Goal: Information Seeking & Learning: Understand process/instructions

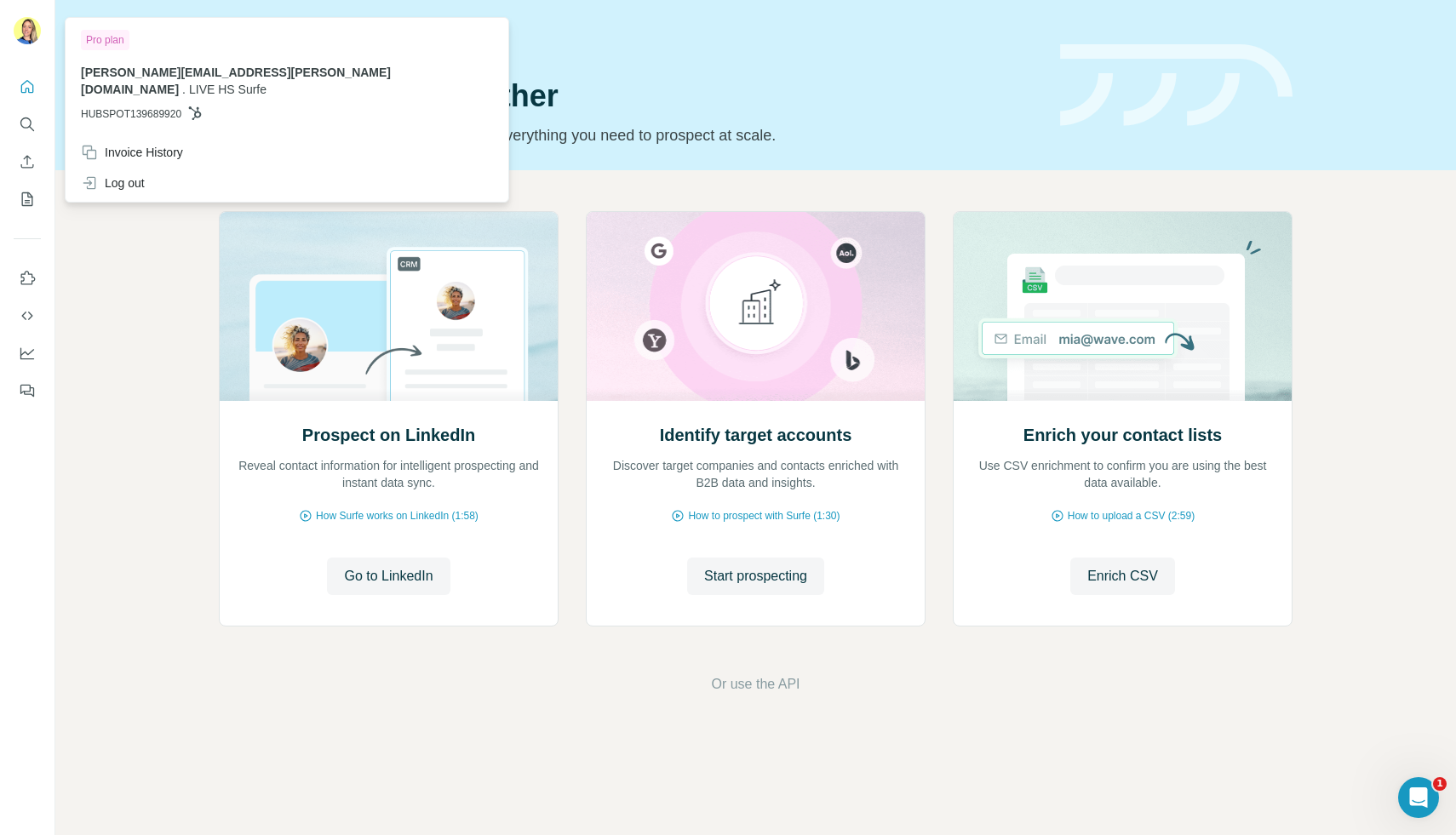
click at [128, 88] on div "[PERSON_NAME][EMAIL_ADDRESS][PERSON_NAME][DOMAIN_NAME] . LIVE HS Surfe HUBSPOT1…" at bounding box center [287, 93] width 412 height 58
click at [106, 175] on div "Log out" at bounding box center [112, 182] width 64 height 17
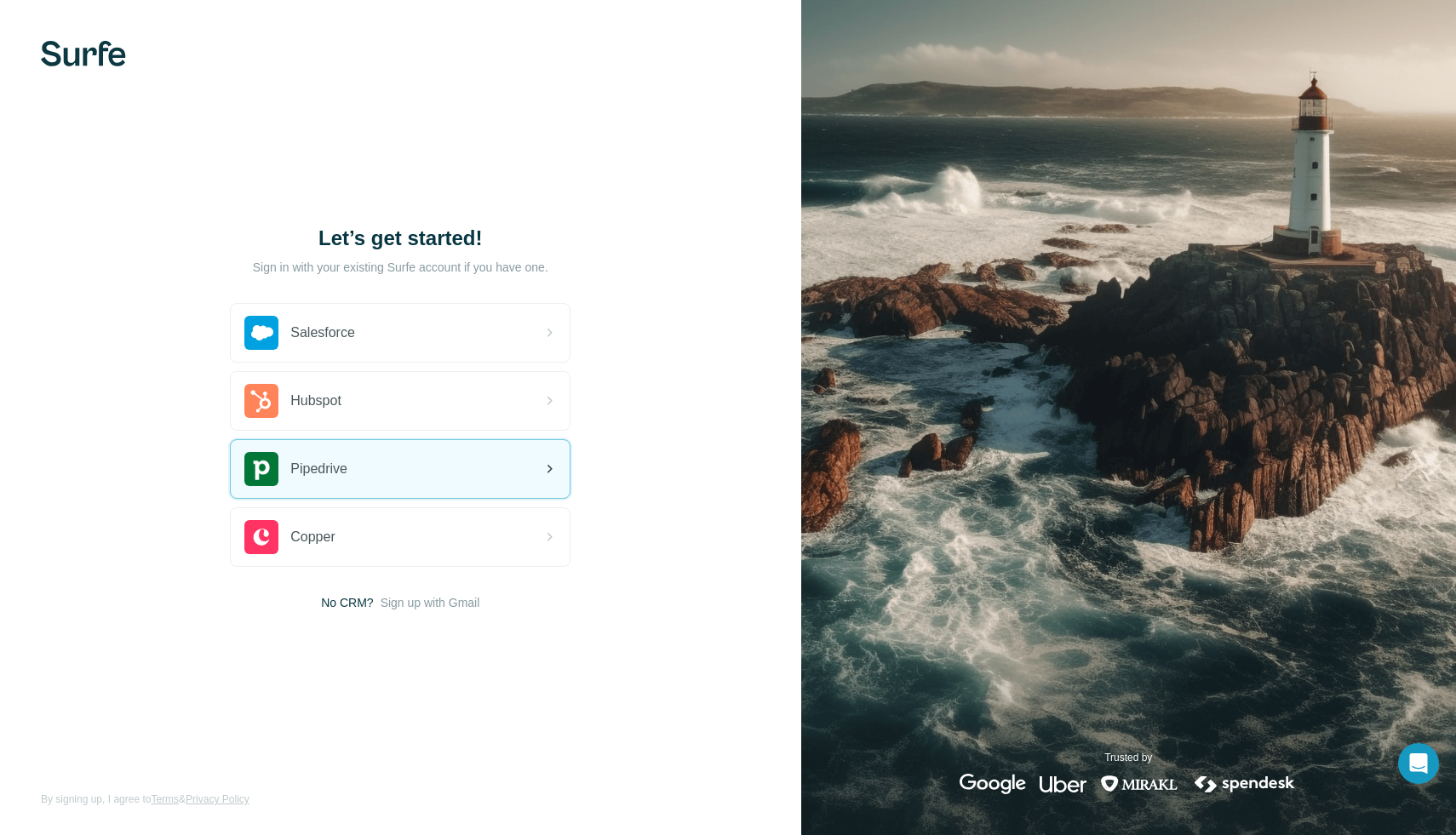
click at [314, 471] on span "Pipedrive" at bounding box center [318, 468] width 57 height 20
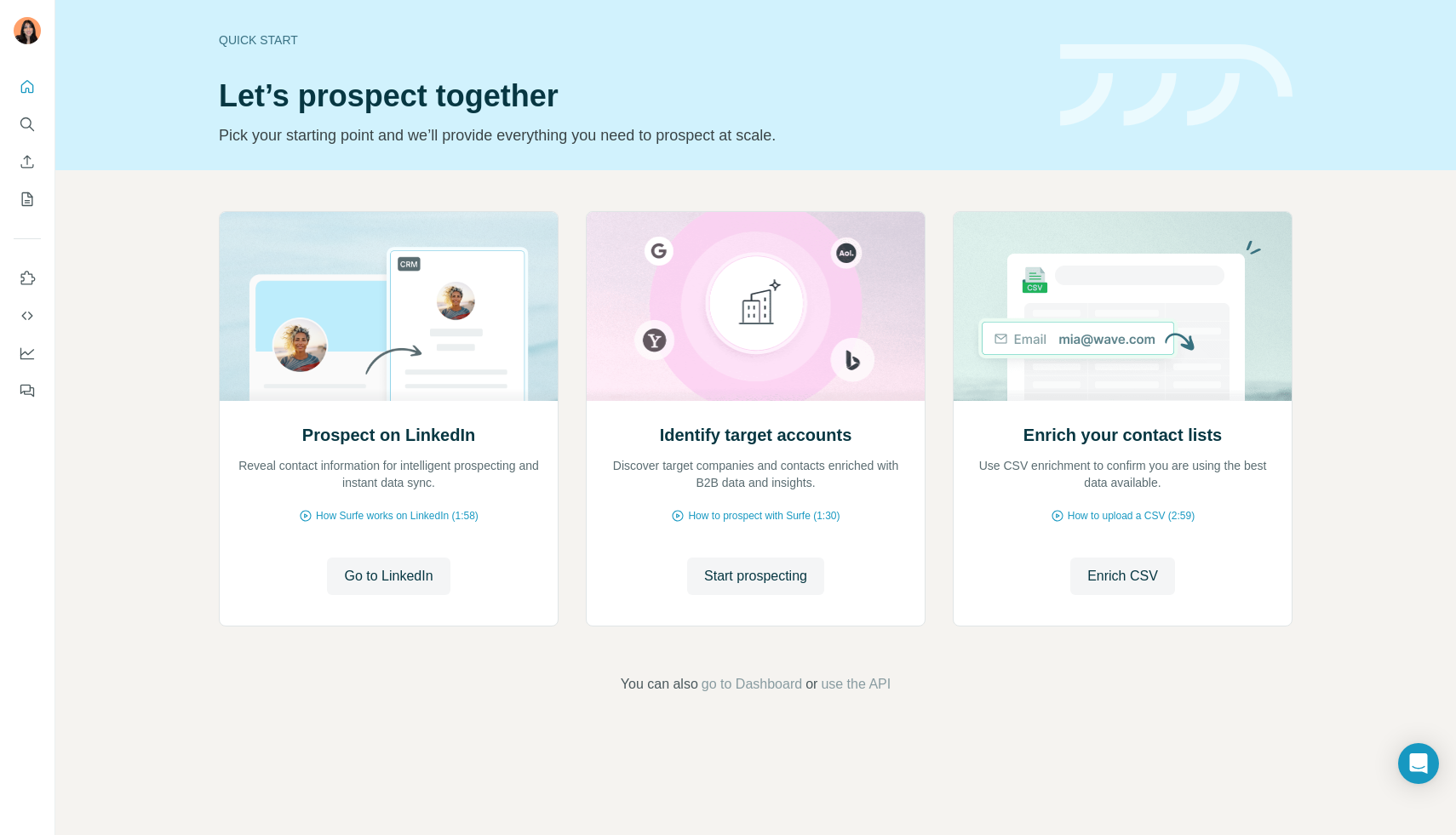
click at [1103, 54] on img at bounding box center [1175, 85] width 232 height 82
click at [713, 575] on span "Start prospecting" at bounding box center [755, 575] width 103 height 20
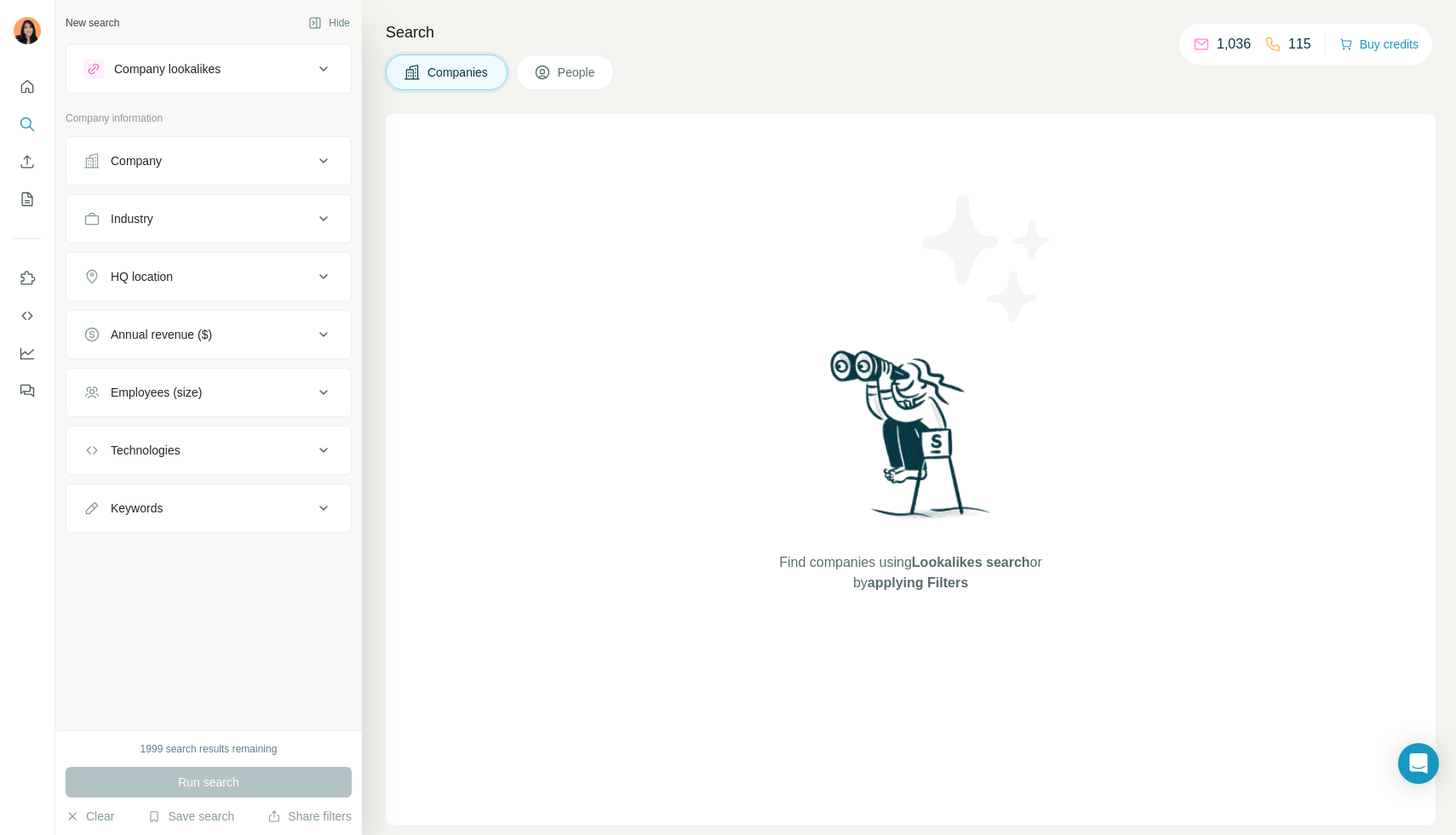
click at [230, 79] on button "Company lookalikes" at bounding box center [209, 68] width 284 height 41
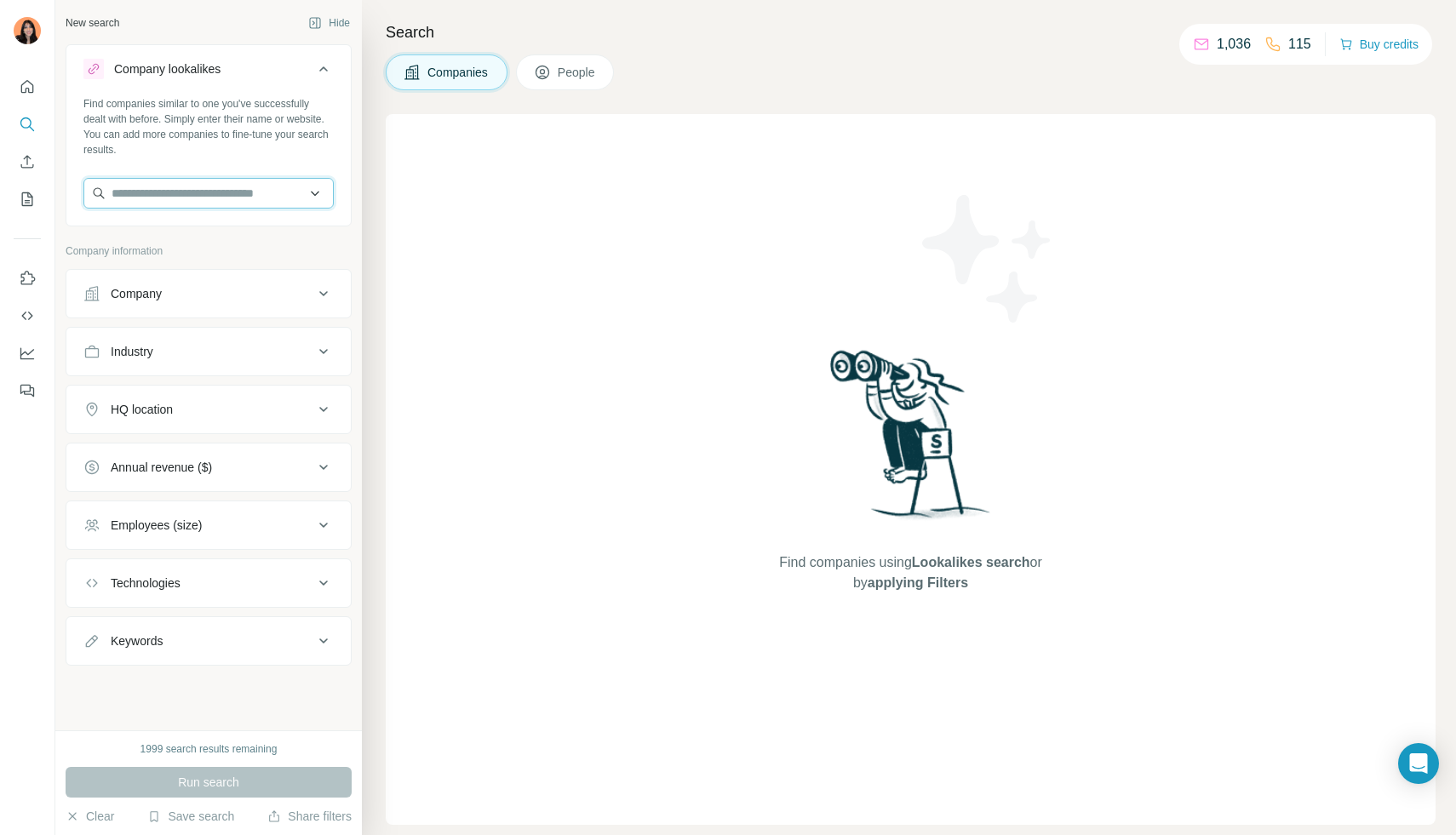
click at [140, 198] on input "text" at bounding box center [208, 193] width 250 height 31
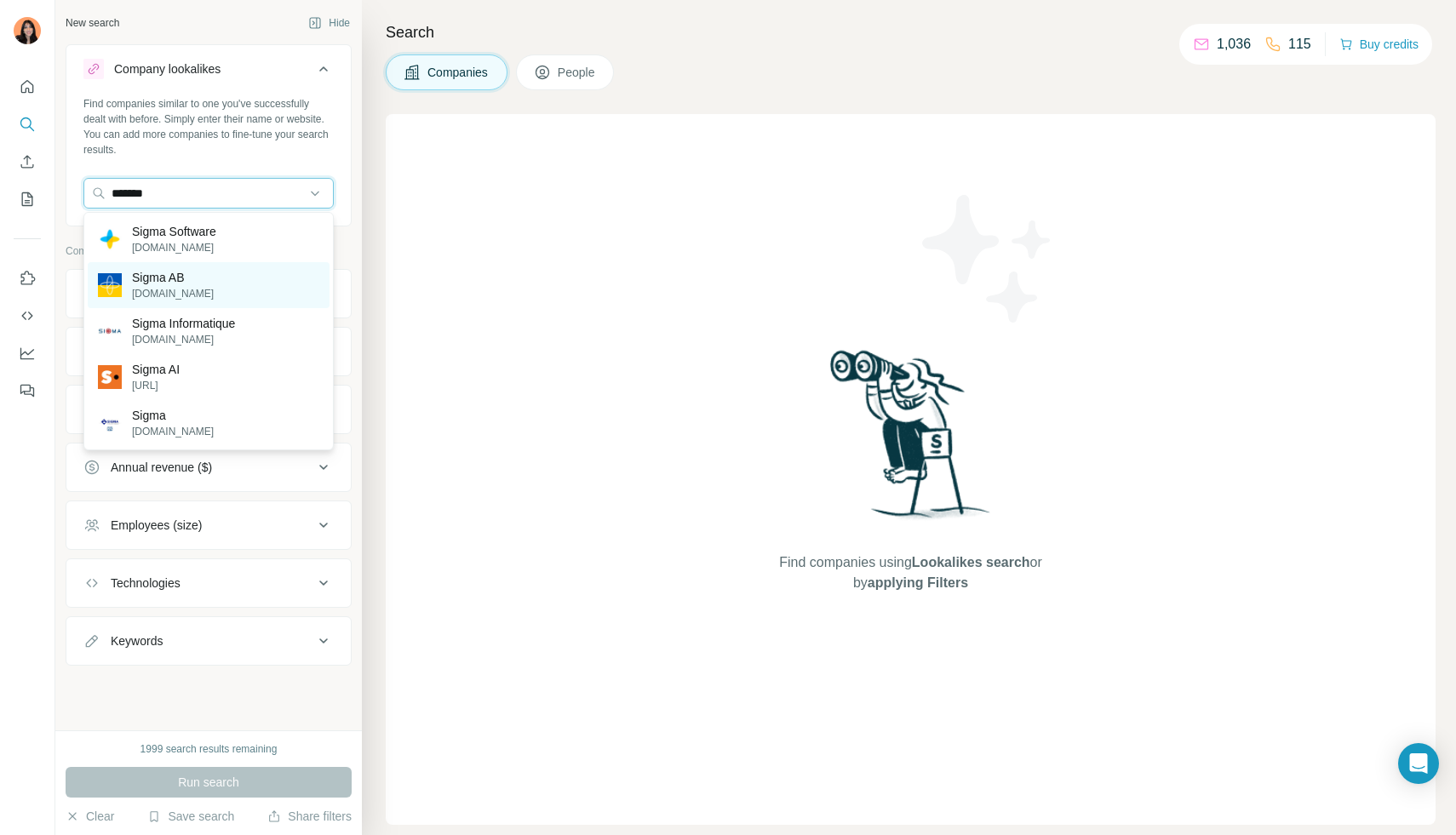
type input "******"
click at [146, 289] on p "[DOMAIN_NAME]" at bounding box center [172, 293] width 82 height 15
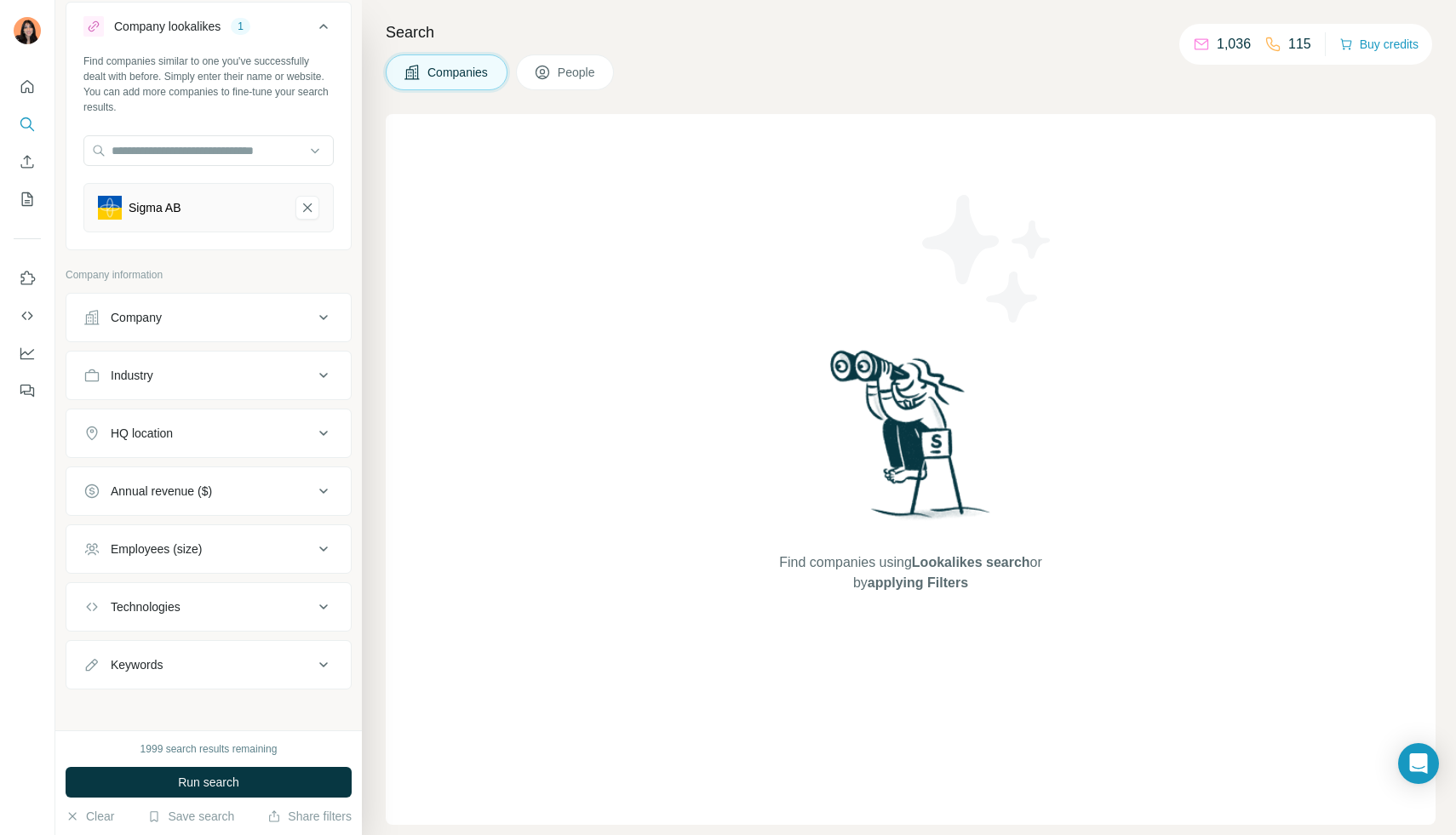
scroll to position [49, 0]
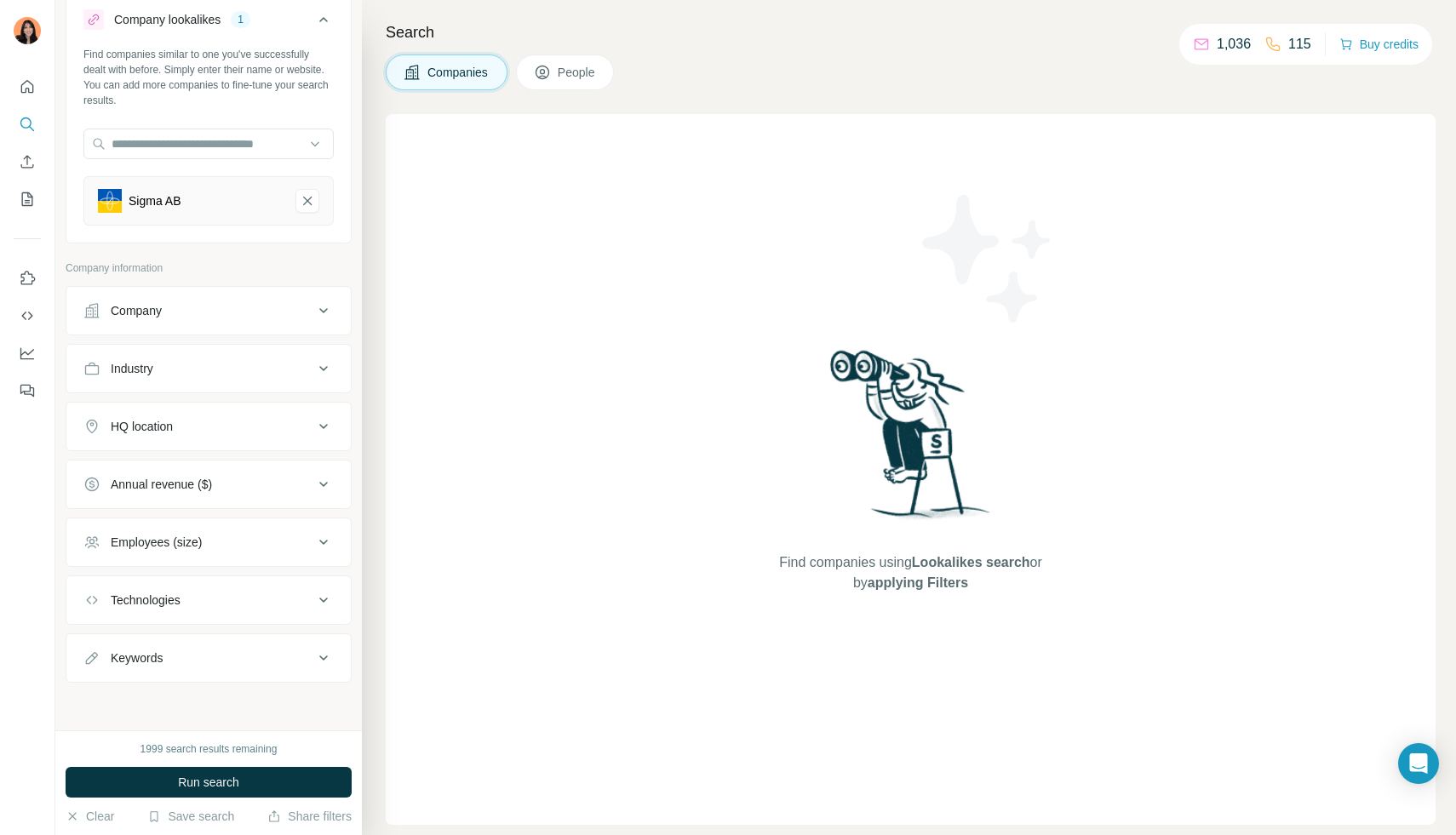
click at [218, 431] on div "HQ location" at bounding box center [198, 426] width 230 height 17
click at [182, 473] on input "text" at bounding box center [208, 468] width 250 height 31
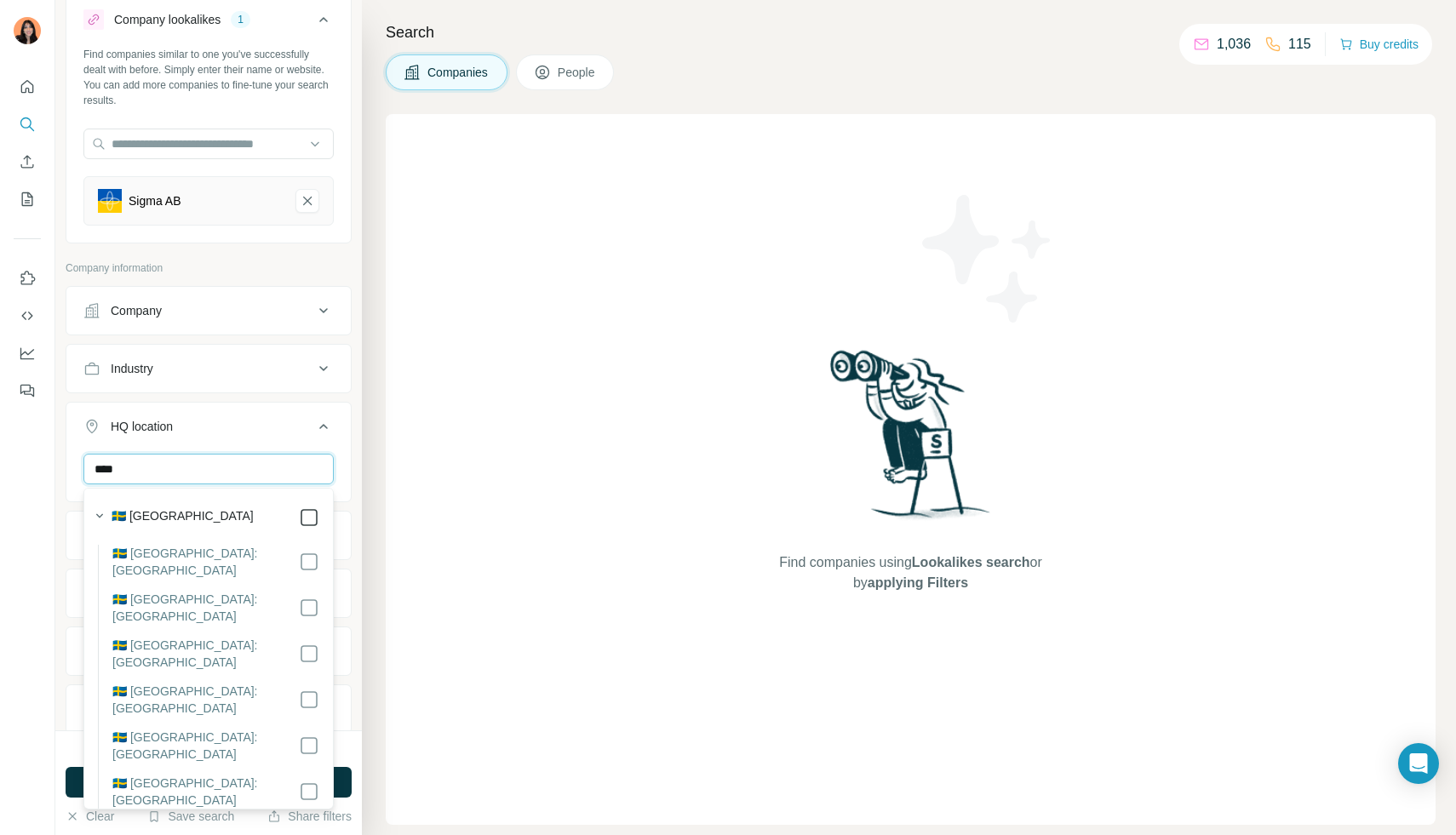
type input "****"
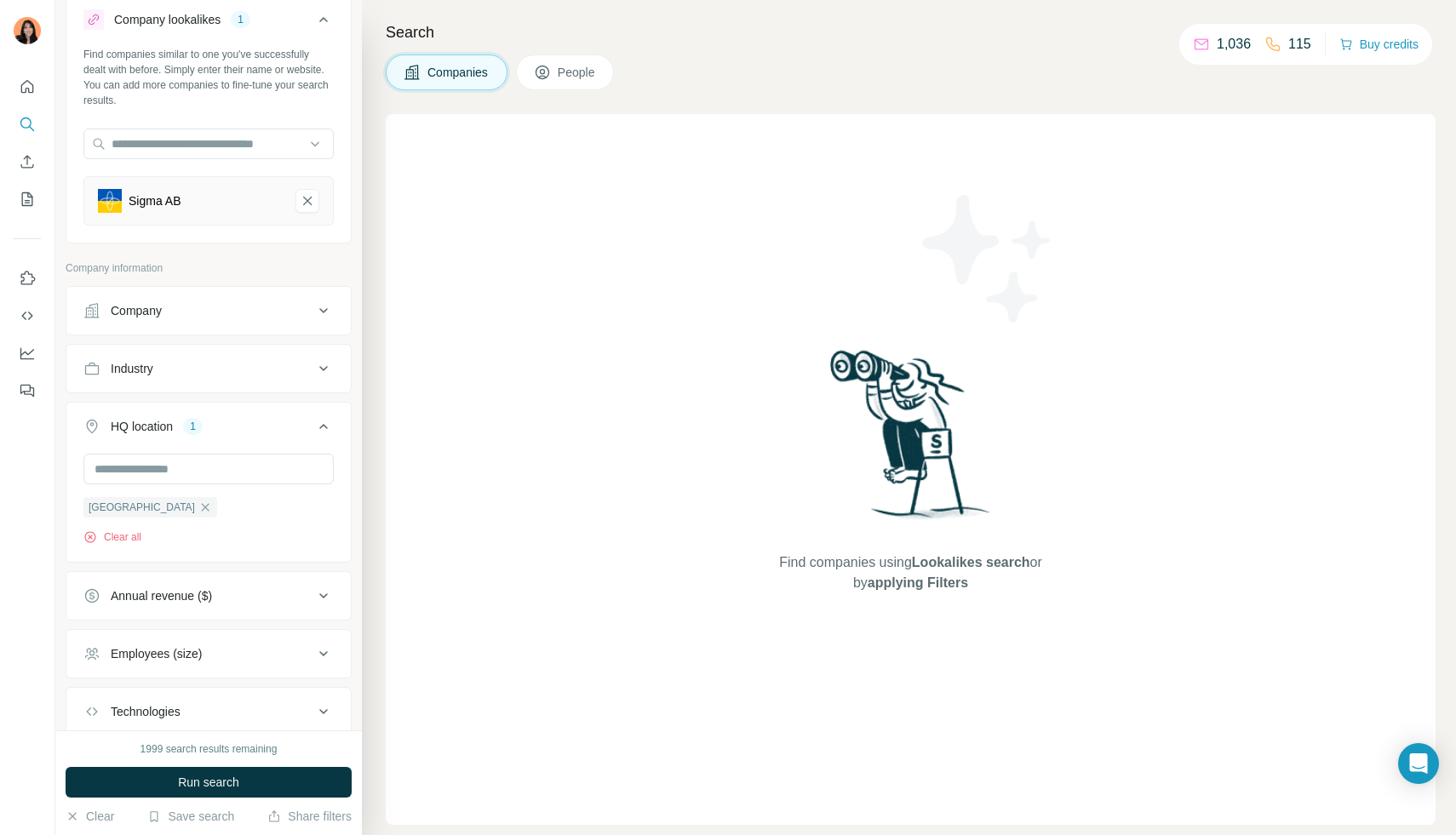
click at [348, 615] on button "Annual revenue ($)" at bounding box center [209, 596] width 284 height 41
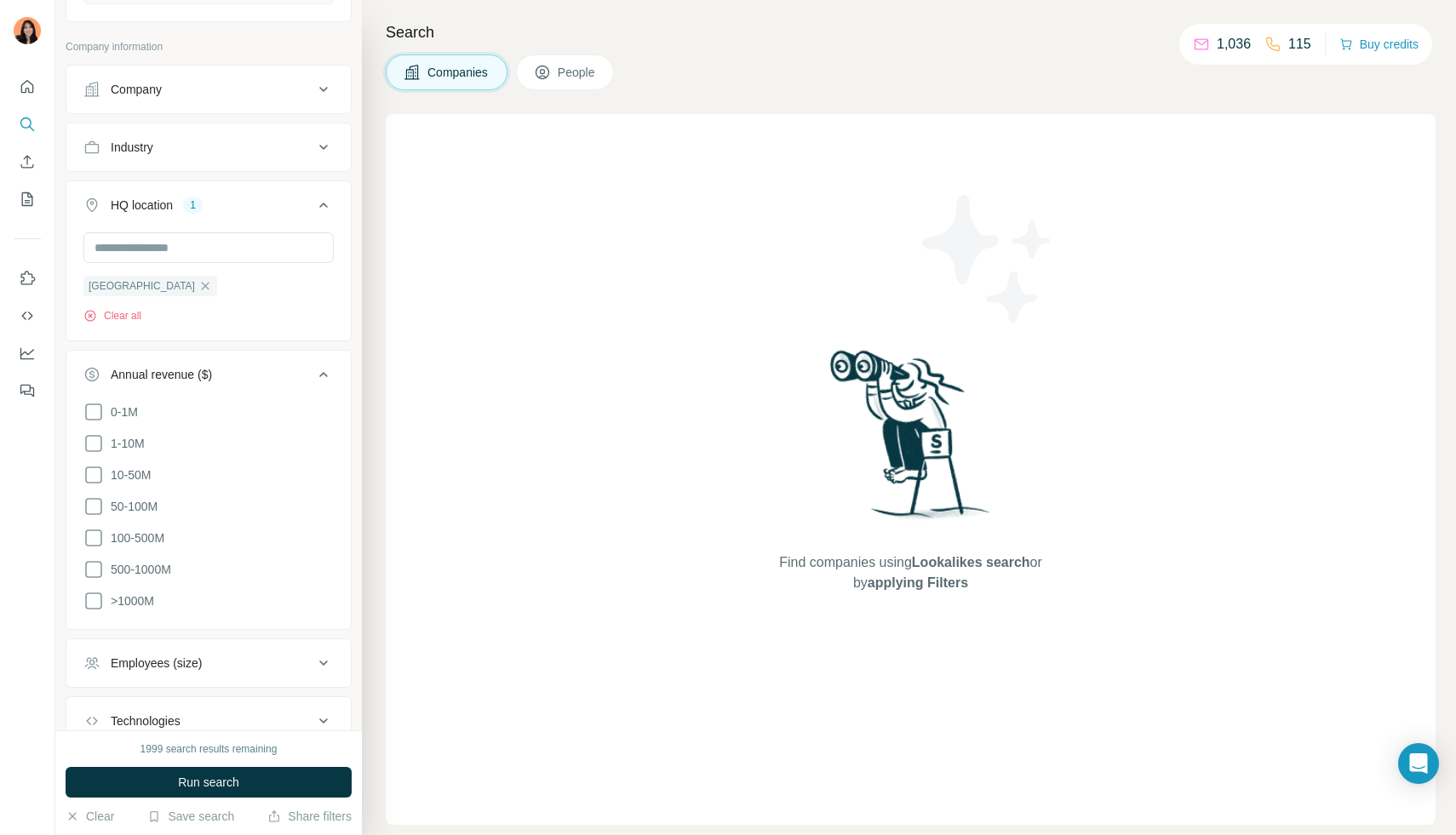
scroll to position [389, 0]
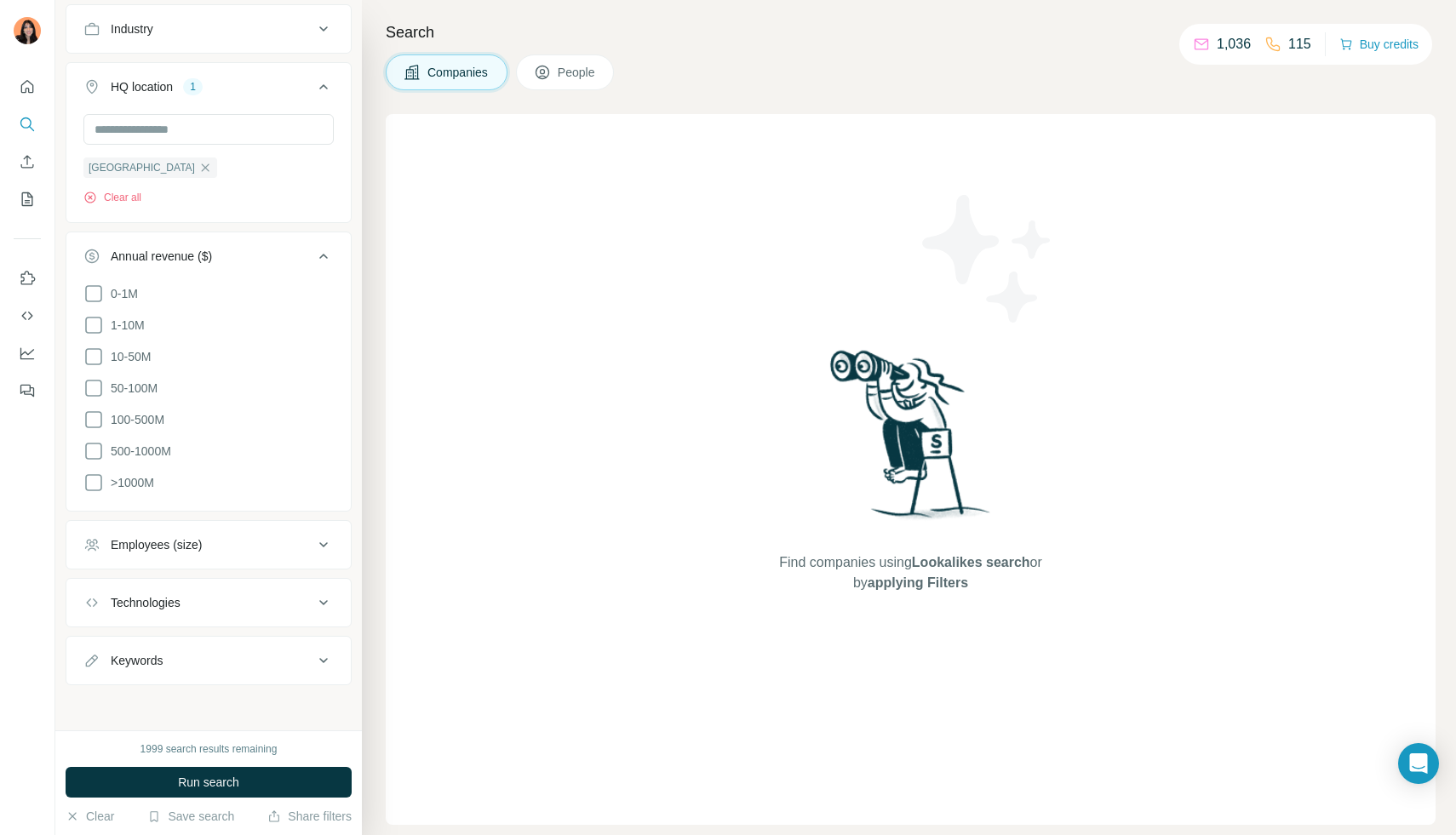
click at [293, 255] on div "Annual revenue ($)" at bounding box center [198, 255] width 230 height 17
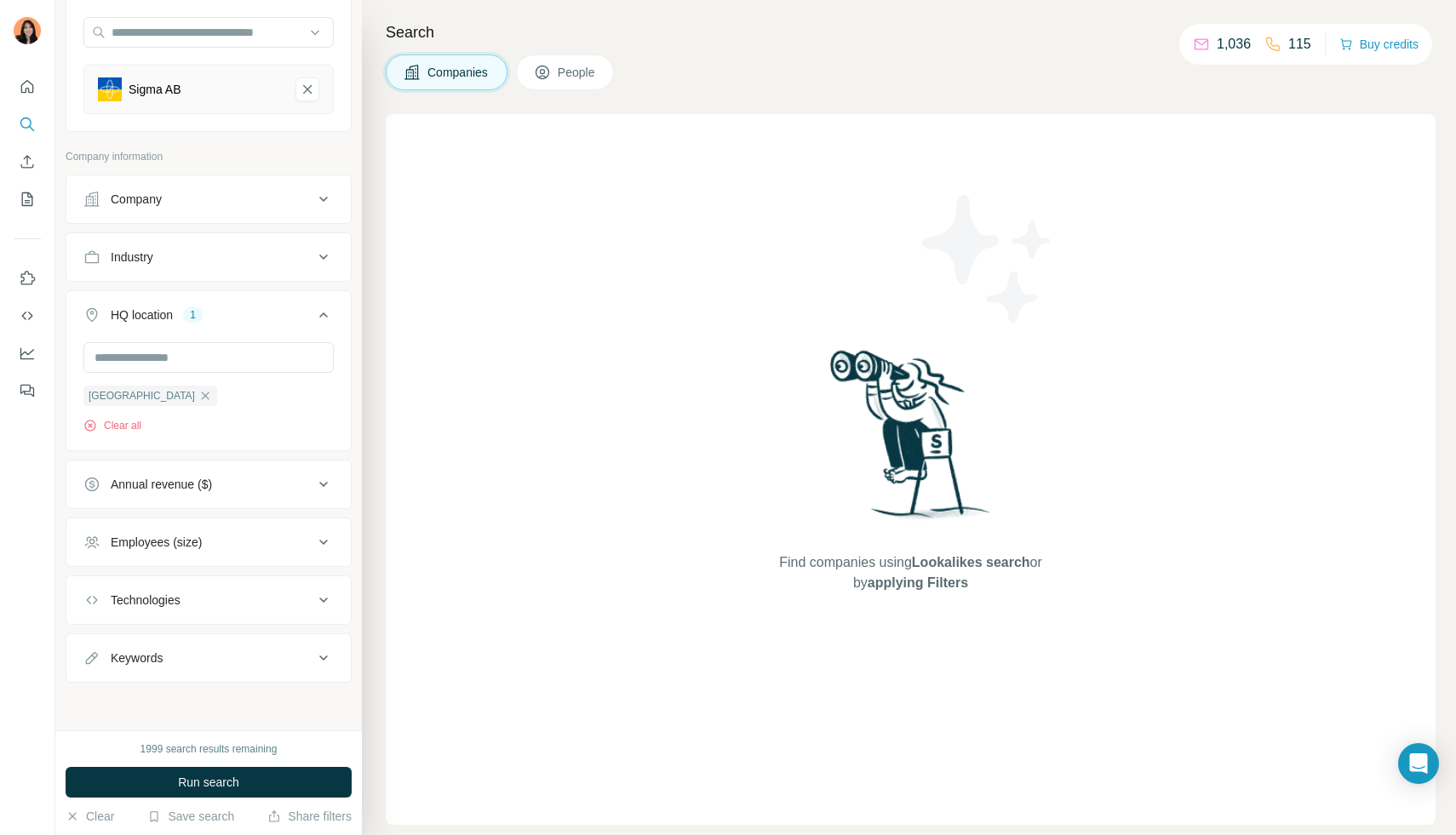
click at [213, 469] on button "Annual revenue ($)" at bounding box center [209, 484] width 284 height 41
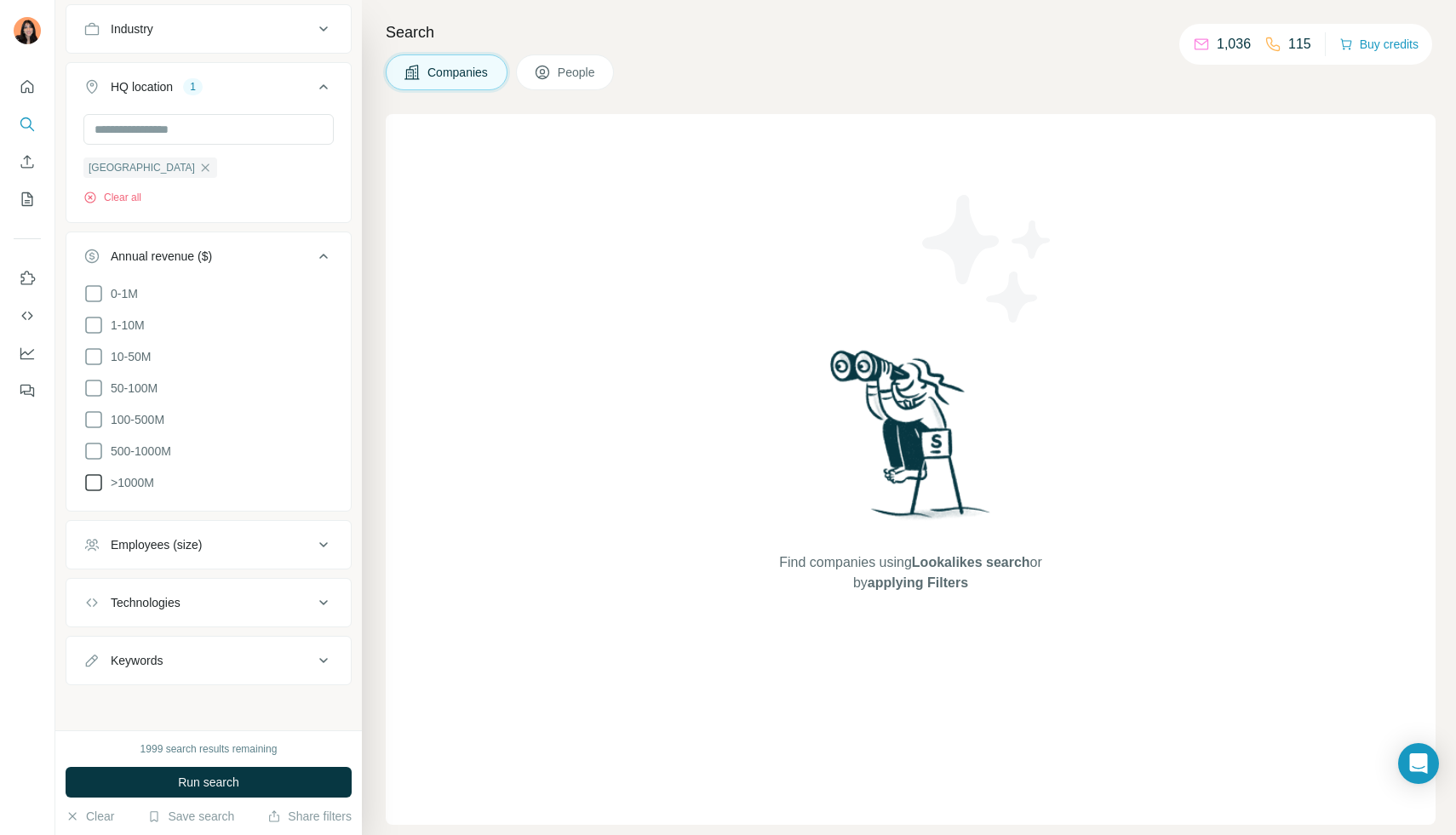
click at [152, 479] on span ">1000M" at bounding box center [128, 482] width 50 height 17
click at [366, 536] on div "Search Companies People Find companies using Lookalikes search or by applying F…" at bounding box center [909, 418] width 1094 height 835
click at [375, 451] on div "Search Companies People Find companies using Lookalikes search or by applying F…" at bounding box center [909, 418] width 1094 height 835
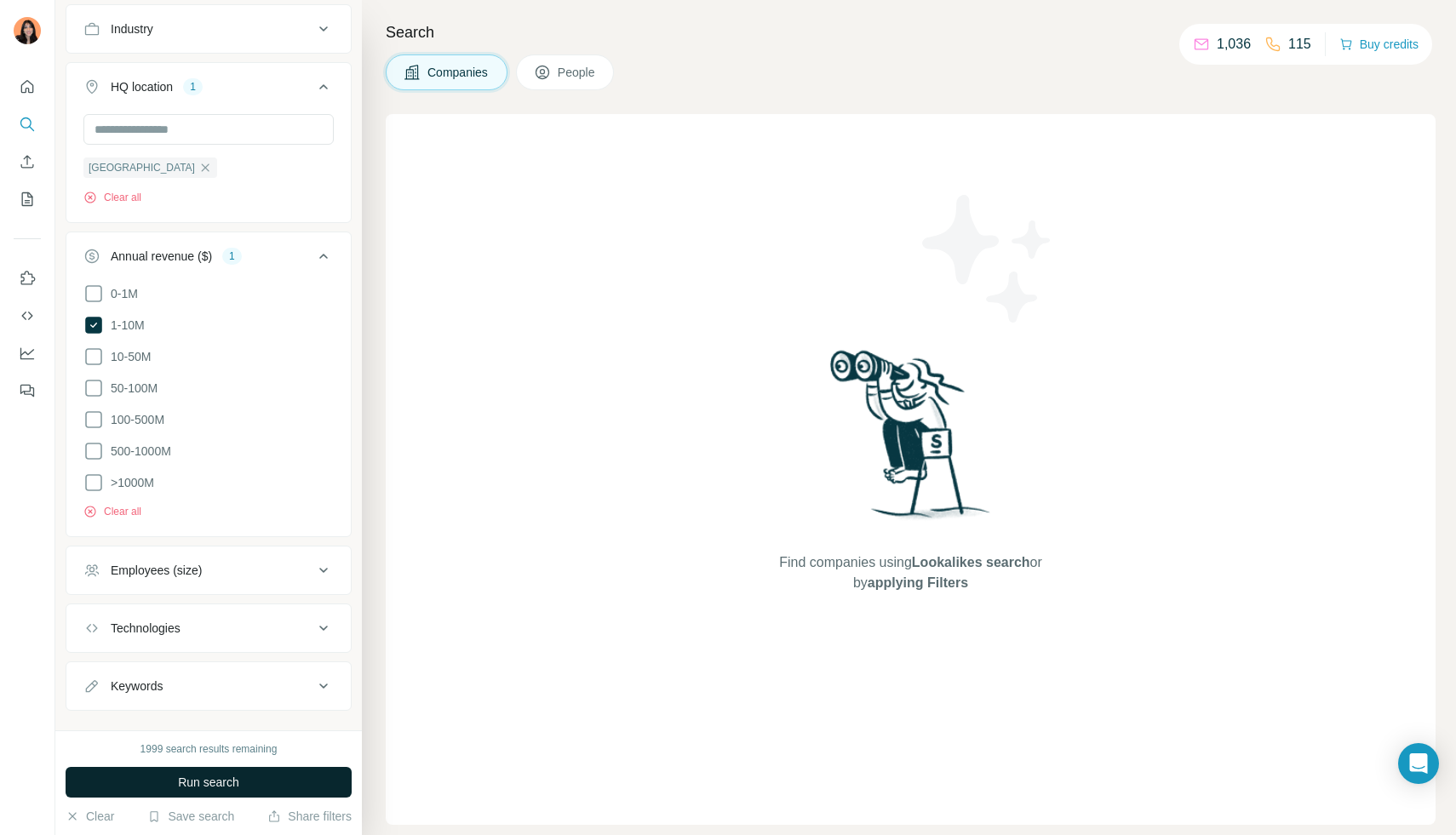
click at [187, 780] on span "Run search" at bounding box center [209, 781] width 61 height 17
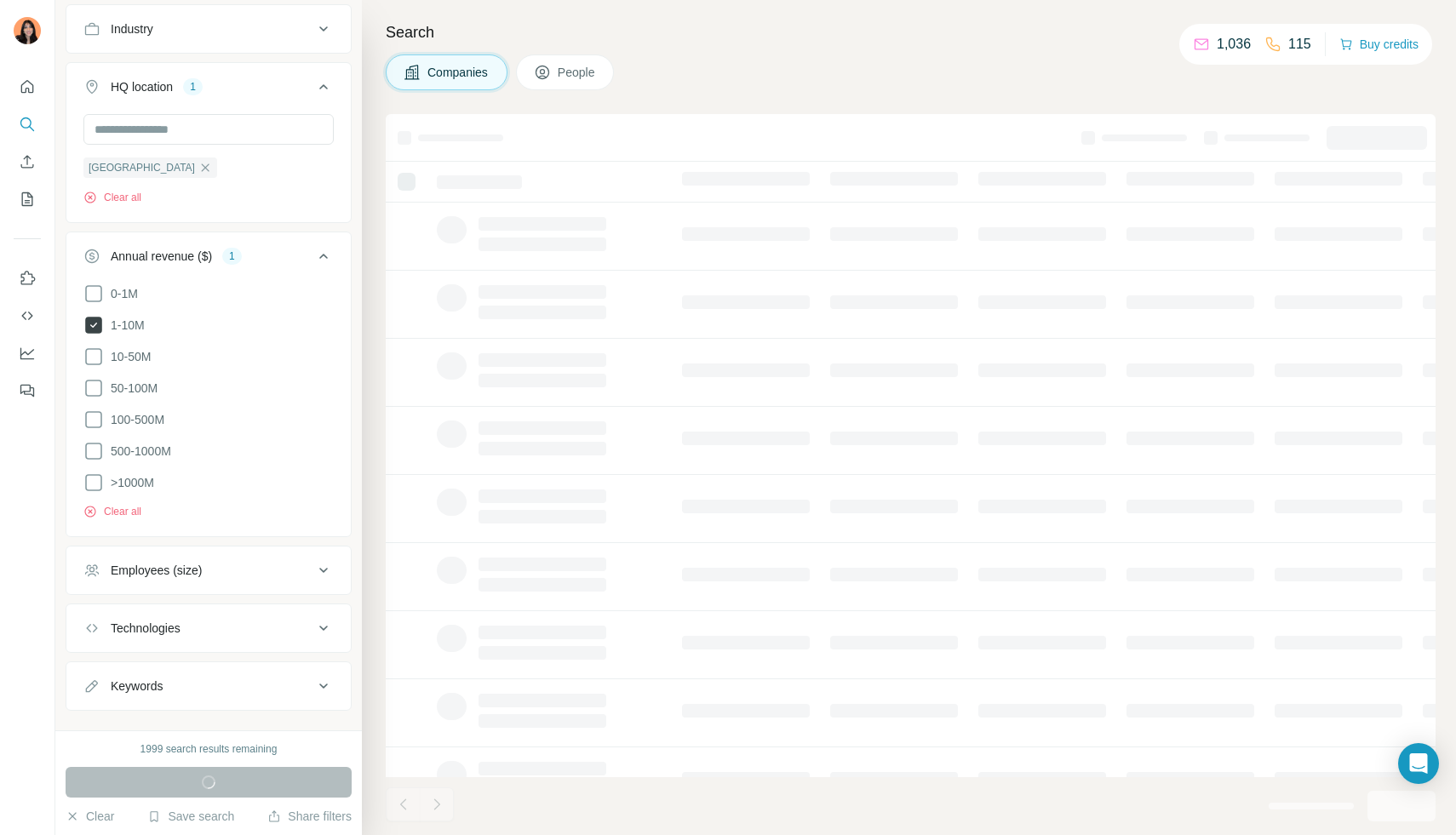
click at [87, 326] on icon at bounding box center [93, 325] width 17 height 17
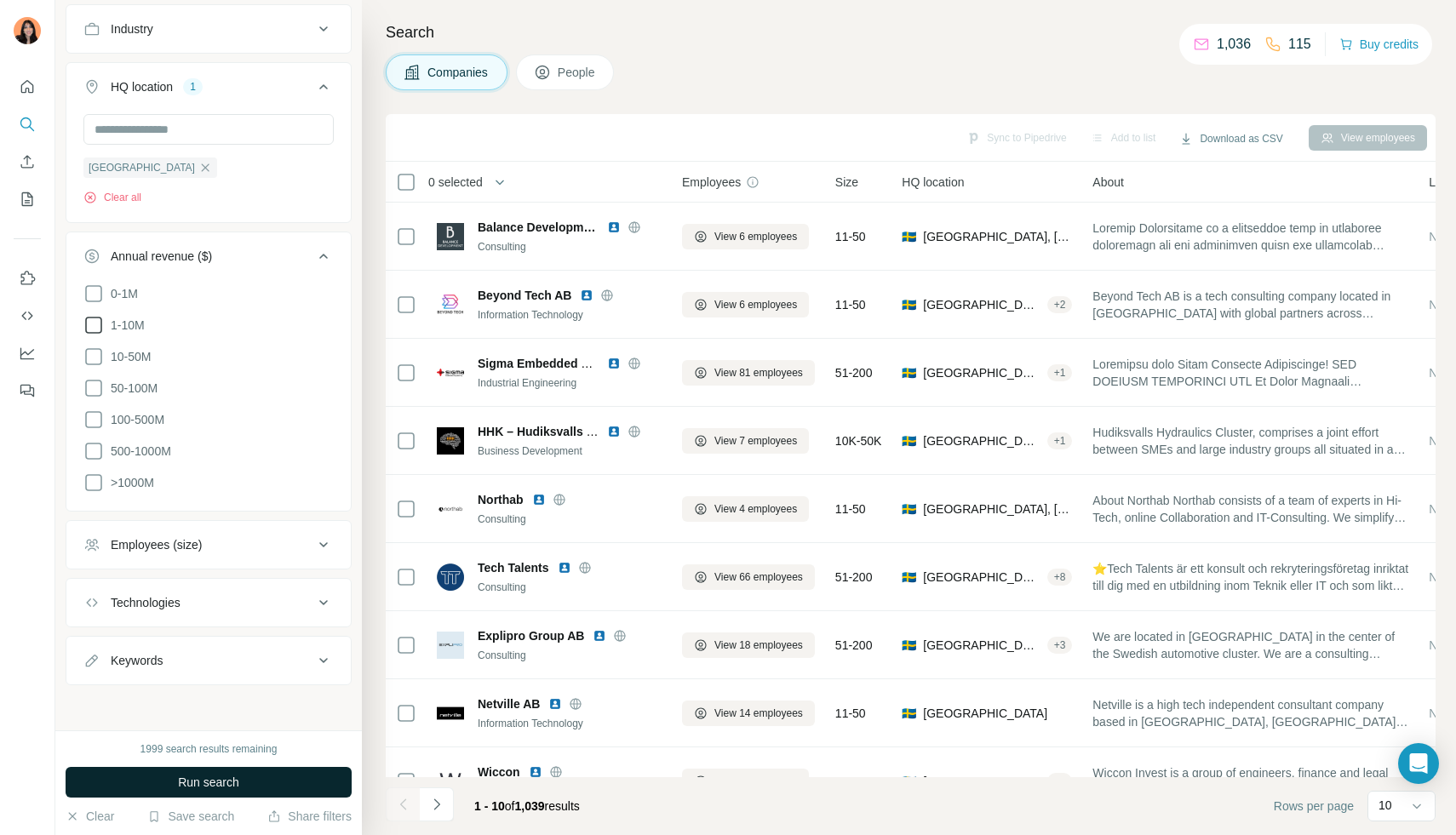
click at [96, 325] on icon at bounding box center [93, 325] width 20 height 20
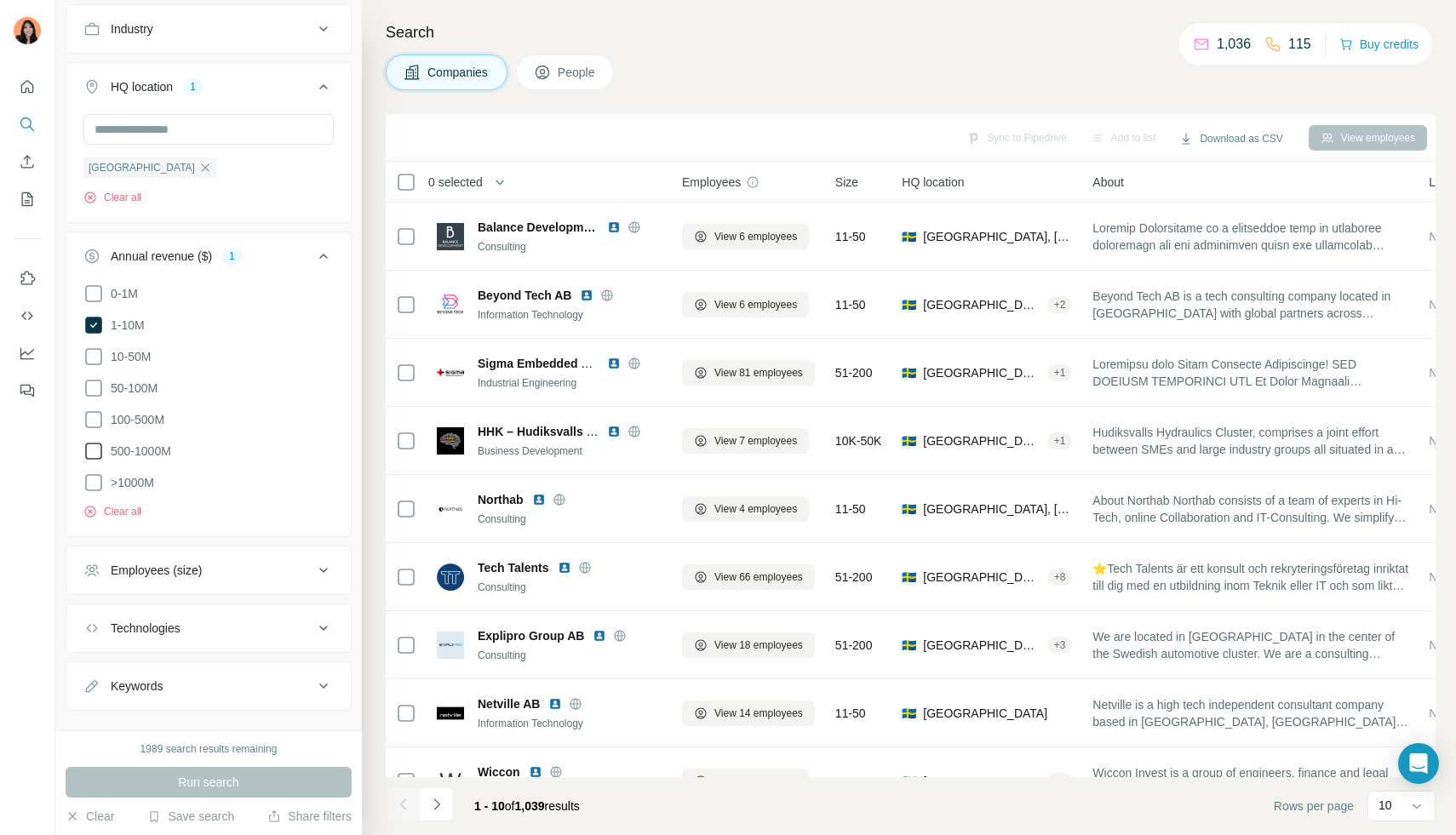
click at [98, 443] on icon at bounding box center [93, 451] width 17 height 17
click at [100, 326] on icon at bounding box center [93, 325] width 17 height 17
click at [102, 420] on icon at bounding box center [93, 419] width 17 height 17
click at [96, 449] on icon at bounding box center [93, 451] width 17 height 17
click at [94, 458] on icon at bounding box center [93, 451] width 20 height 20
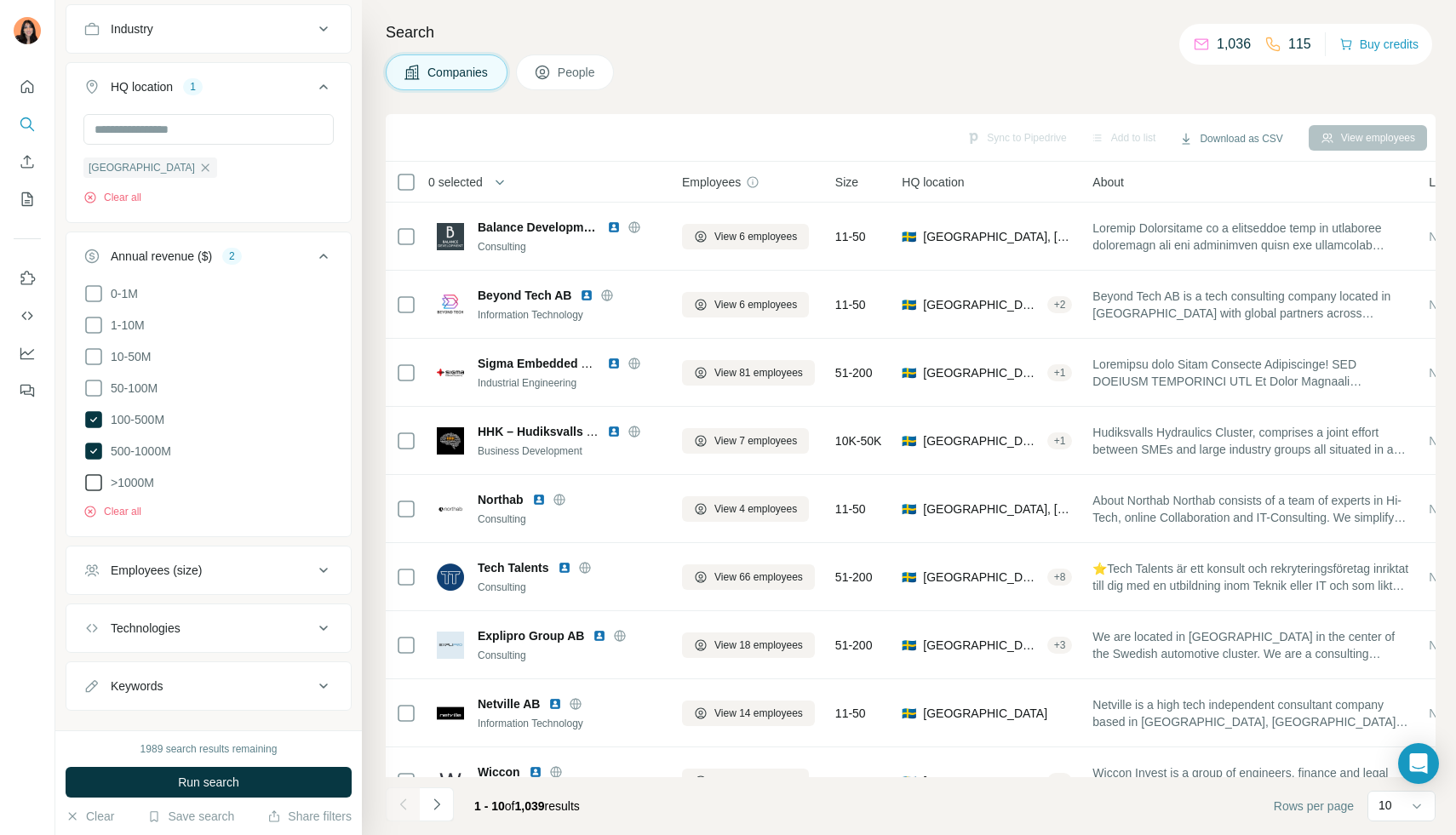
click at [94, 480] on icon at bounding box center [93, 482] width 20 height 20
click at [255, 777] on button "Run search" at bounding box center [209, 782] width 286 height 31
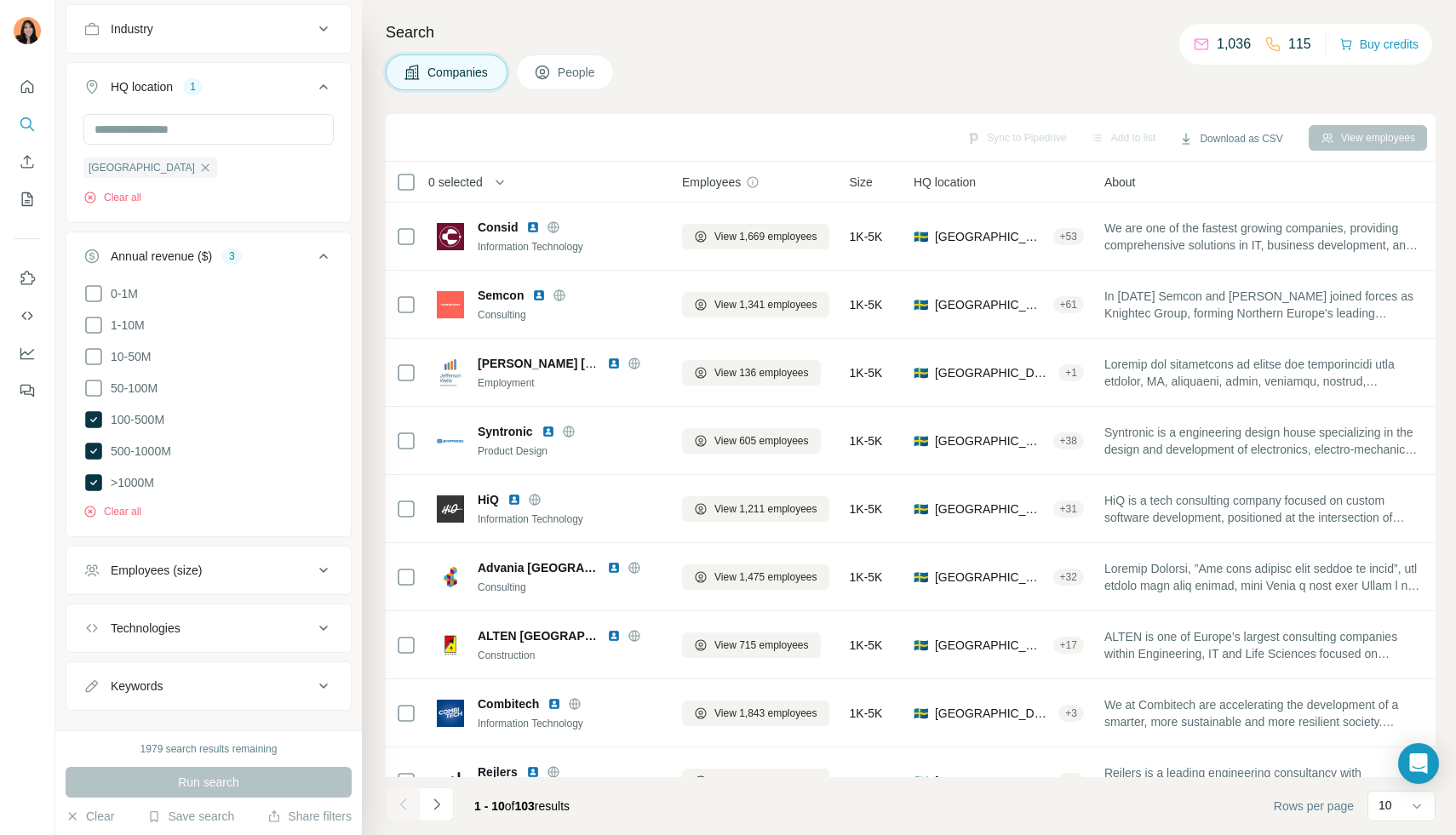
click at [325, 259] on icon at bounding box center [323, 256] width 20 height 20
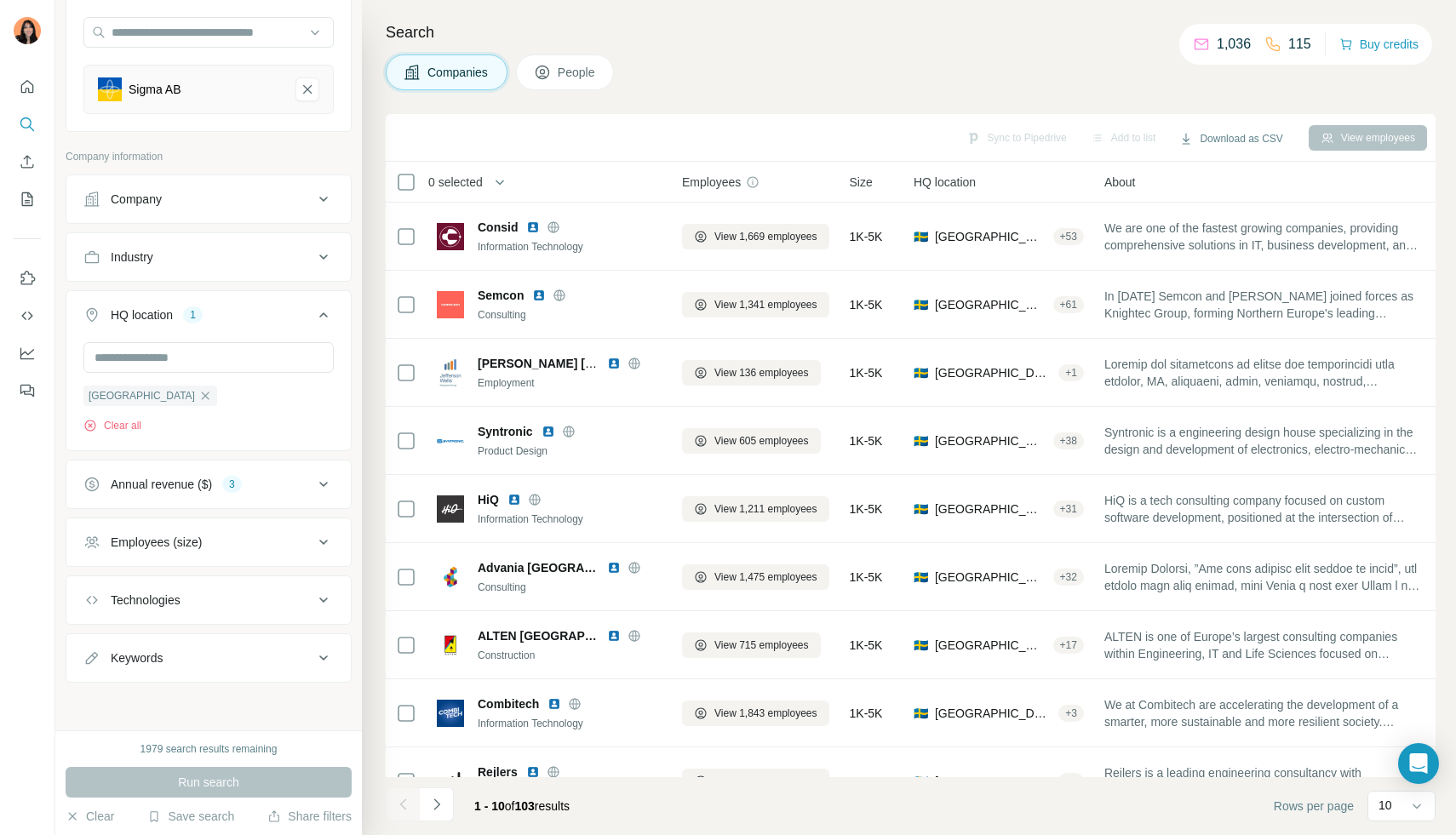
click at [571, 73] on span "People" at bounding box center [577, 72] width 39 height 17
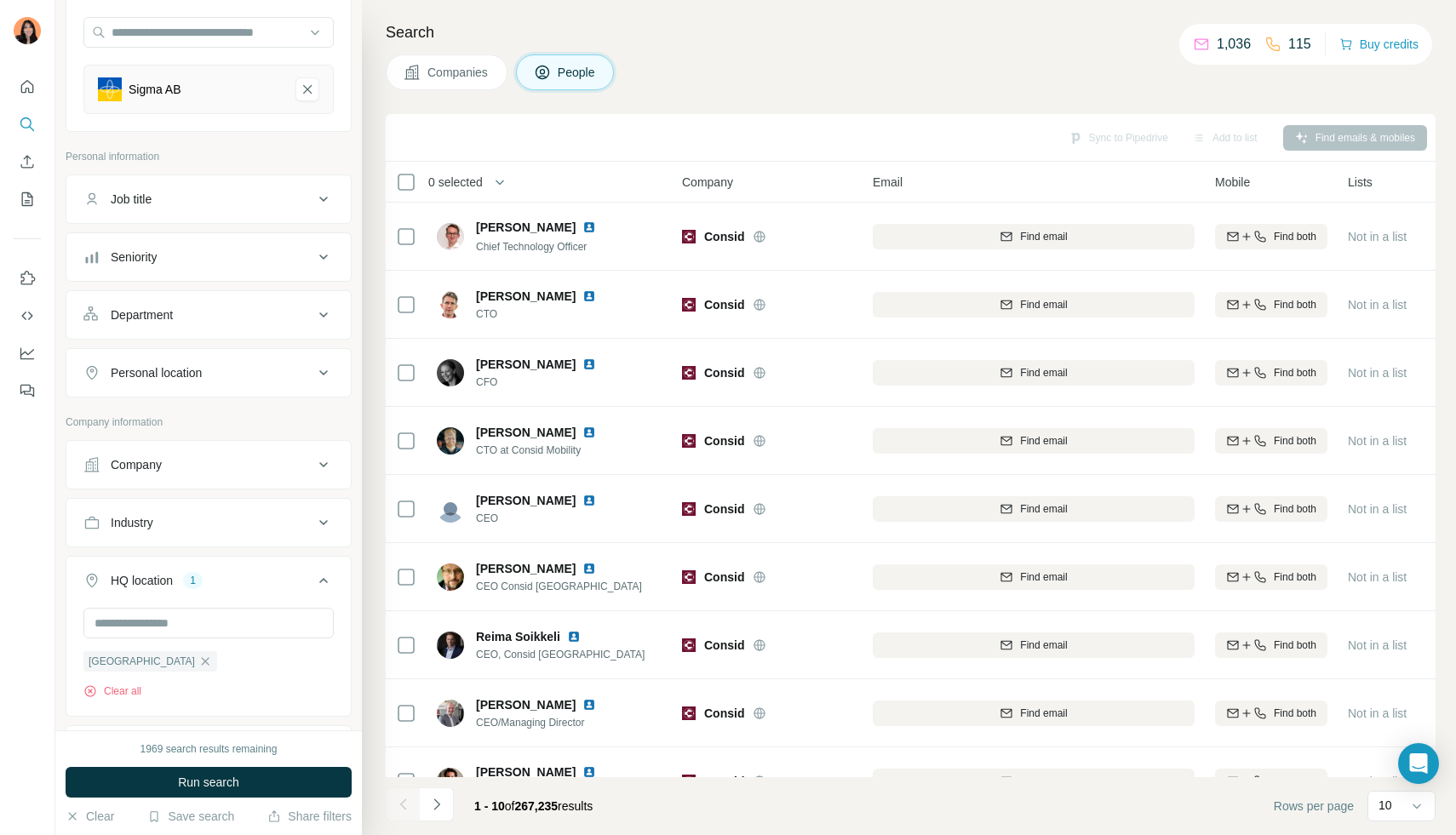
click at [225, 202] on div "Job title" at bounding box center [198, 198] width 230 height 17
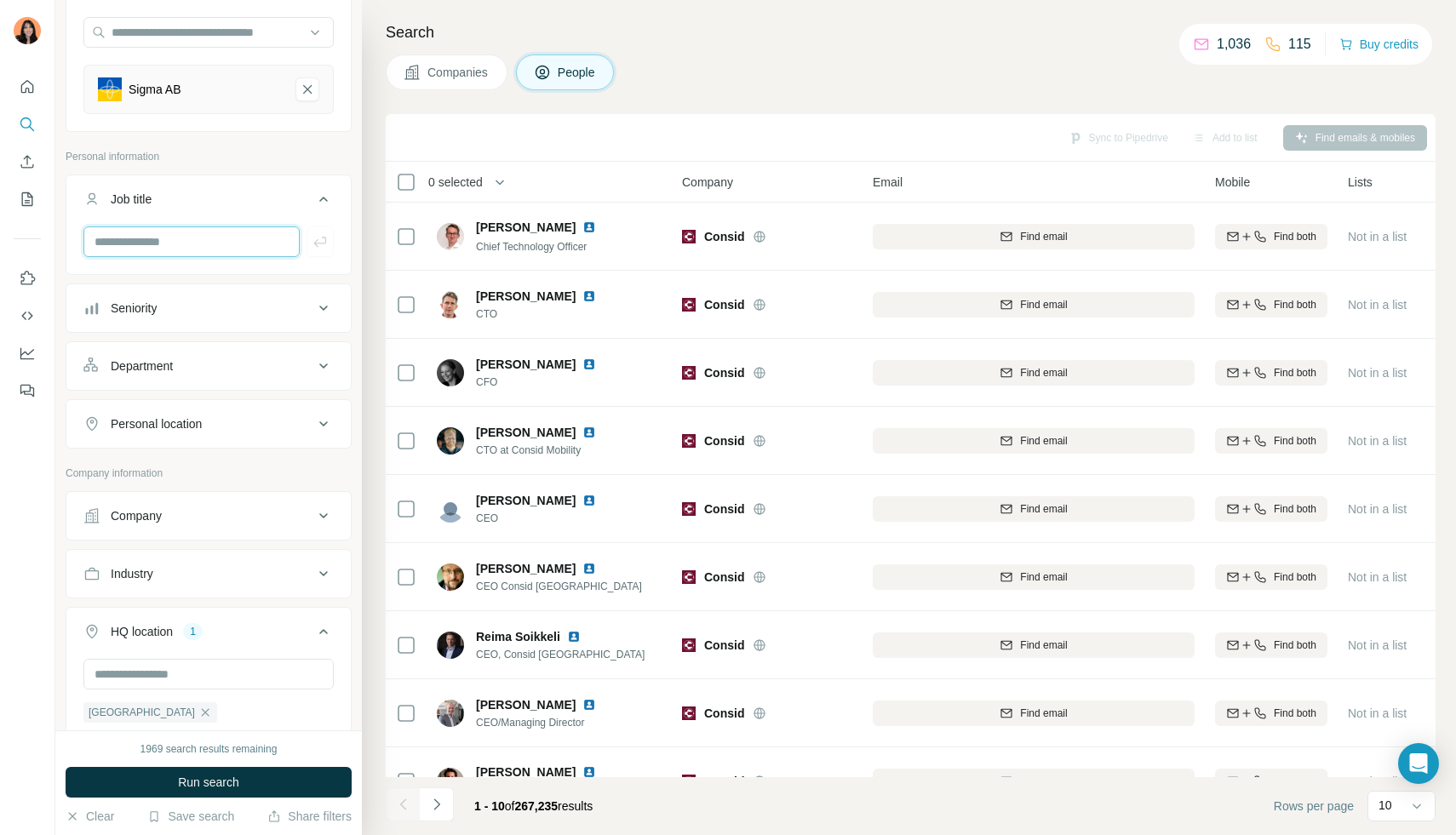
click at [168, 236] on input "text" at bounding box center [191, 241] width 217 height 31
type input "**********"
click at [327, 240] on icon "button" at bounding box center [319, 241] width 17 height 17
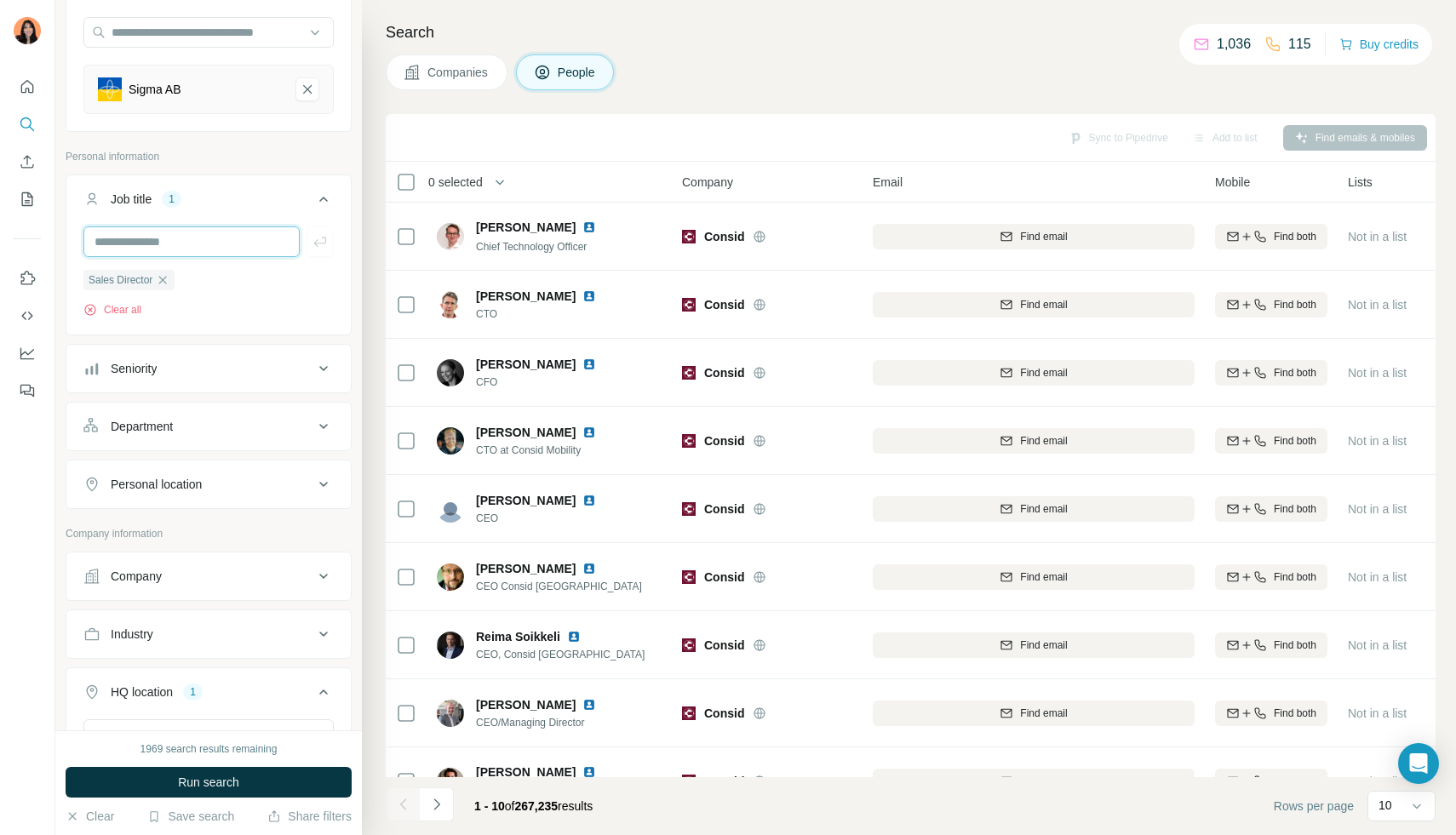
click at [224, 247] on input "text" at bounding box center [191, 241] width 217 height 31
type input "********"
click at [328, 233] on icon "button" at bounding box center [319, 241] width 17 height 17
click at [207, 244] on input "text" at bounding box center [191, 241] width 217 height 31
type input "*****"
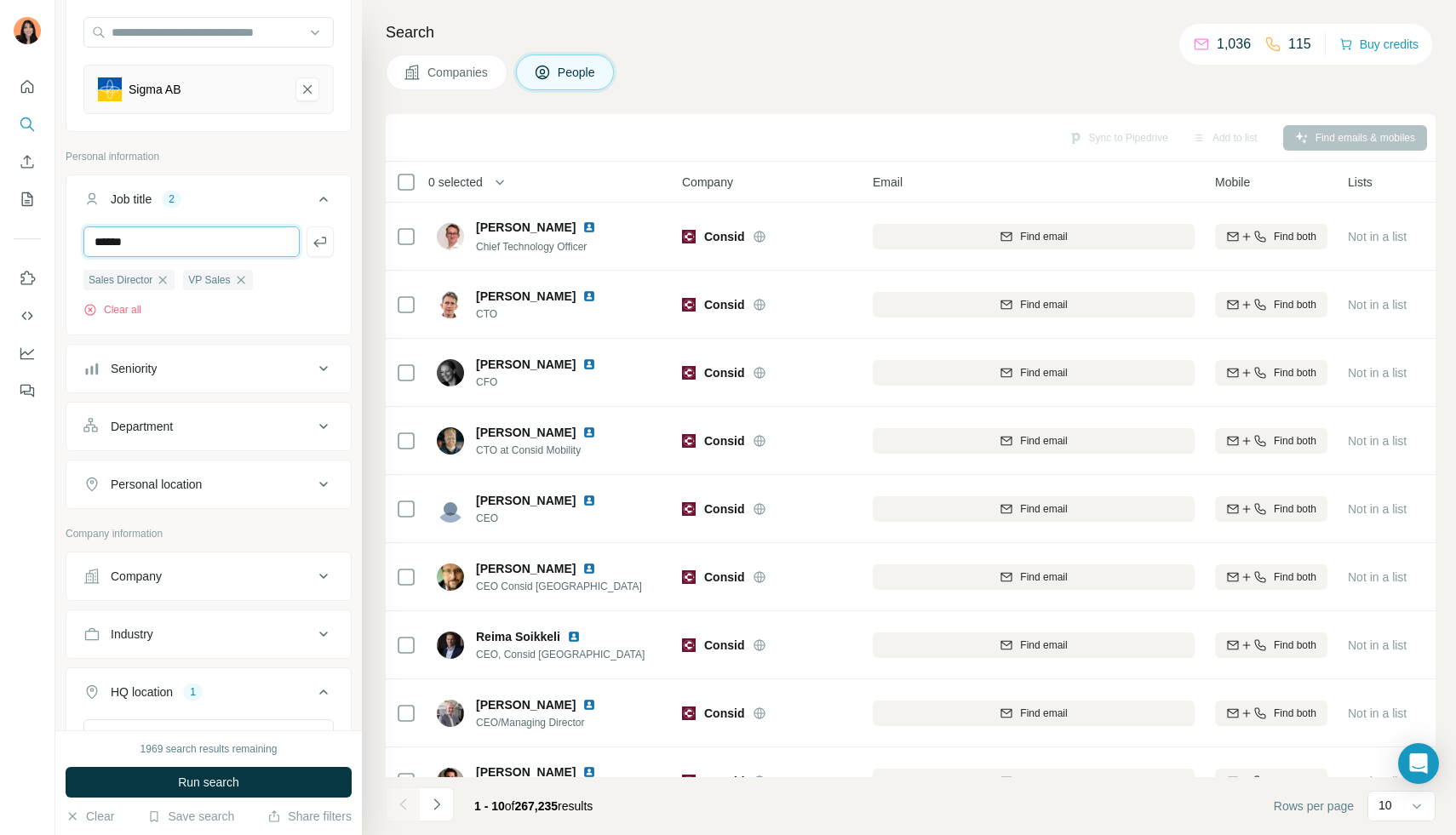
click at [179, 251] on input "*****" at bounding box center [191, 241] width 217 height 31
click at [94, 241] on input "*****" at bounding box center [191, 241] width 217 height 31
drag, startPoint x: 131, startPoint y: 247, endPoint x: 46, endPoint y: 236, distance: 85.7
click at [46, 236] on div "New search Hide Company lookalikes 1 Find companies similar to one you've succe…" at bounding box center [728, 418] width 1456 height 835
type input "*"
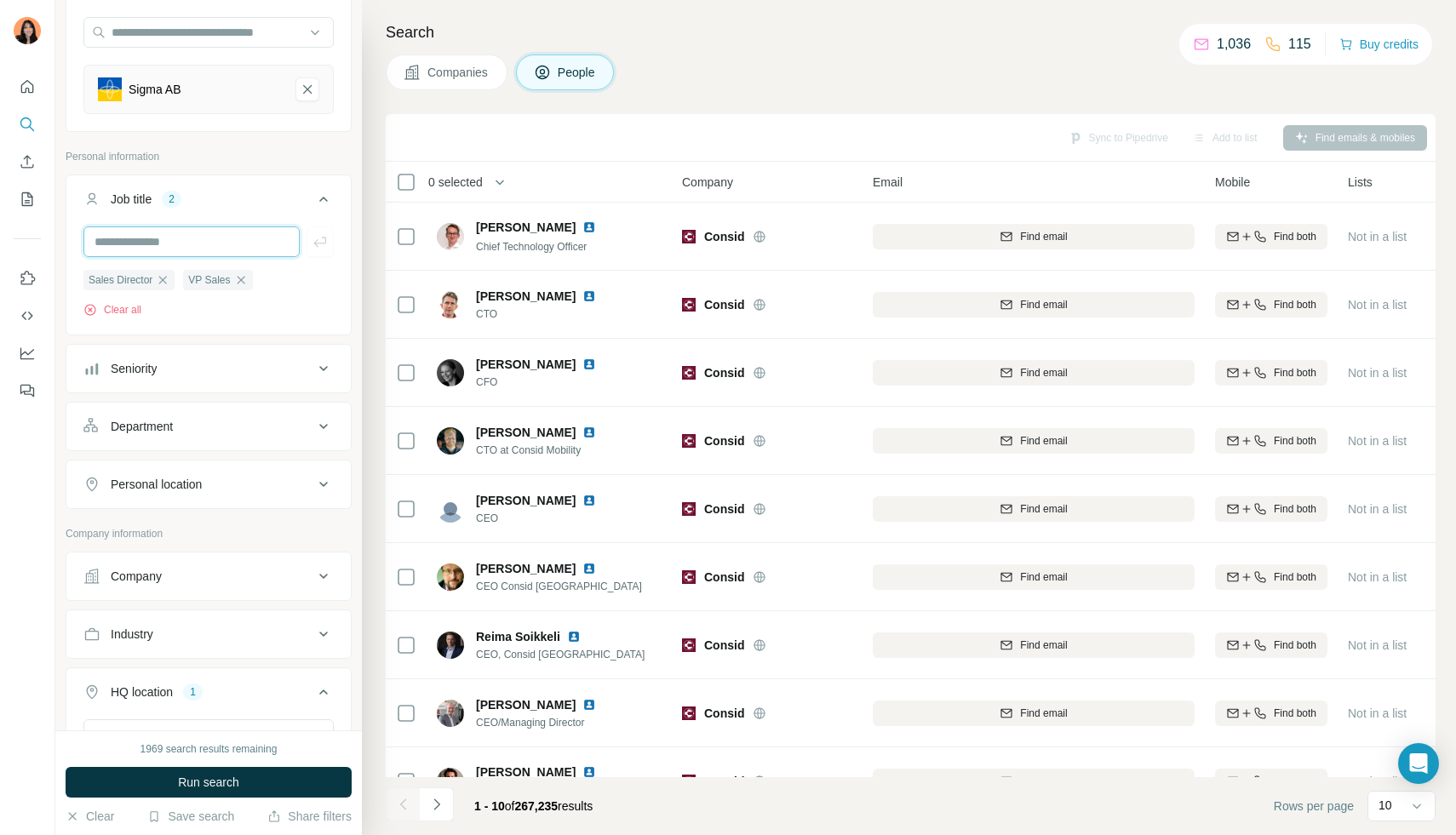
click at [157, 250] on input "text" at bounding box center [191, 241] width 217 height 31
type input "*"
type input "***"
click at [324, 246] on icon "button" at bounding box center [319, 241] width 17 height 17
click at [170, 241] on input "text" at bounding box center [191, 241] width 217 height 31
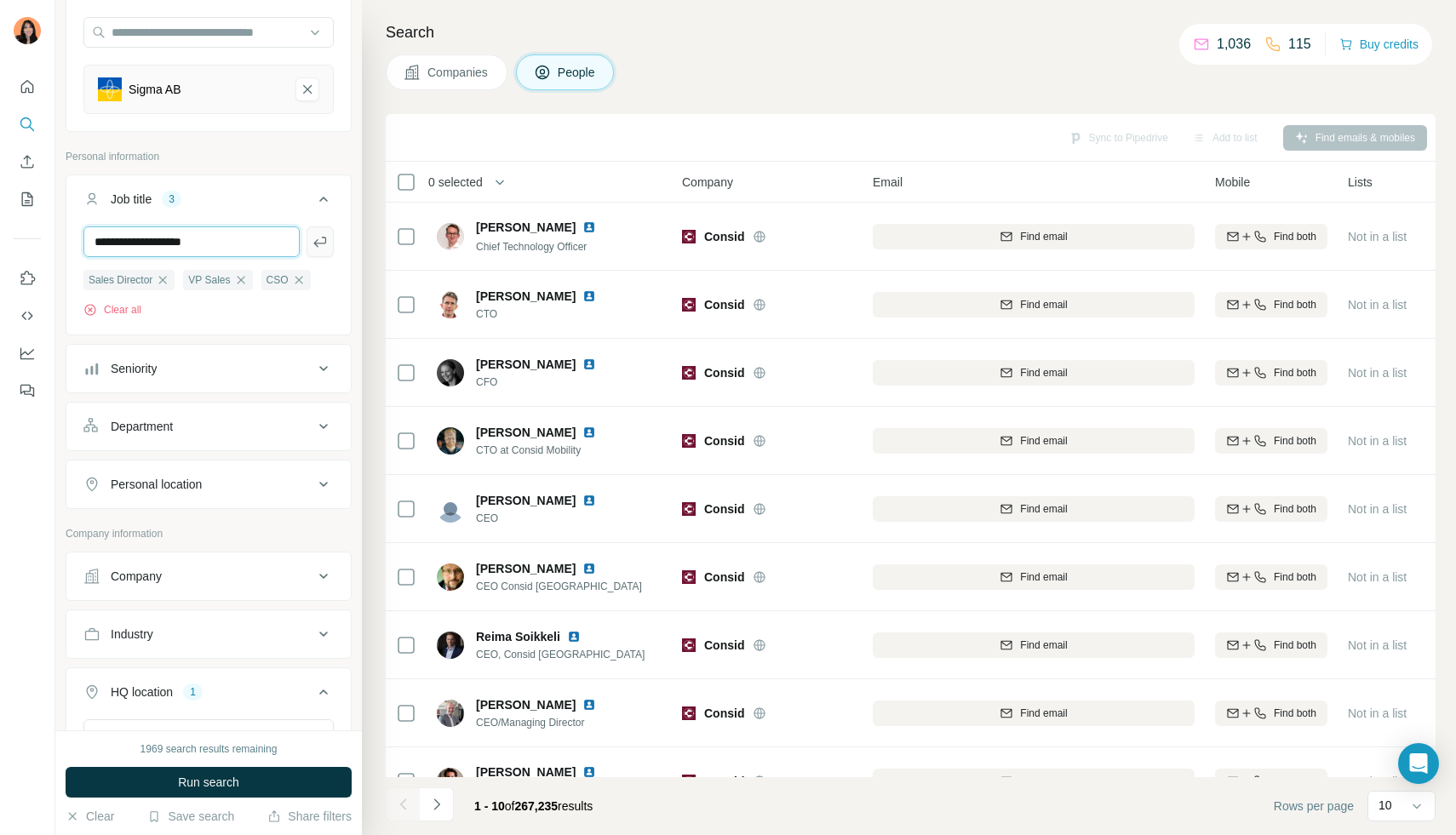
type input "**********"
click at [330, 250] on button "button" at bounding box center [319, 241] width 27 height 31
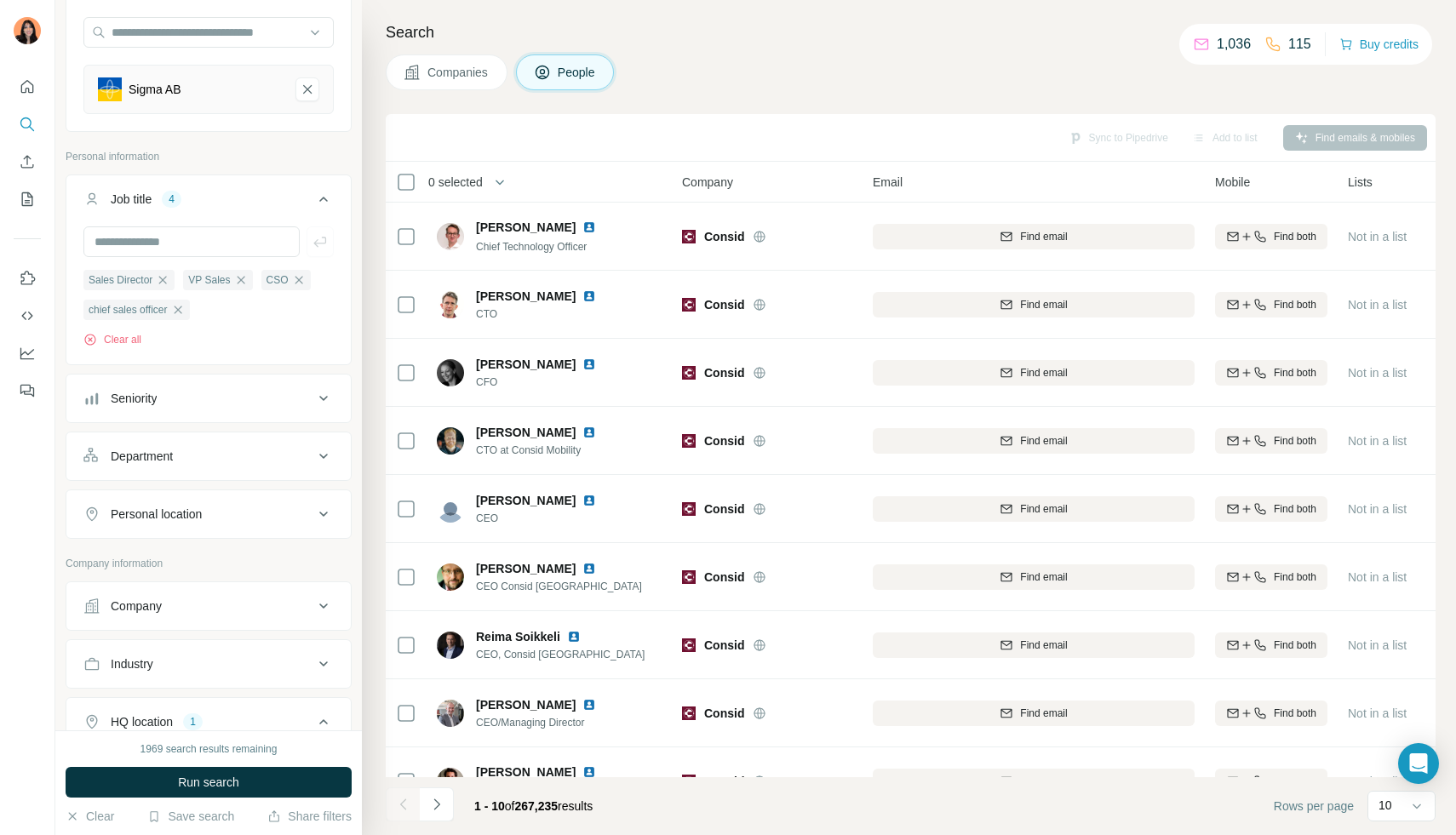
click at [159, 781] on button "Run search" at bounding box center [209, 782] width 286 height 31
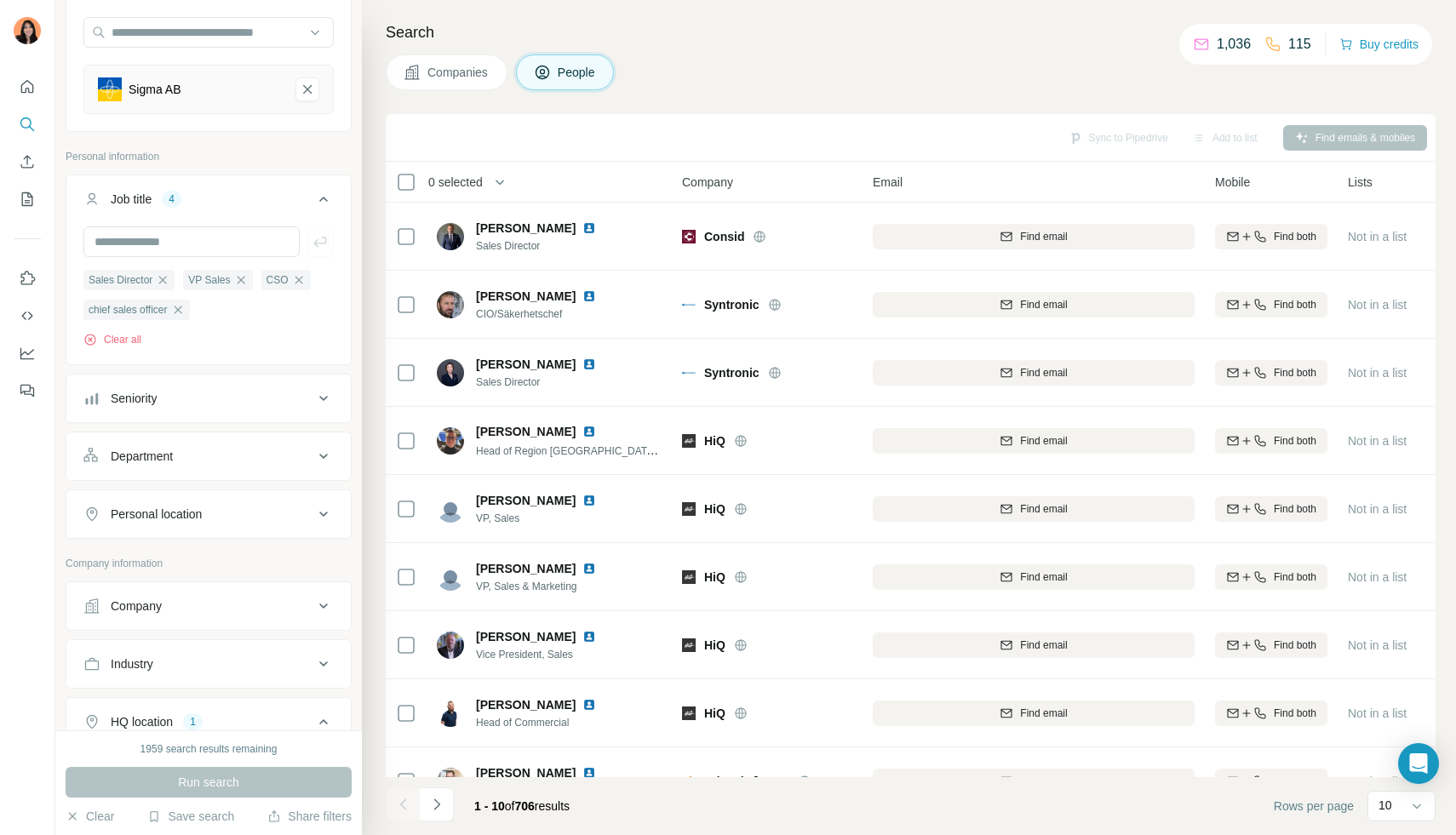
click at [184, 399] on div "Seniority" at bounding box center [198, 398] width 230 height 17
click at [140, 476] on span "C-Level" at bounding box center [127, 473] width 47 height 17
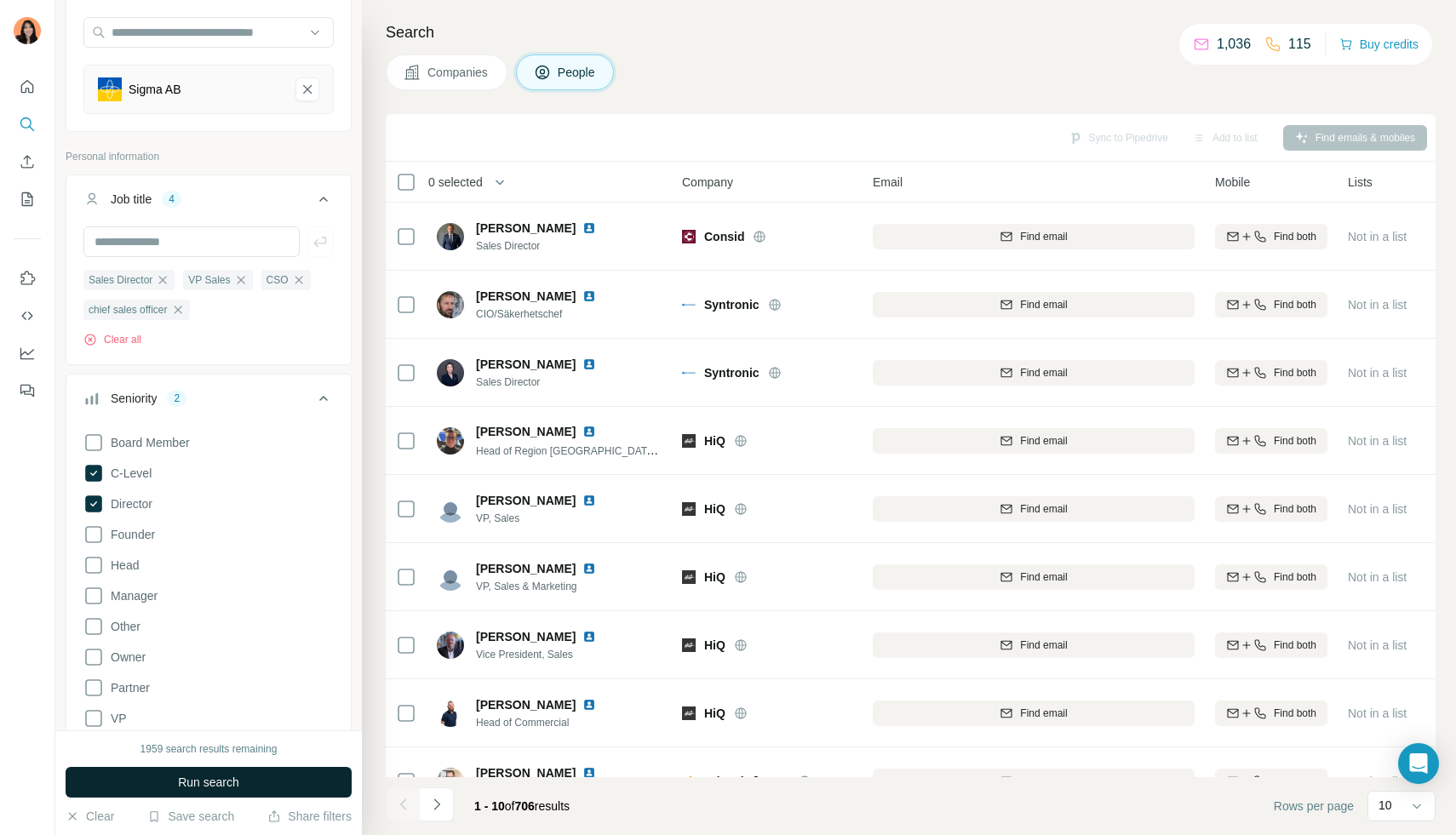
click at [174, 773] on button "Run search" at bounding box center [209, 782] width 286 height 31
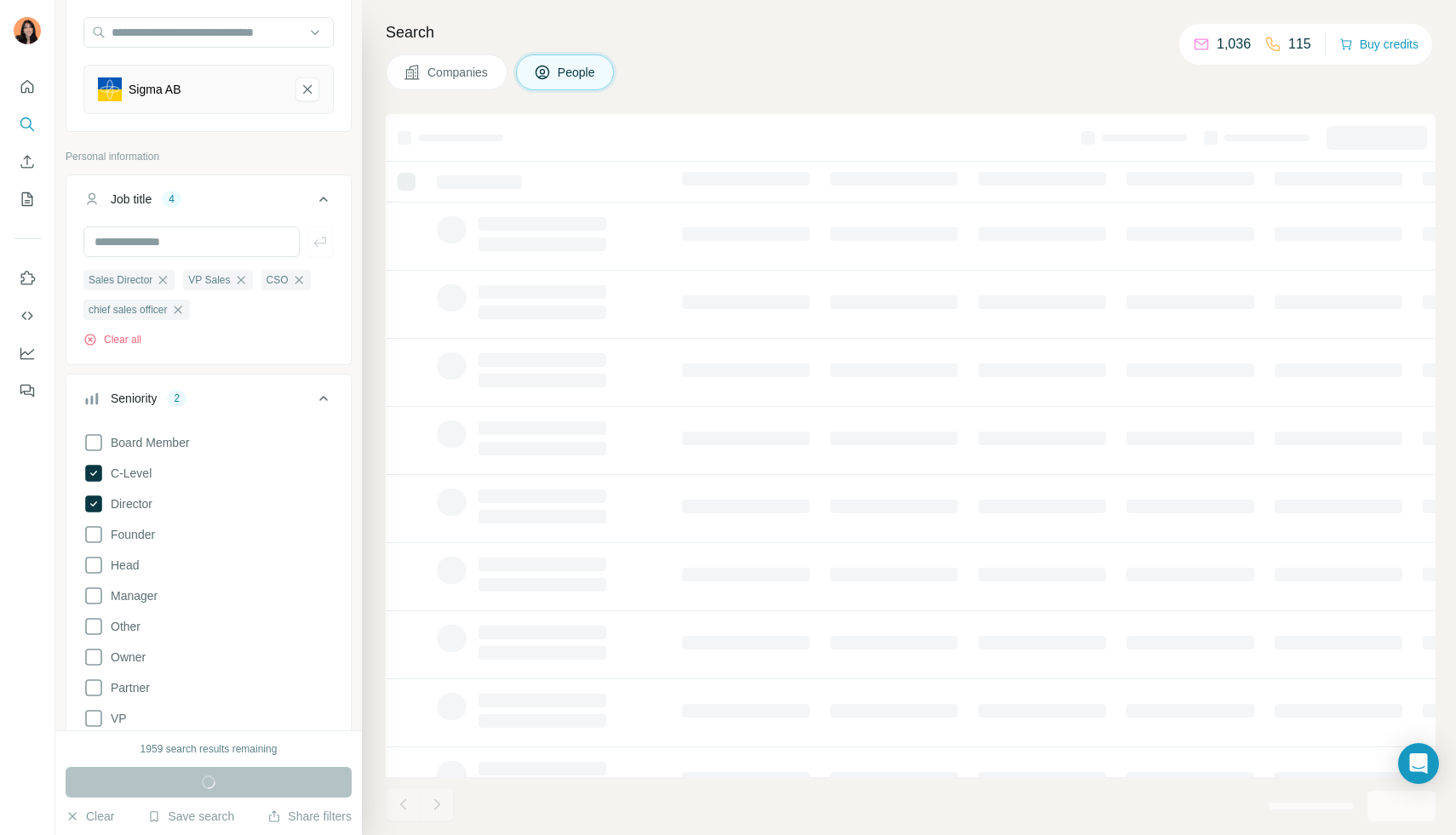
click at [307, 396] on div "Seniority 2" at bounding box center [198, 398] width 230 height 17
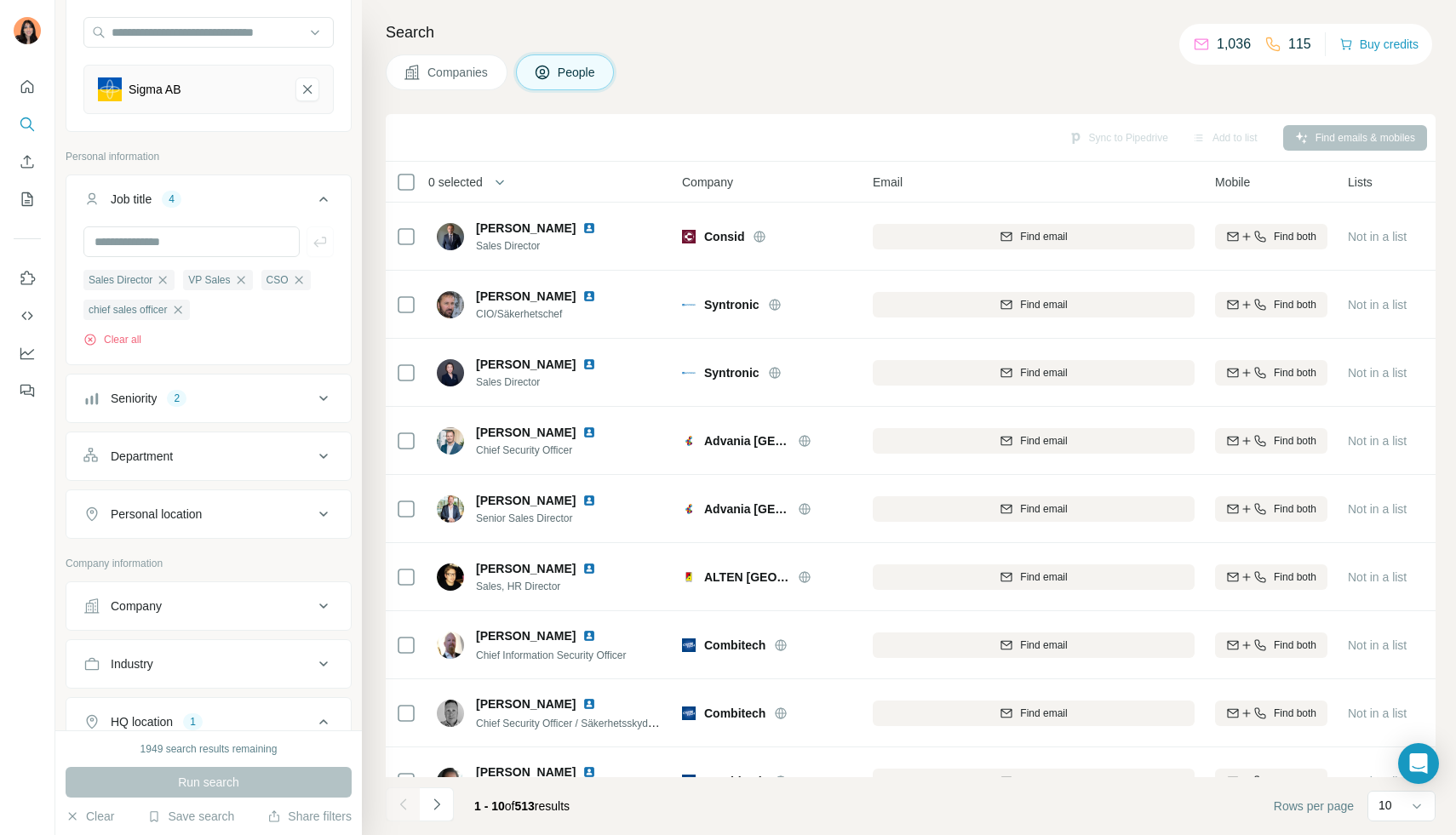
click at [173, 453] on div "Department" at bounding box center [141, 456] width 62 height 17
click at [146, 507] on input at bounding box center [200, 498] width 211 height 18
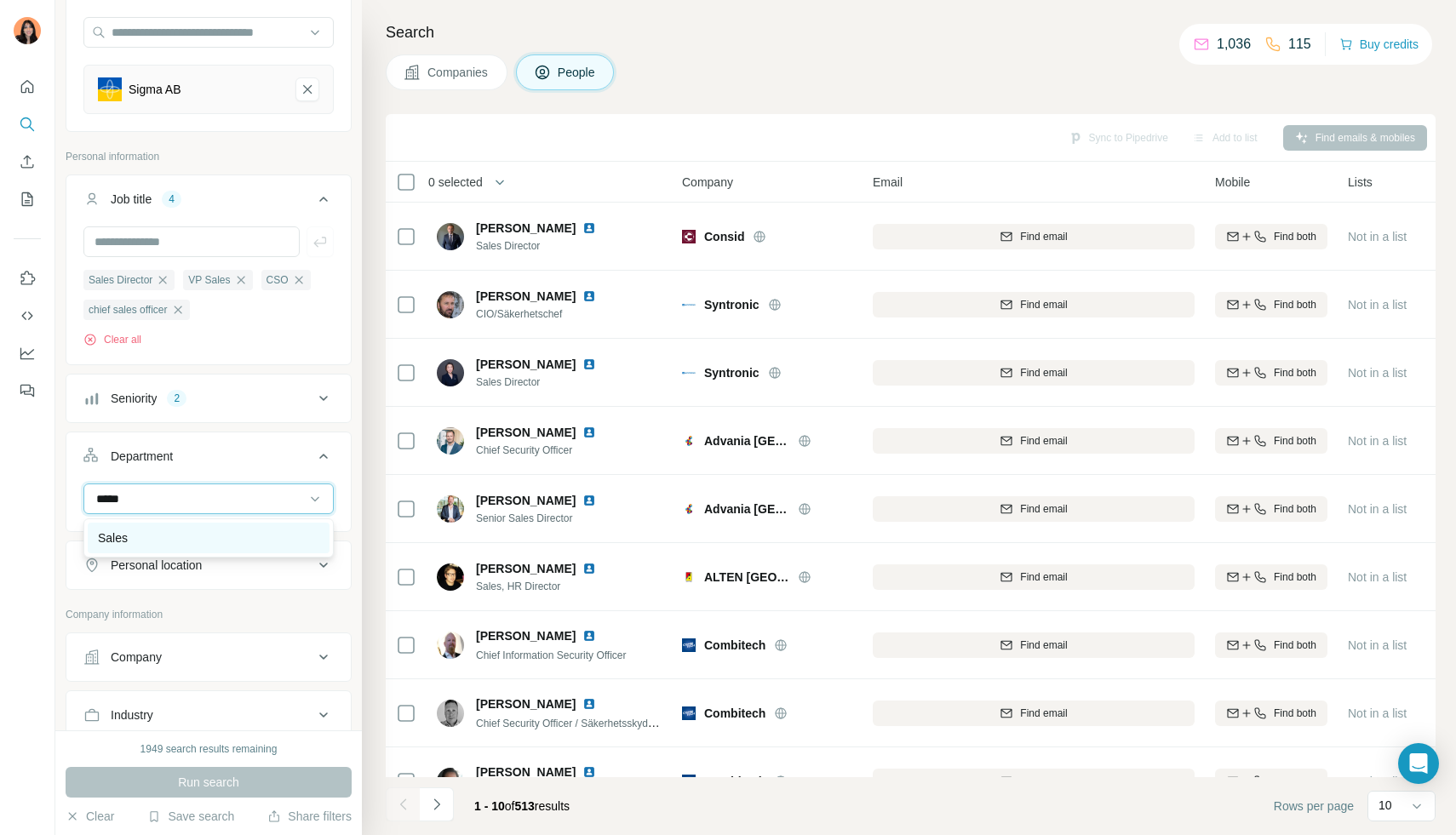
type input "*****"
click at [145, 542] on div "Sales" at bounding box center [209, 538] width 221 height 17
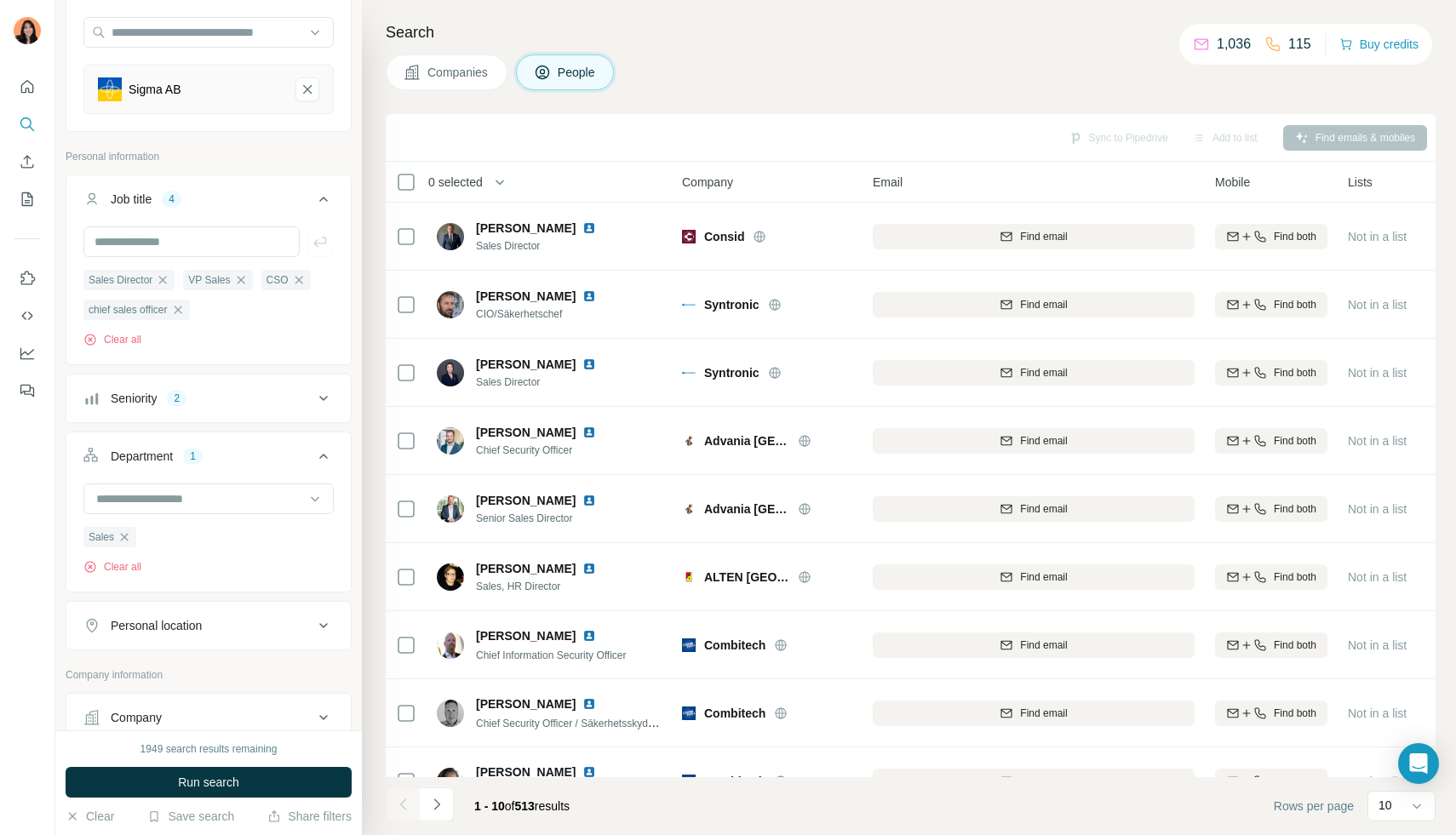
click at [339, 482] on button "Department 1" at bounding box center [209, 460] width 284 height 47
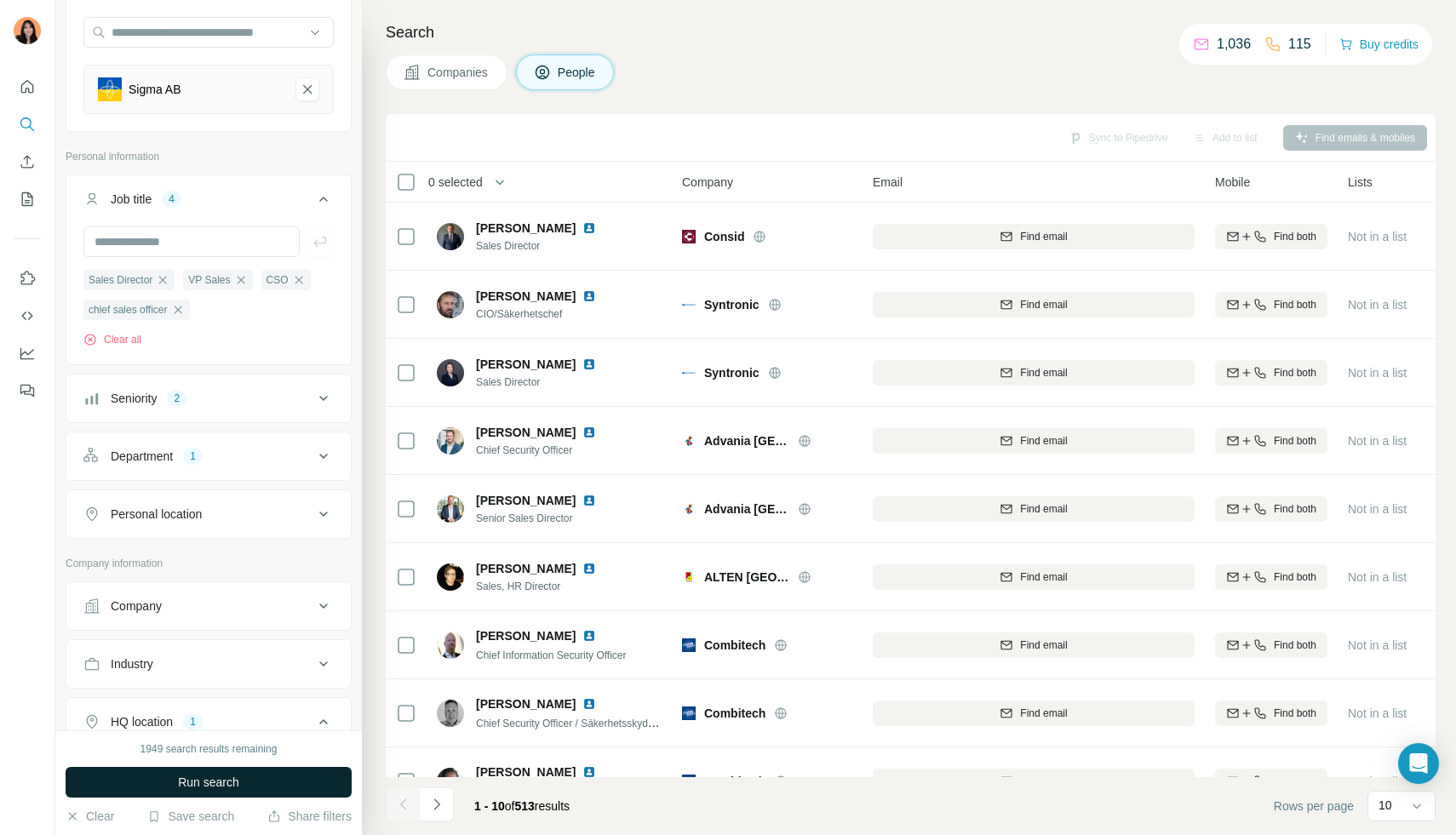
click at [167, 778] on button "Run search" at bounding box center [209, 782] width 286 height 31
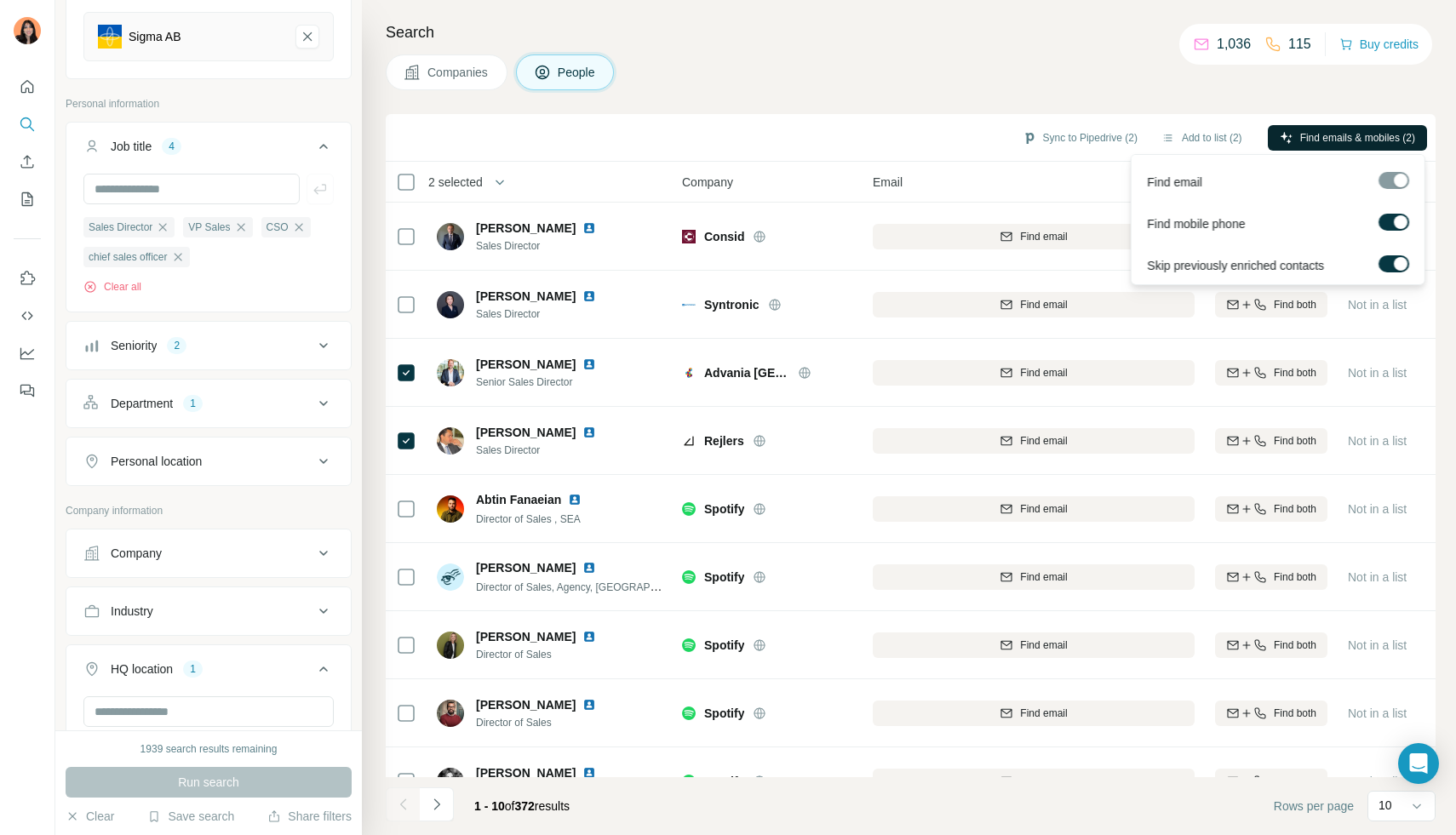
click at [1339, 136] on span "Find emails & mobiles (2)" at bounding box center [1357, 138] width 115 height 15
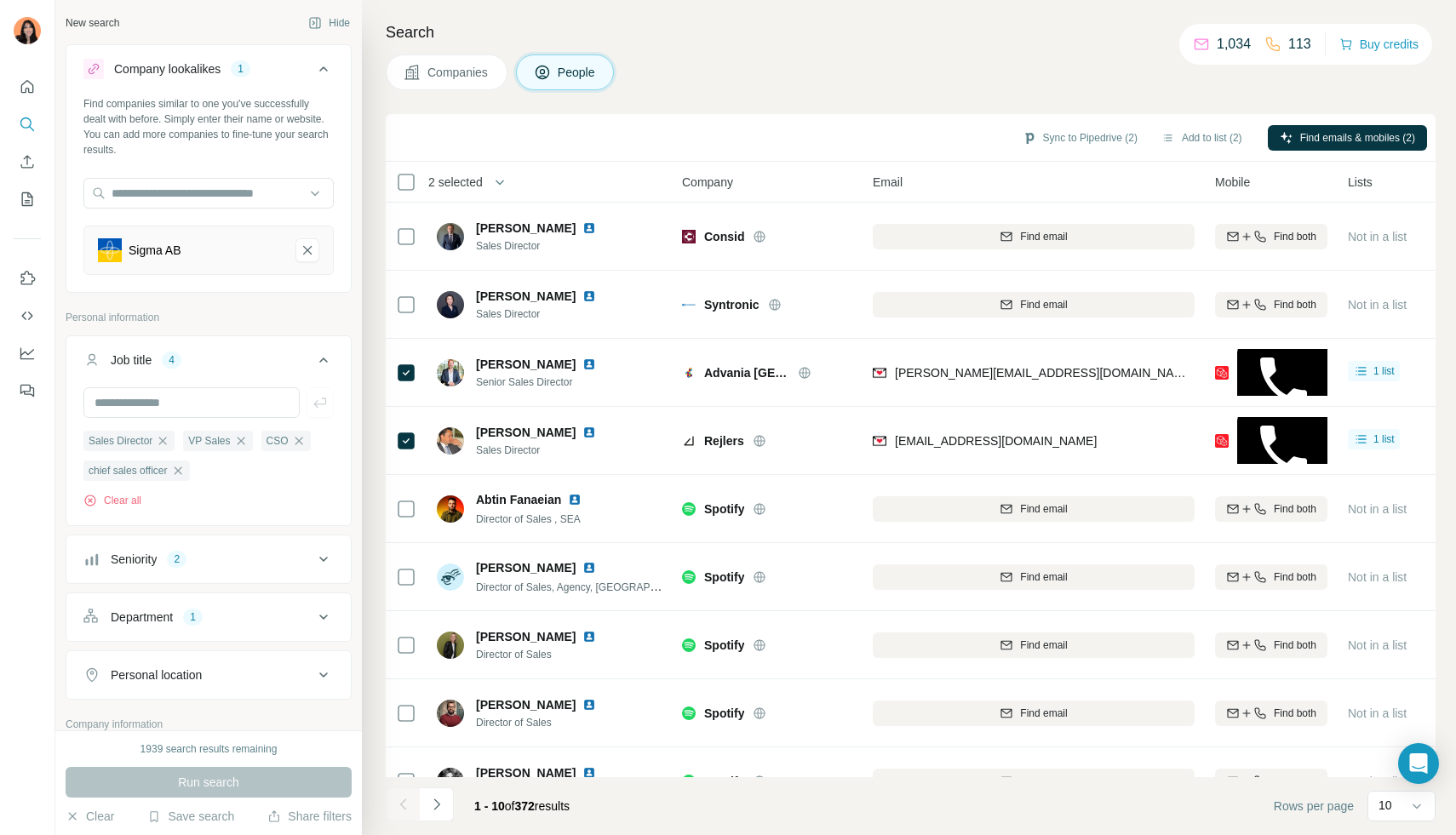
click at [237, 66] on div "1" at bounding box center [240, 68] width 19 height 15
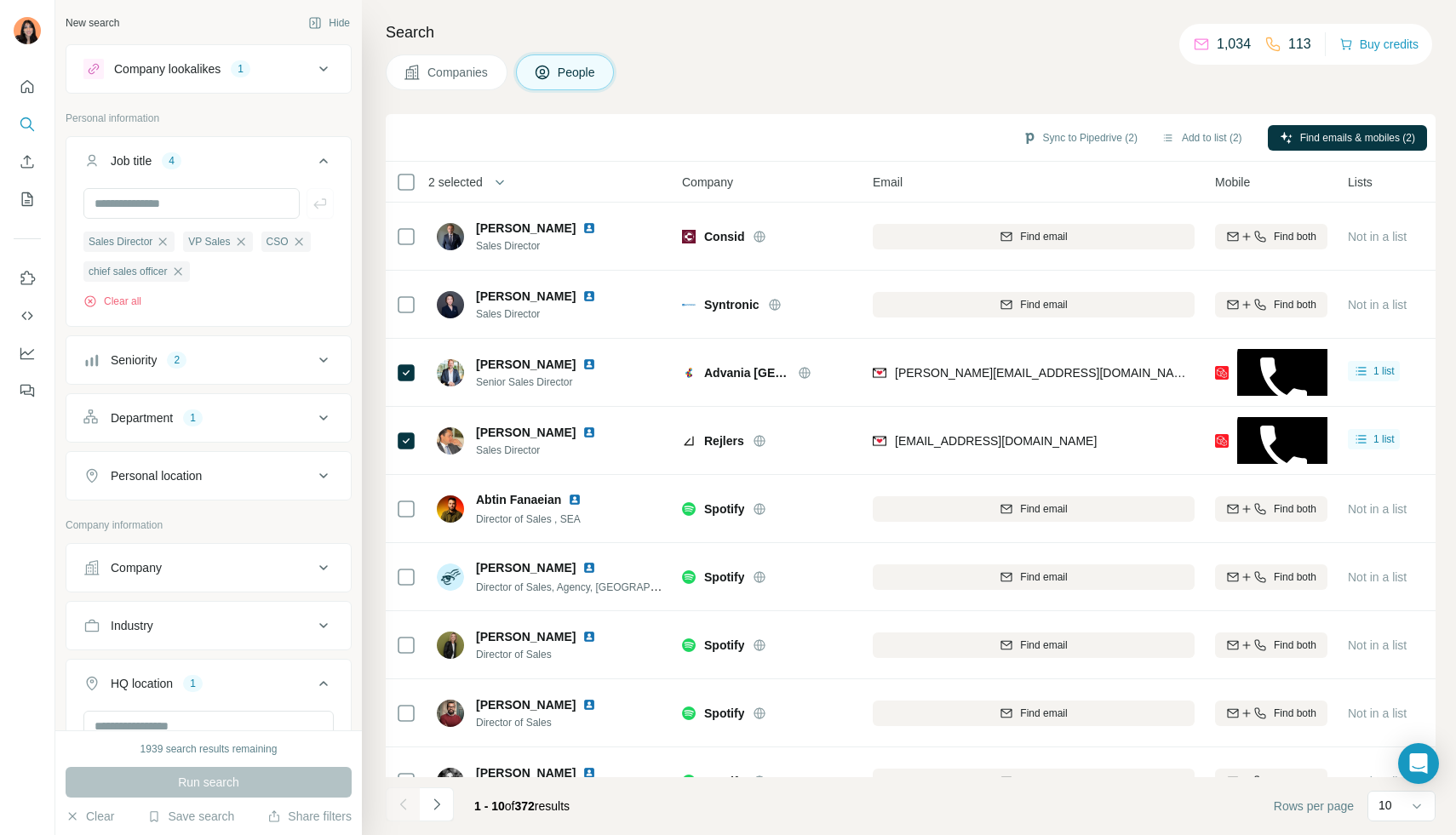
click at [306, 68] on div "Company lookalikes 1" at bounding box center [198, 68] width 230 height 20
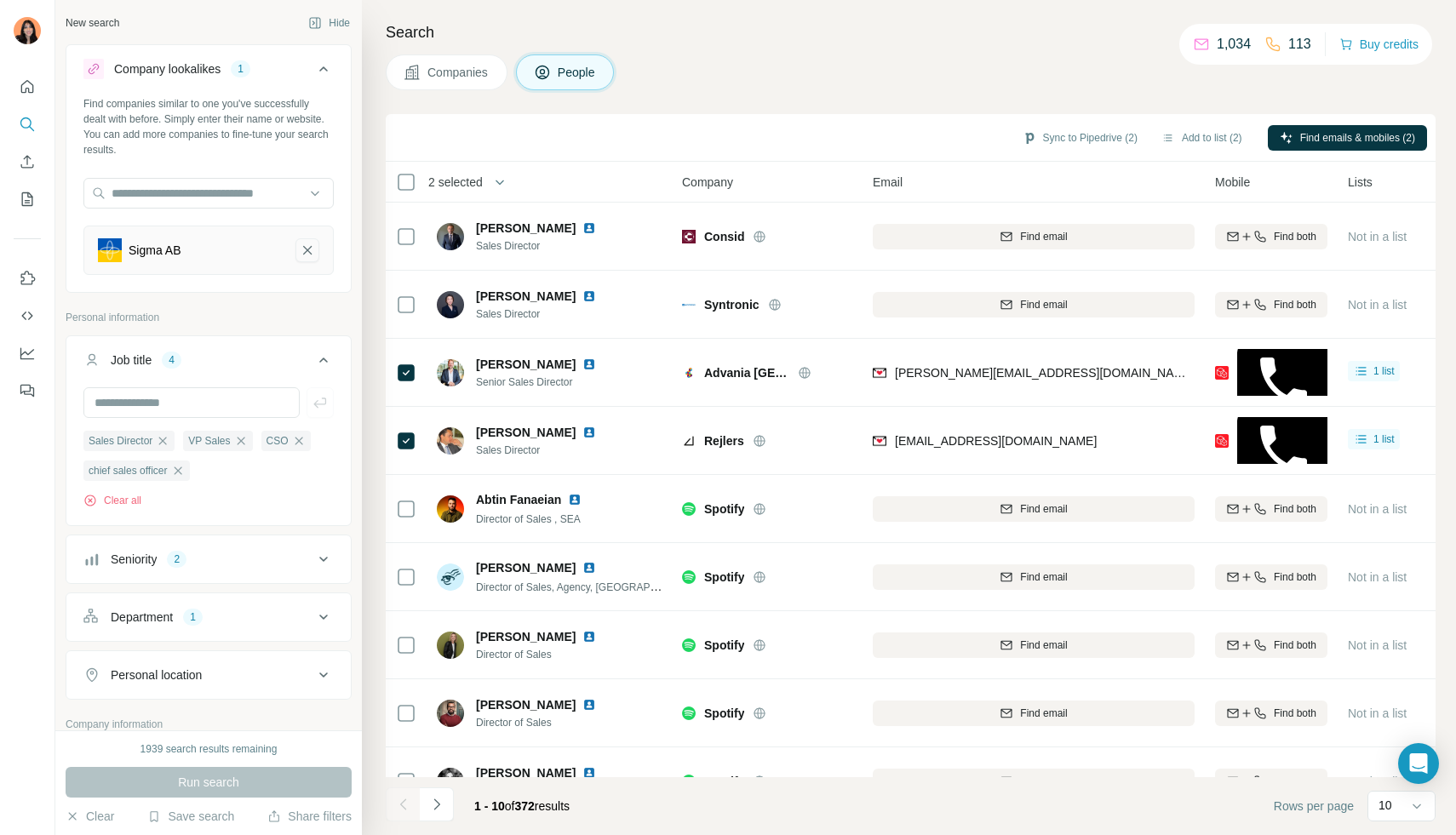
click at [305, 251] on icon "Sigma AB-remove-button" at bounding box center [308, 251] width 9 height 9
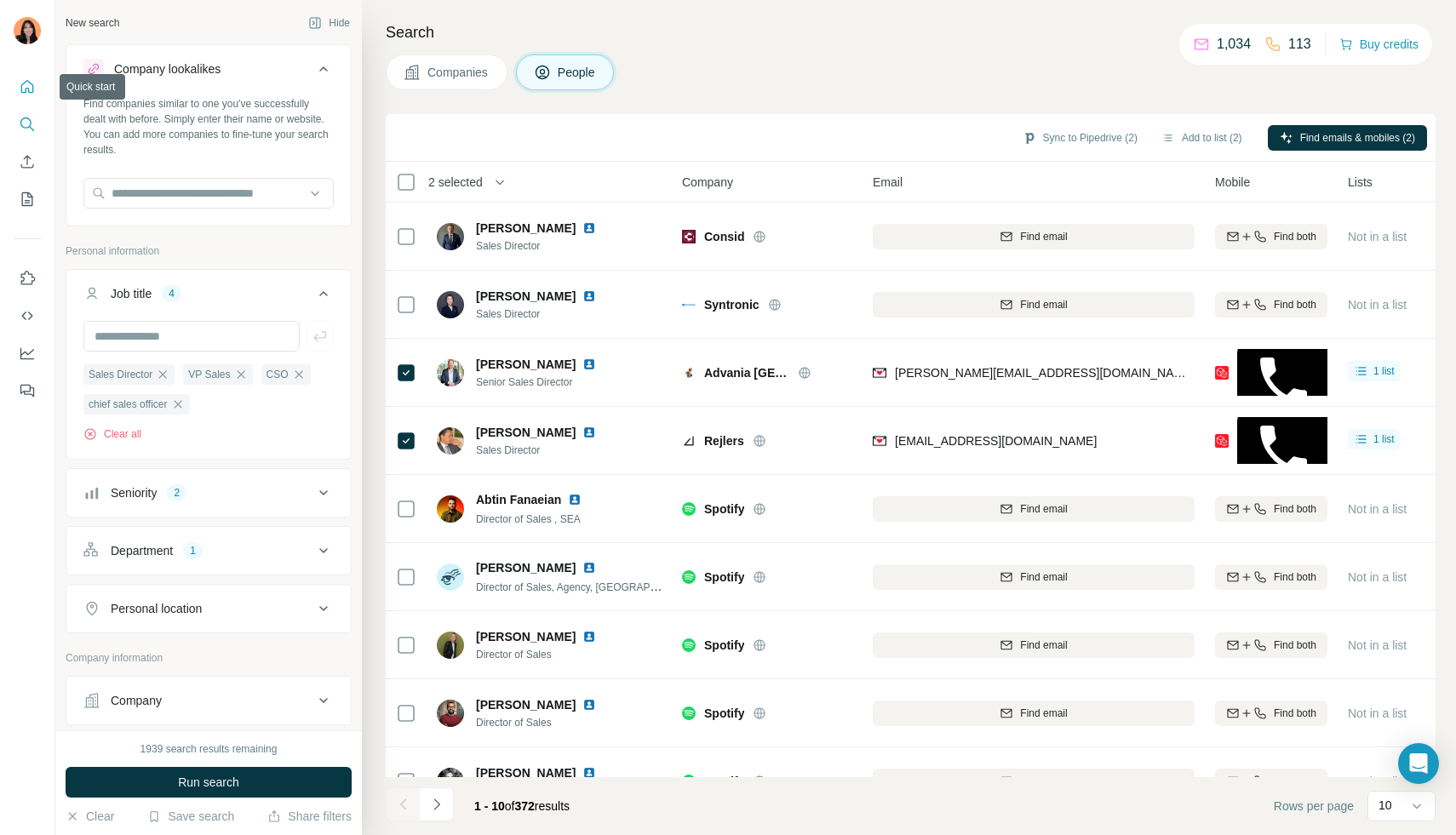
click at [32, 94] on icon "Quick start" at bounding box center [26, 86] width 17 height 17
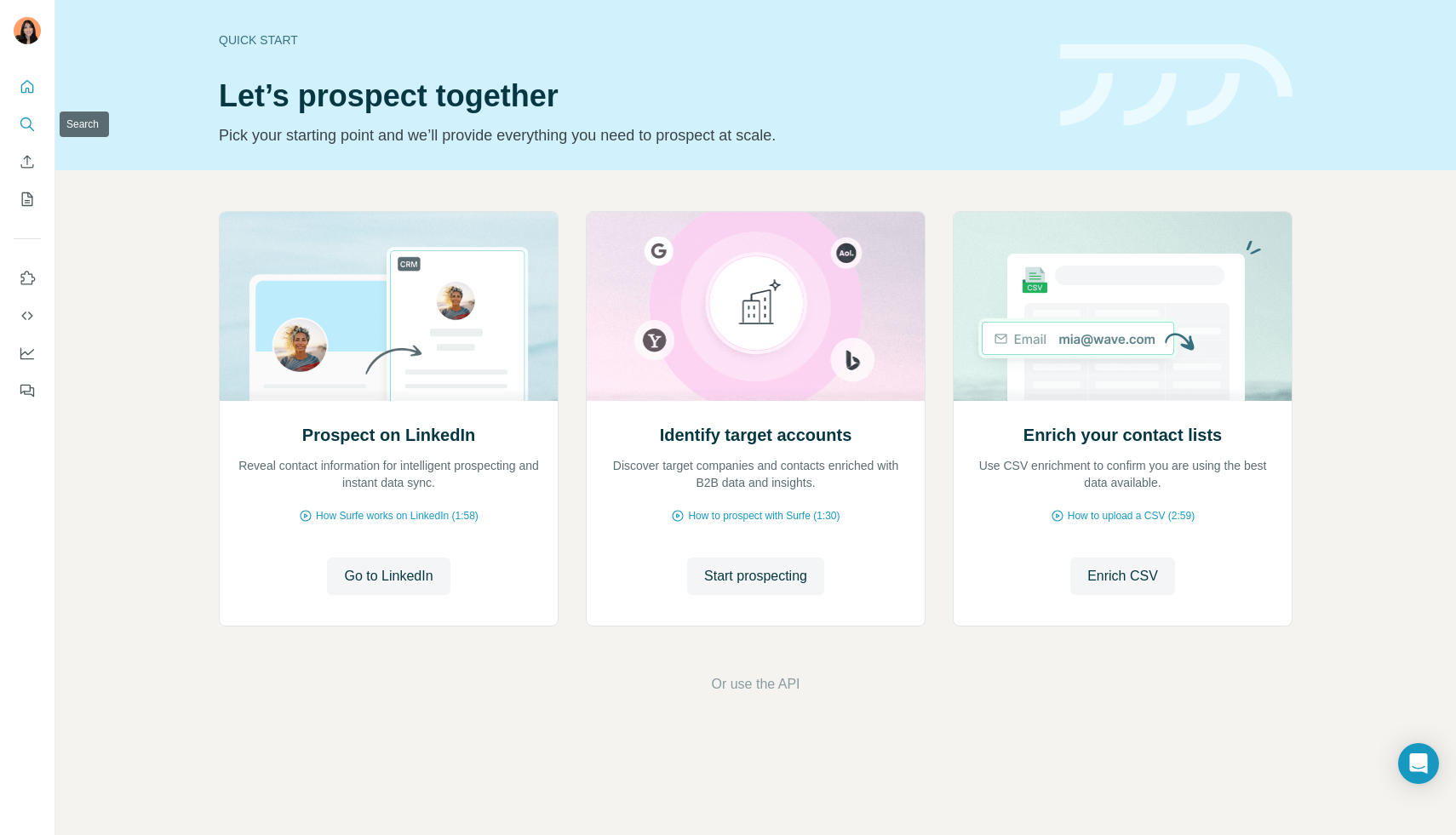
click at [25, 125] on icon "Search" at bounding box center [26, 124] width 17 height 17
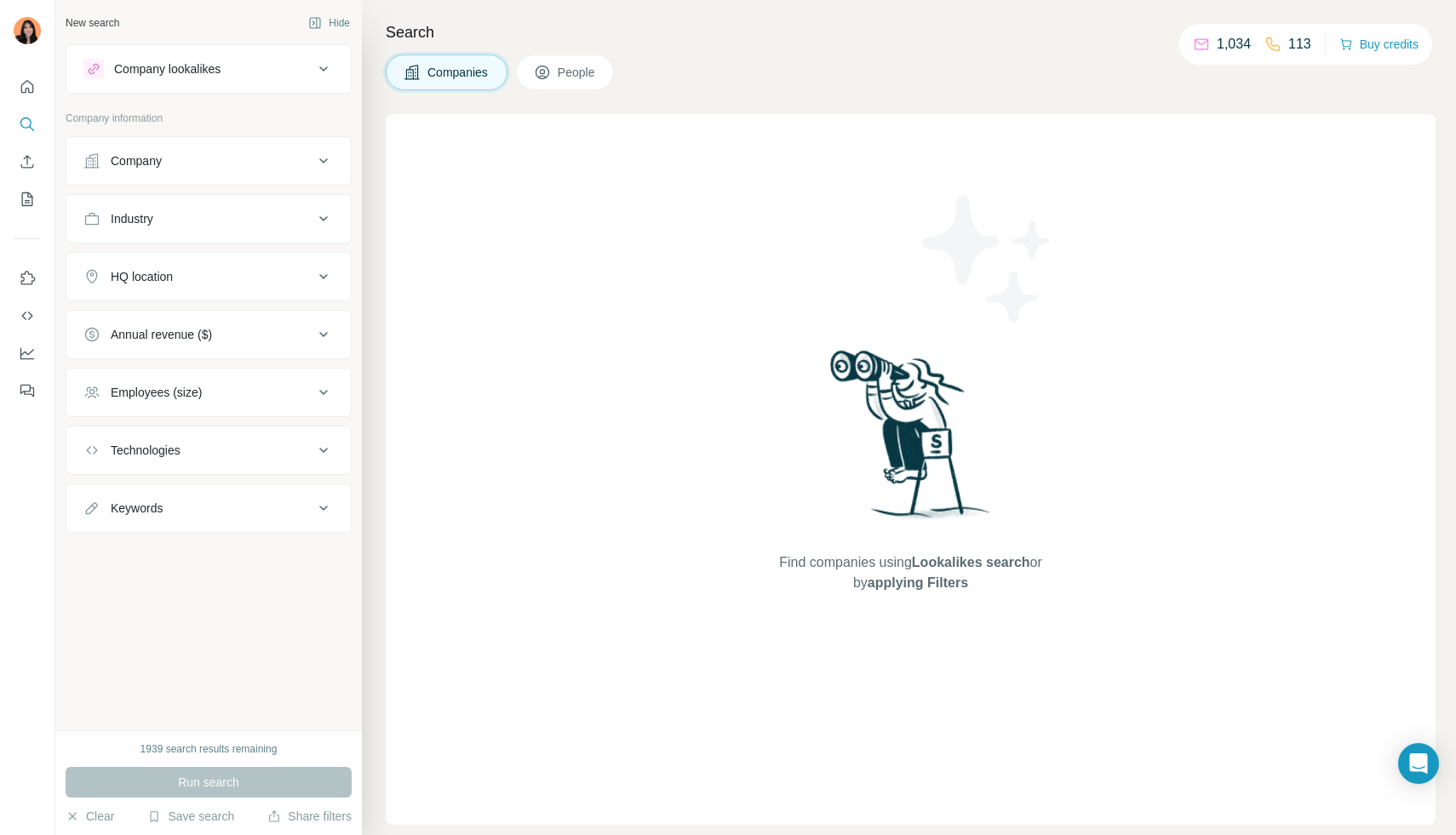
click at [195, 163] on div "Company" at bounding box center [198, 161] width 230 height 17
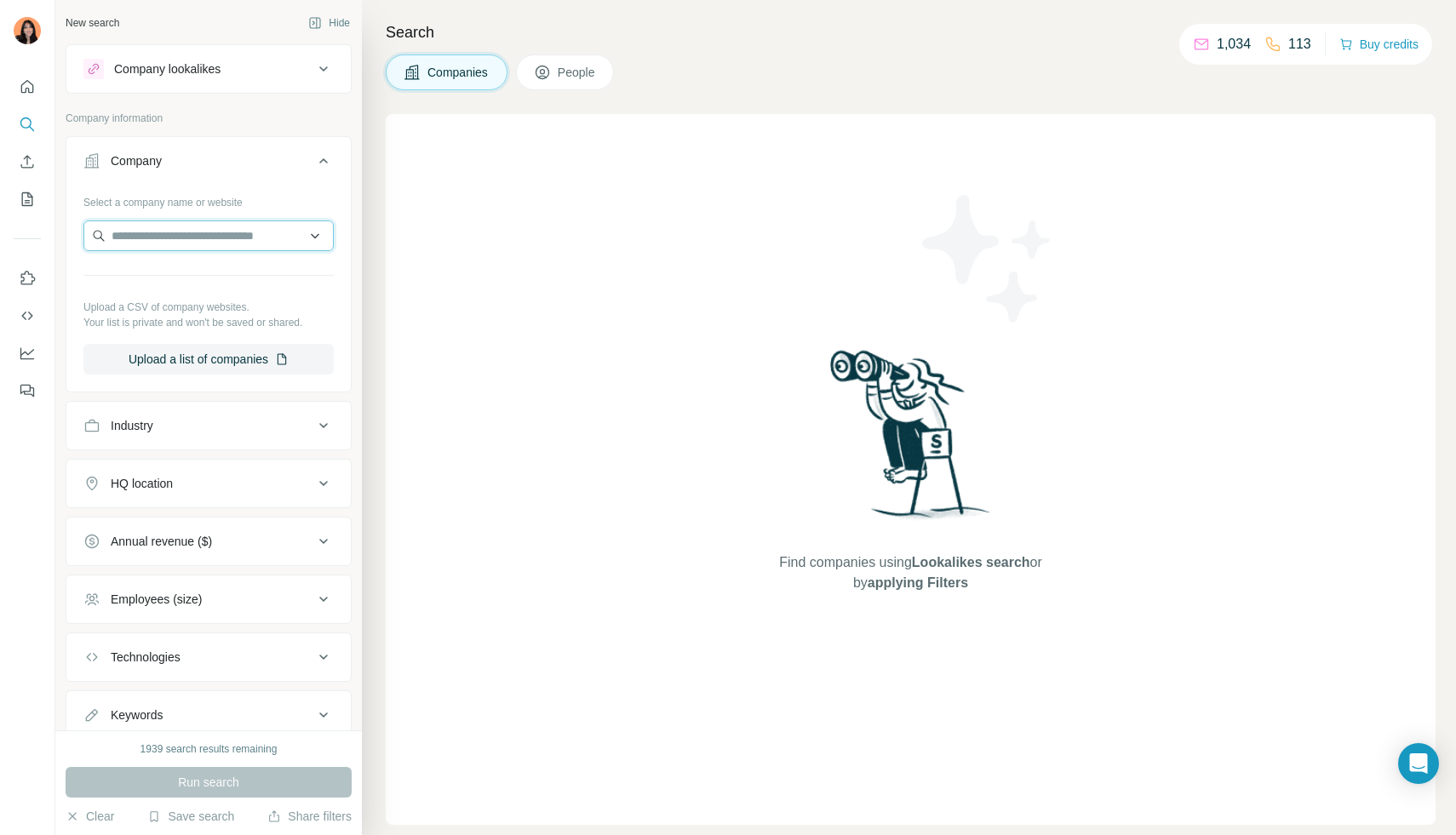
click at [142, 238] on input "text" at bounding box center [208, 235] width 250 height 31
click at [29, 198] on icon "My lists" at bounding box center [26, 198] width 17 height 17
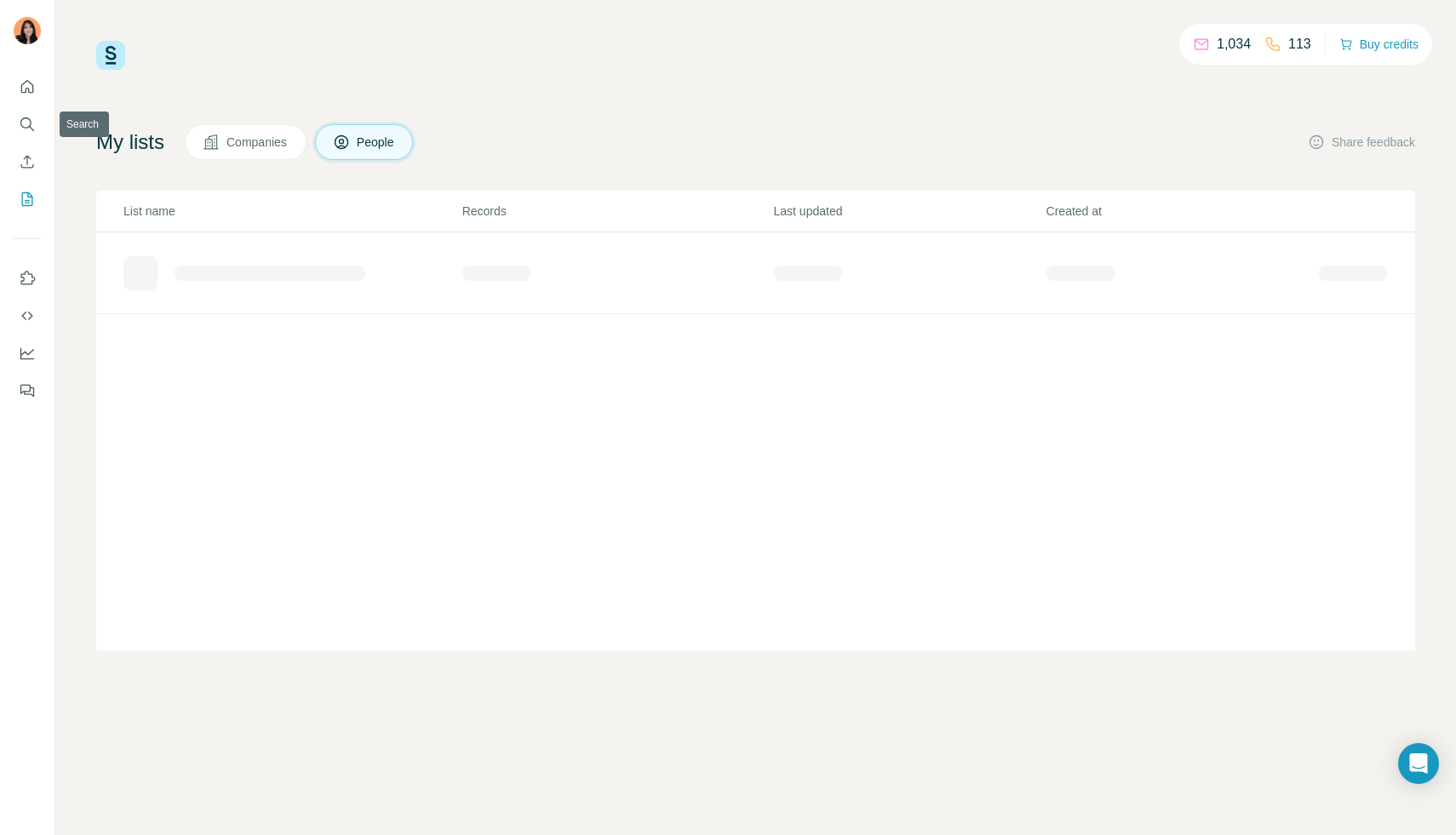
click at [27, 89] on icon "Quick start" at bounding box center [26, 86] width 17 height 17
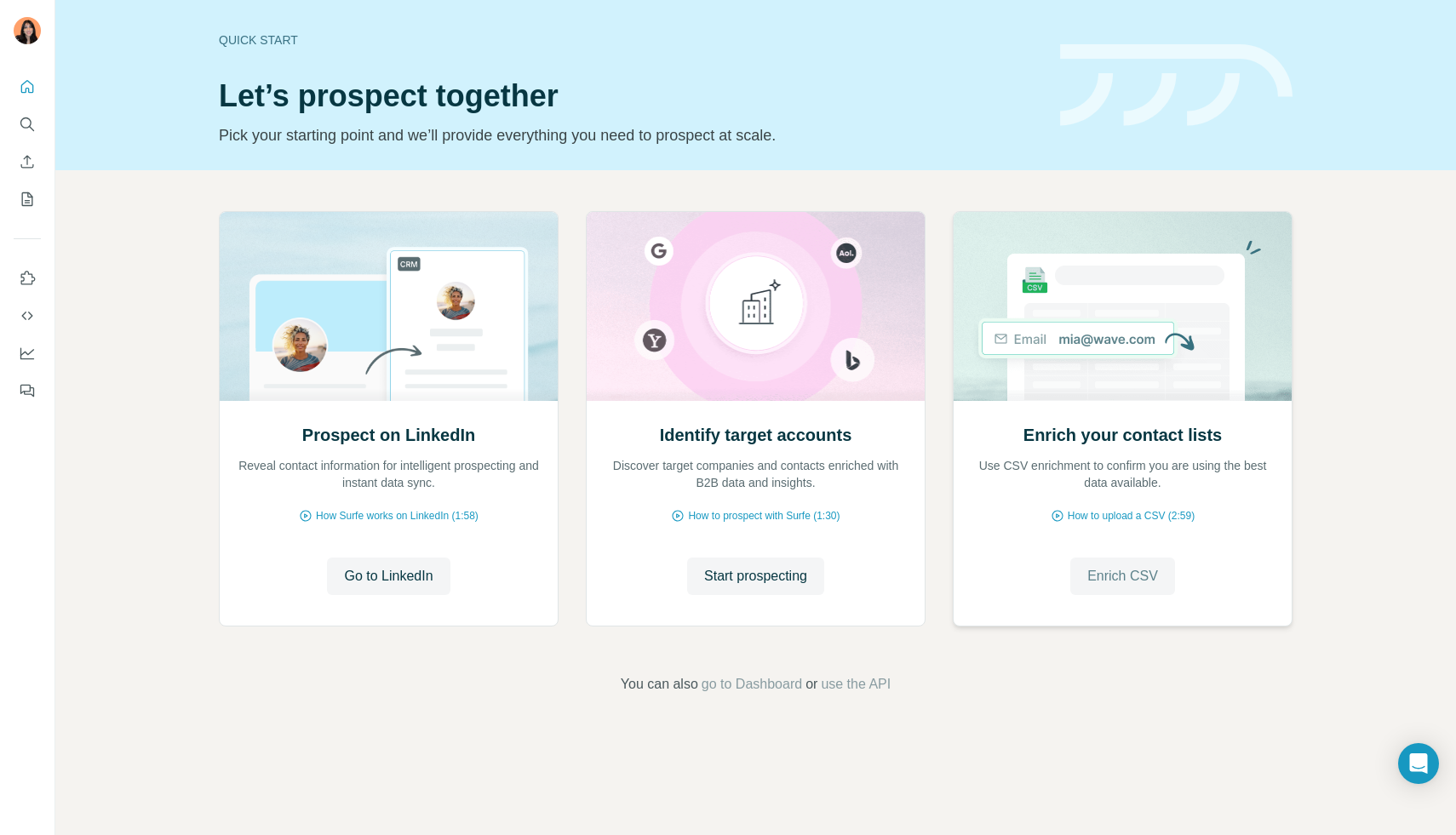
click at [1106, 581] on span "Enrich CSV" at bounding box center [1122, 575] width 71 height 20
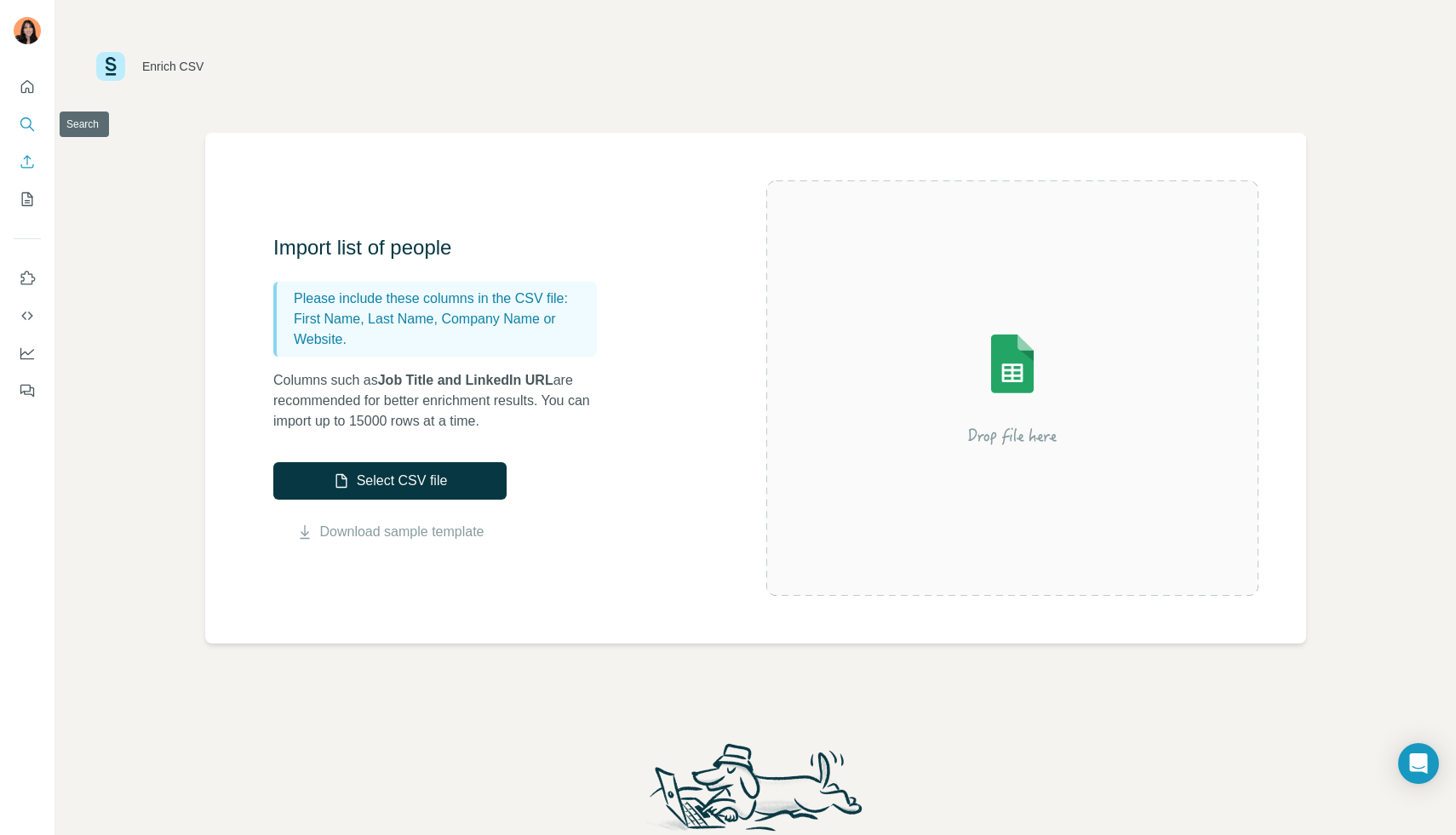
click at [30, 124] on icon "Search" at bounding box center [26, 124] width 17 height 17
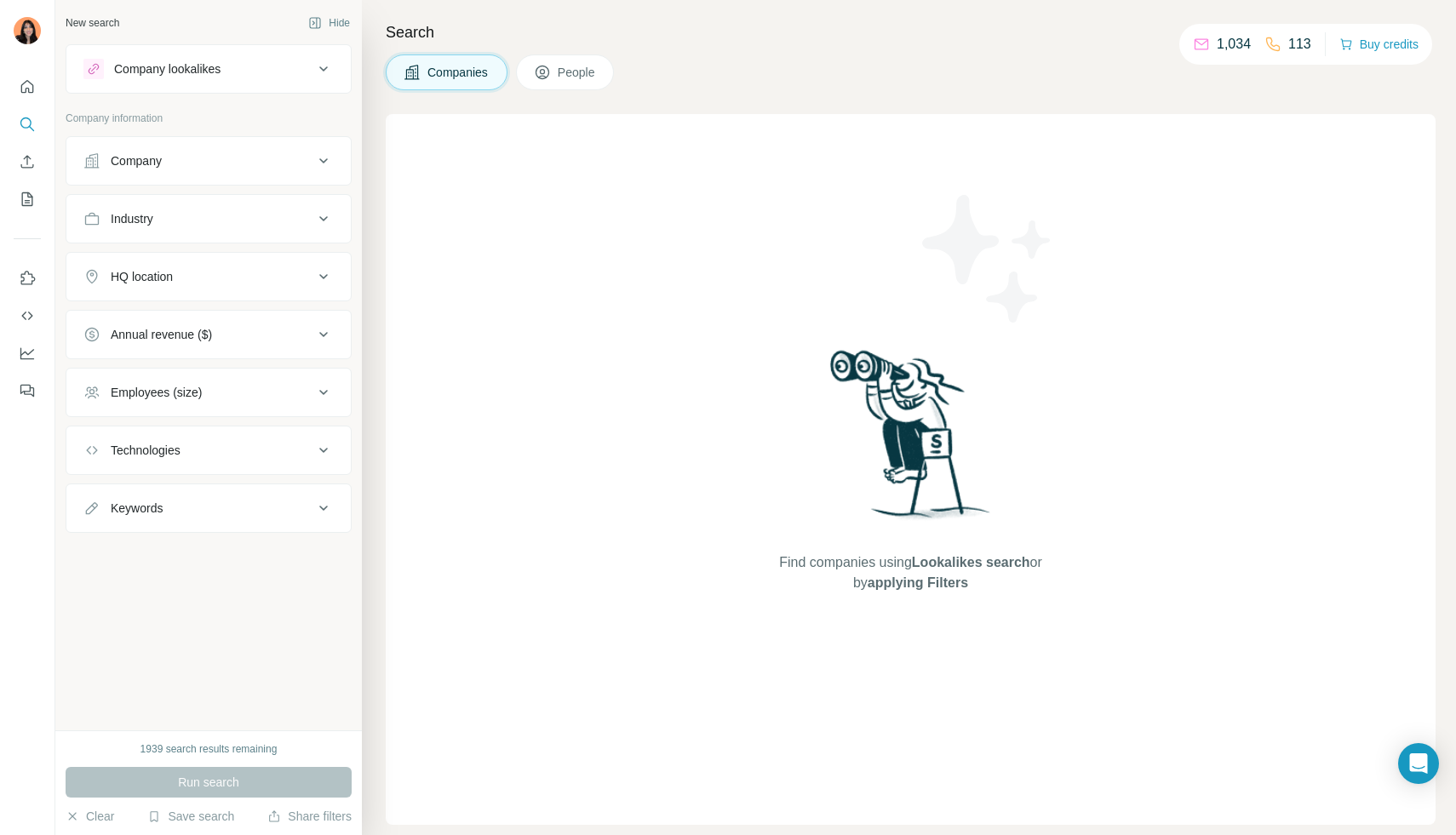
click at [298, 168] on div "Company" at bounding box center [198, 161] width 230 height 17
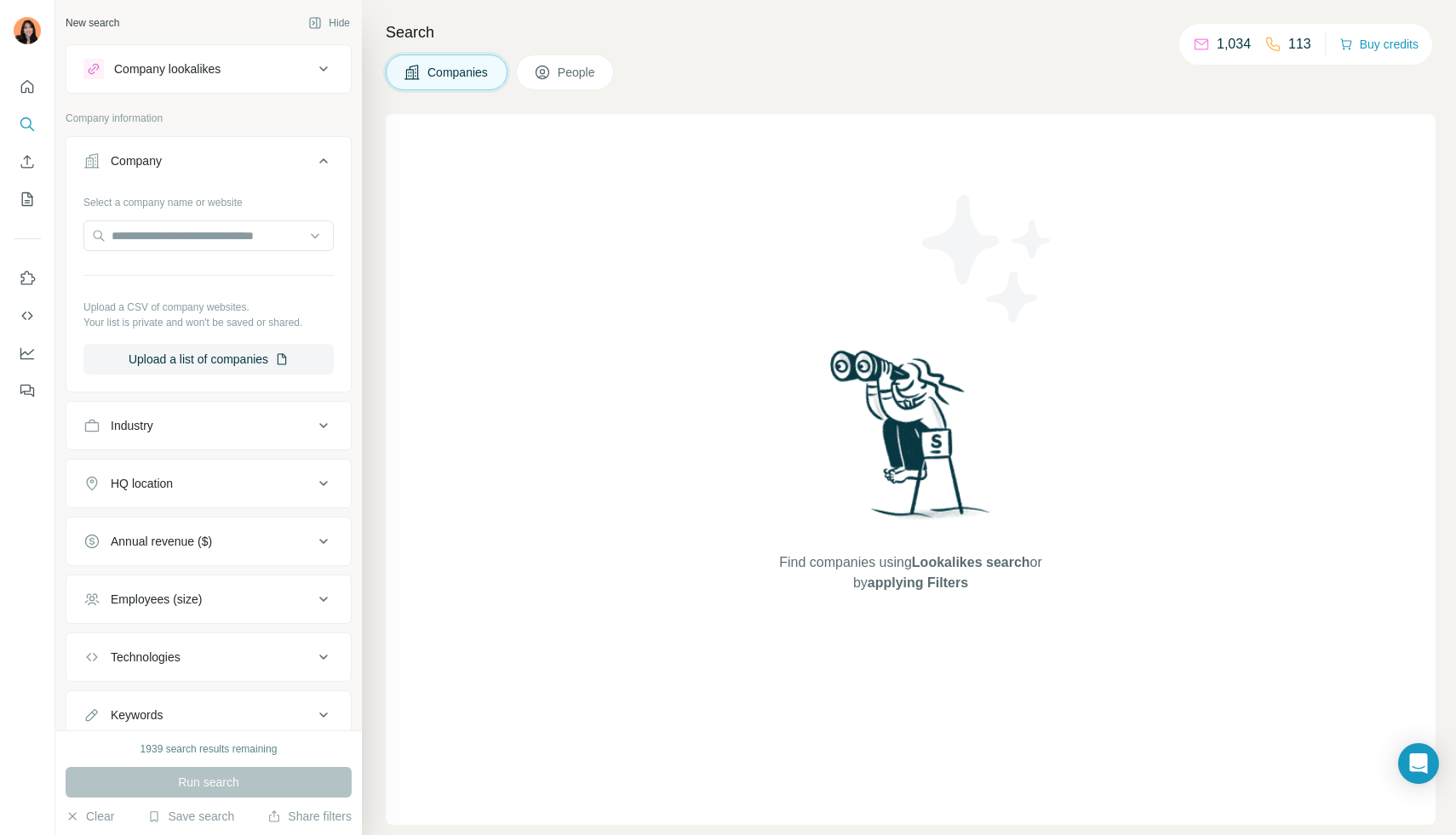
click at [33, 194] on icon "My lists" at bounding box center [26, 198] width 17 height 17
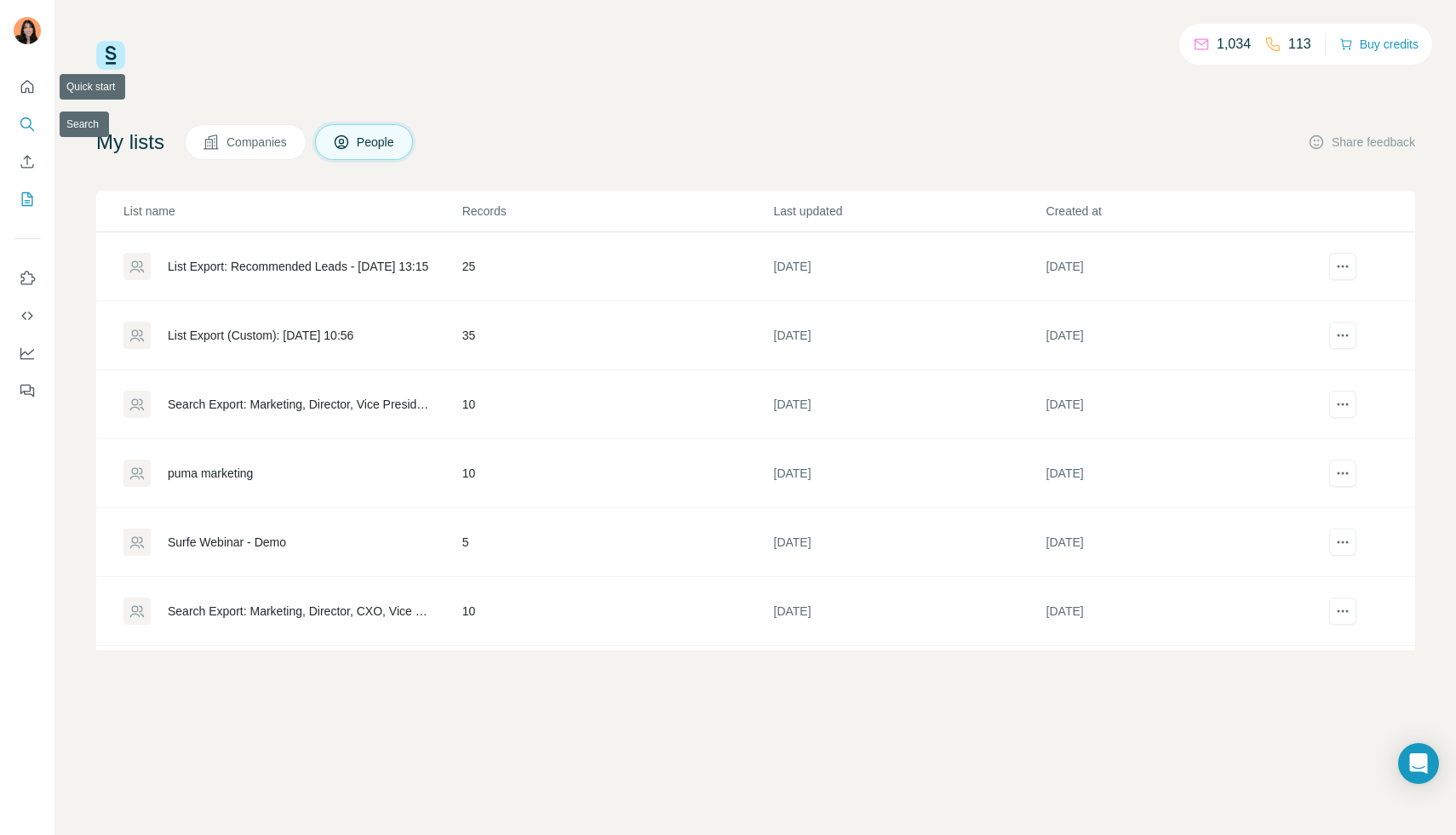
click at [25, 122] on icon "Search" at bounding box center [26, 124] width 17 height 17
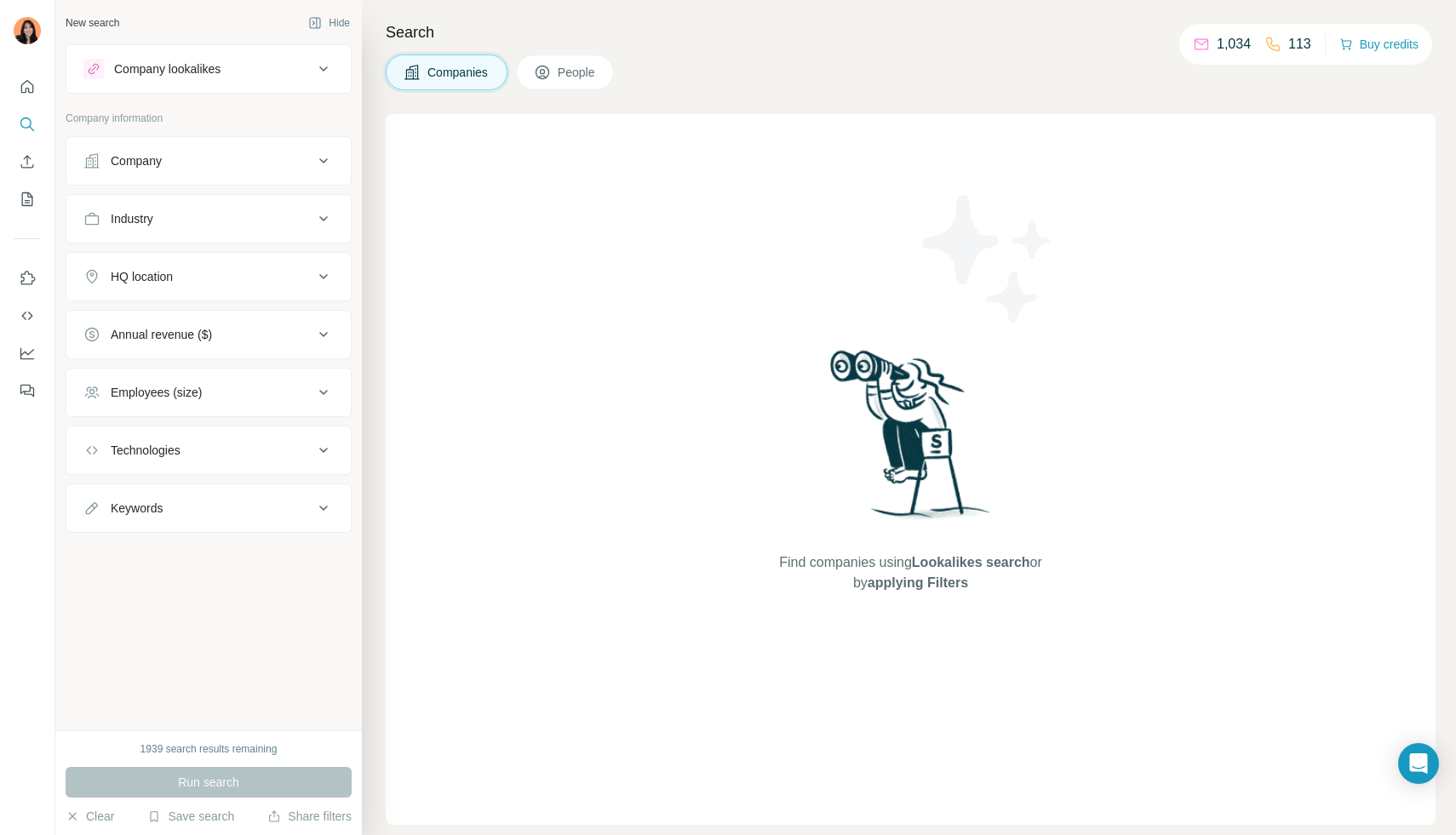
click at [39, 75] on button "Quick start" at bounding box center [27, 87] width 27 height 31
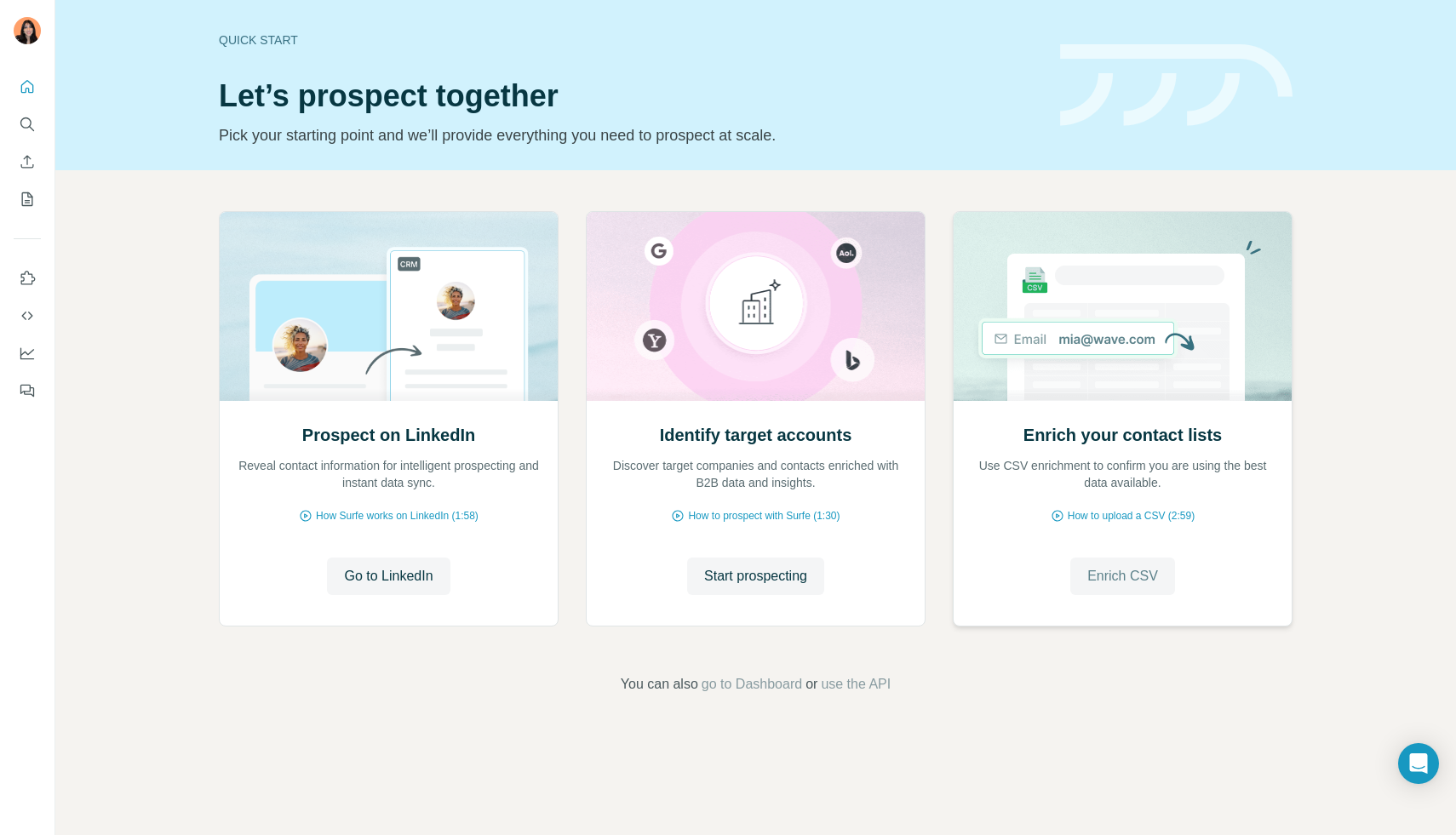
click at [1144, 580] on span "Enrich CSV" at bounding box center [1122, 575] width 71 height 20
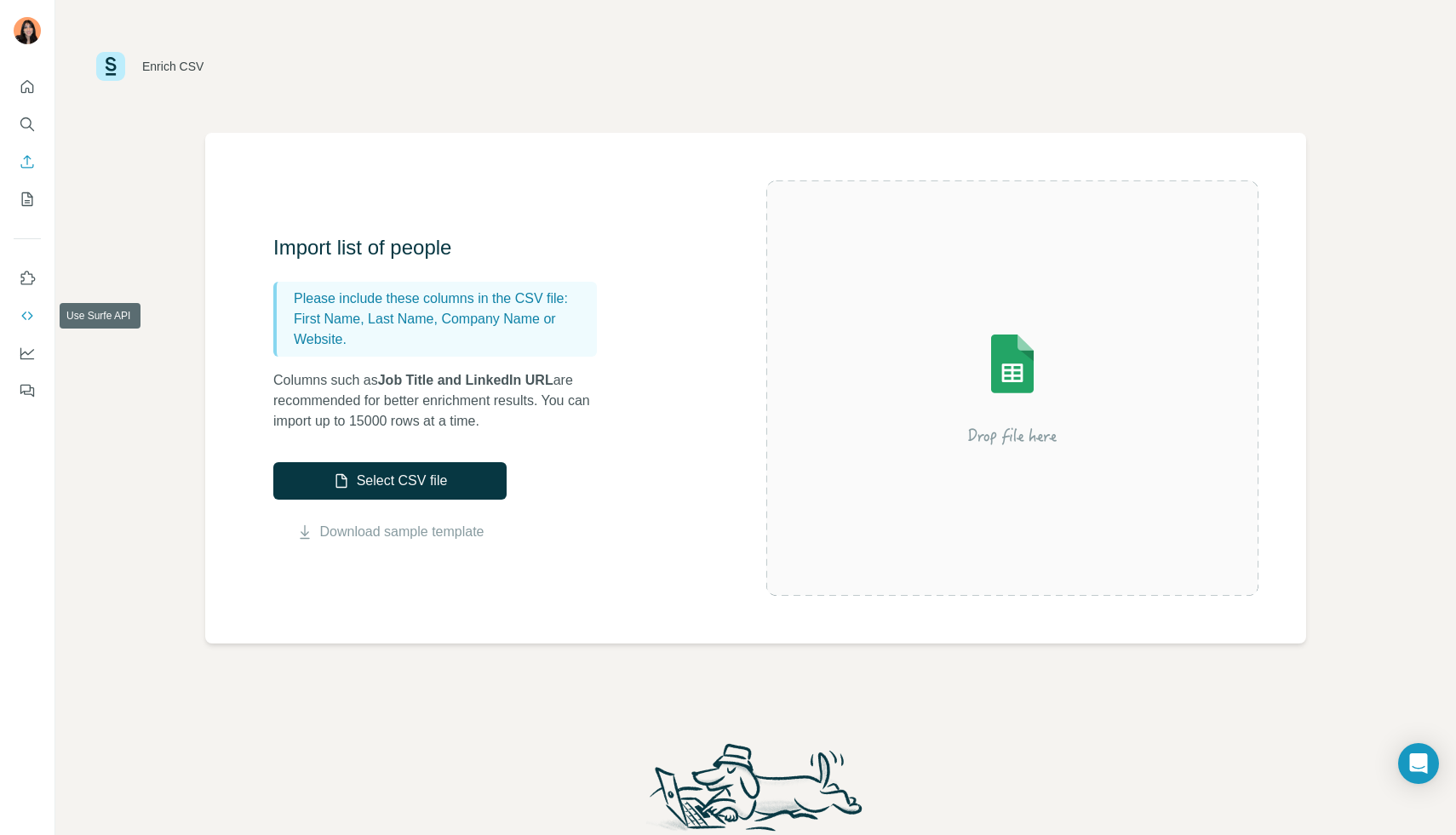
click at [30, 318] on icon "Use Surfe API" at bounding box center [26, 315] width 17 height 17
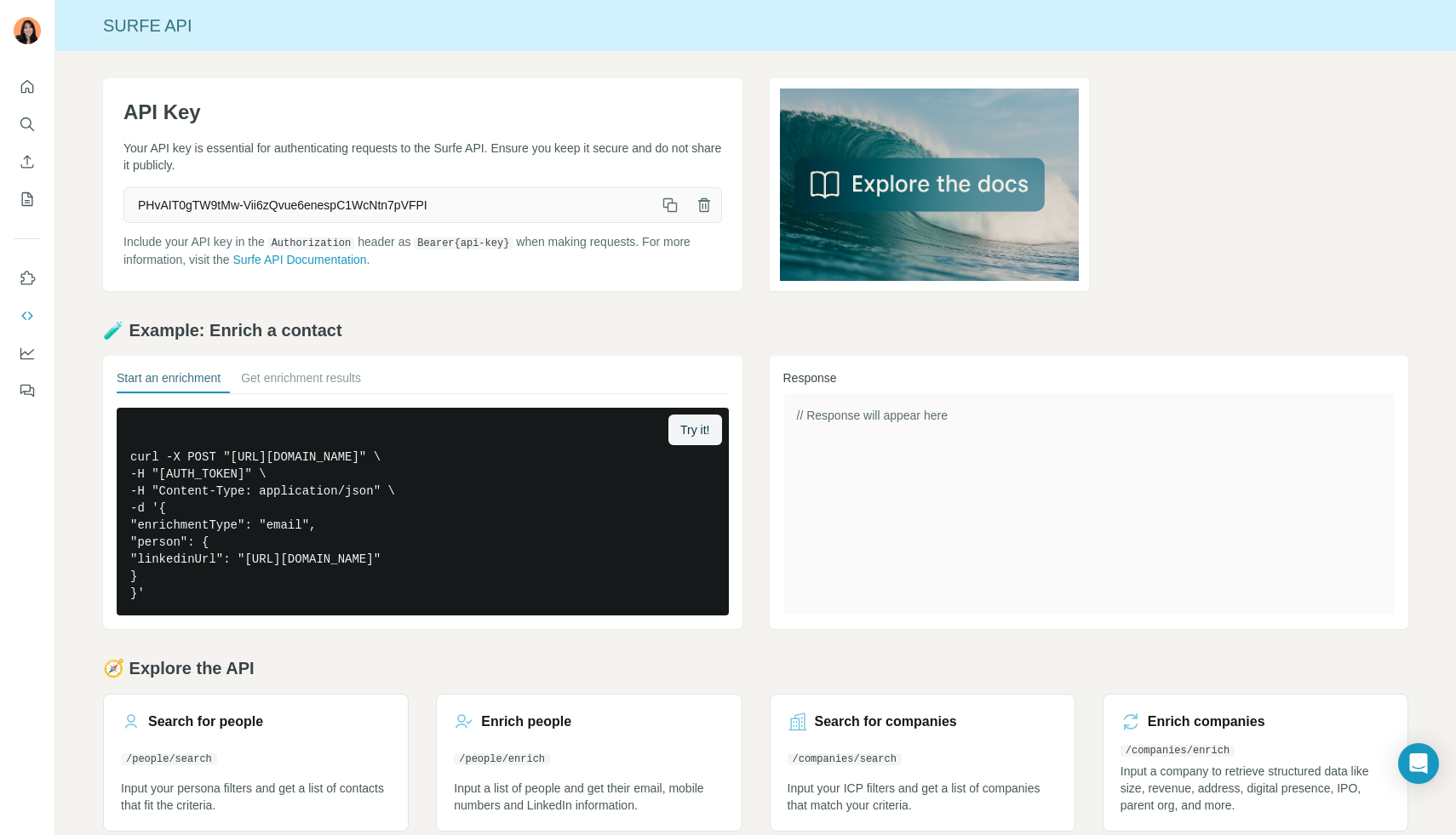
scroll to position [24, 0]
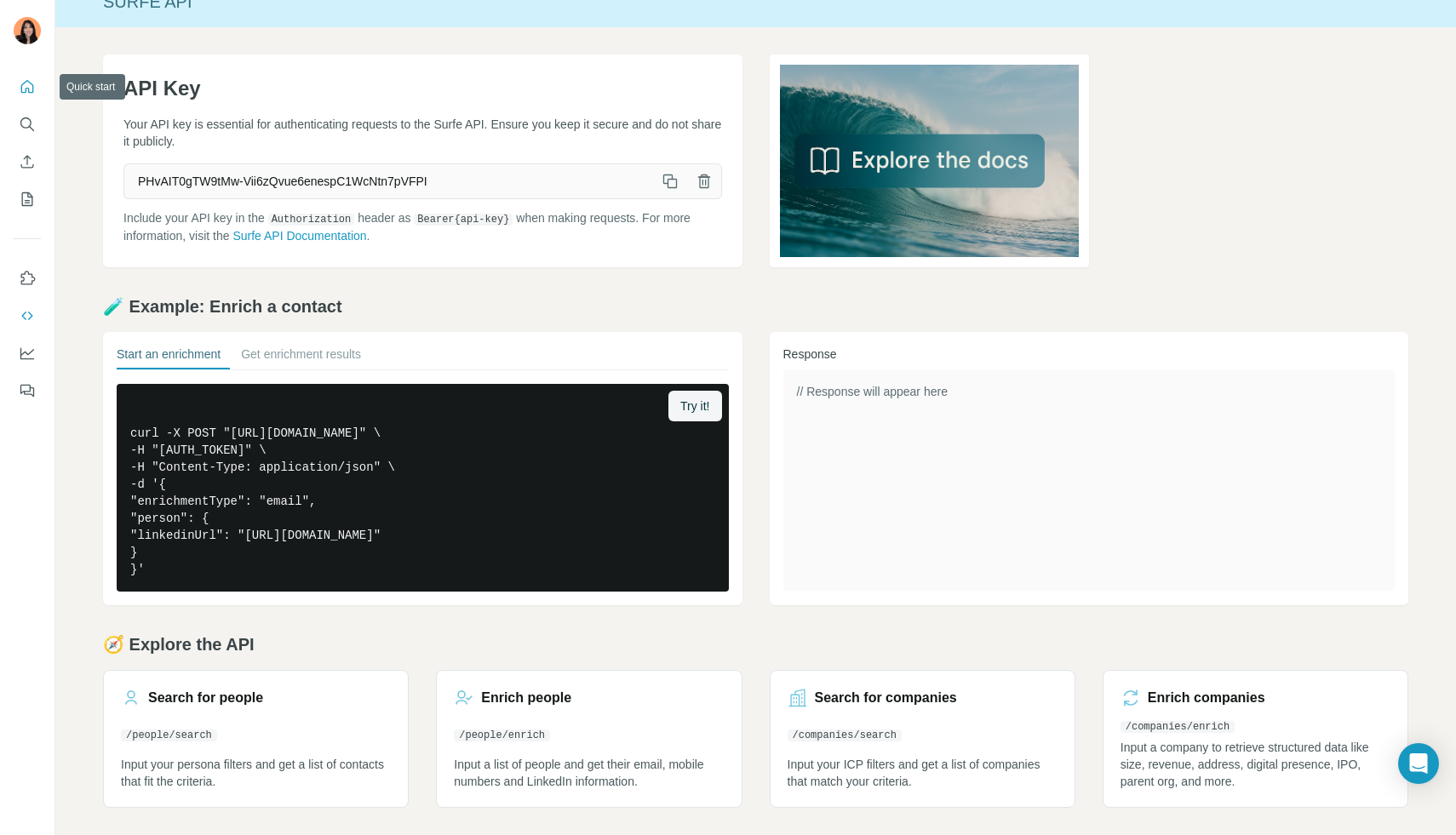
click at [32, 93] on icon "Quick start" at bounding box center [27, 86] width 13 height 13
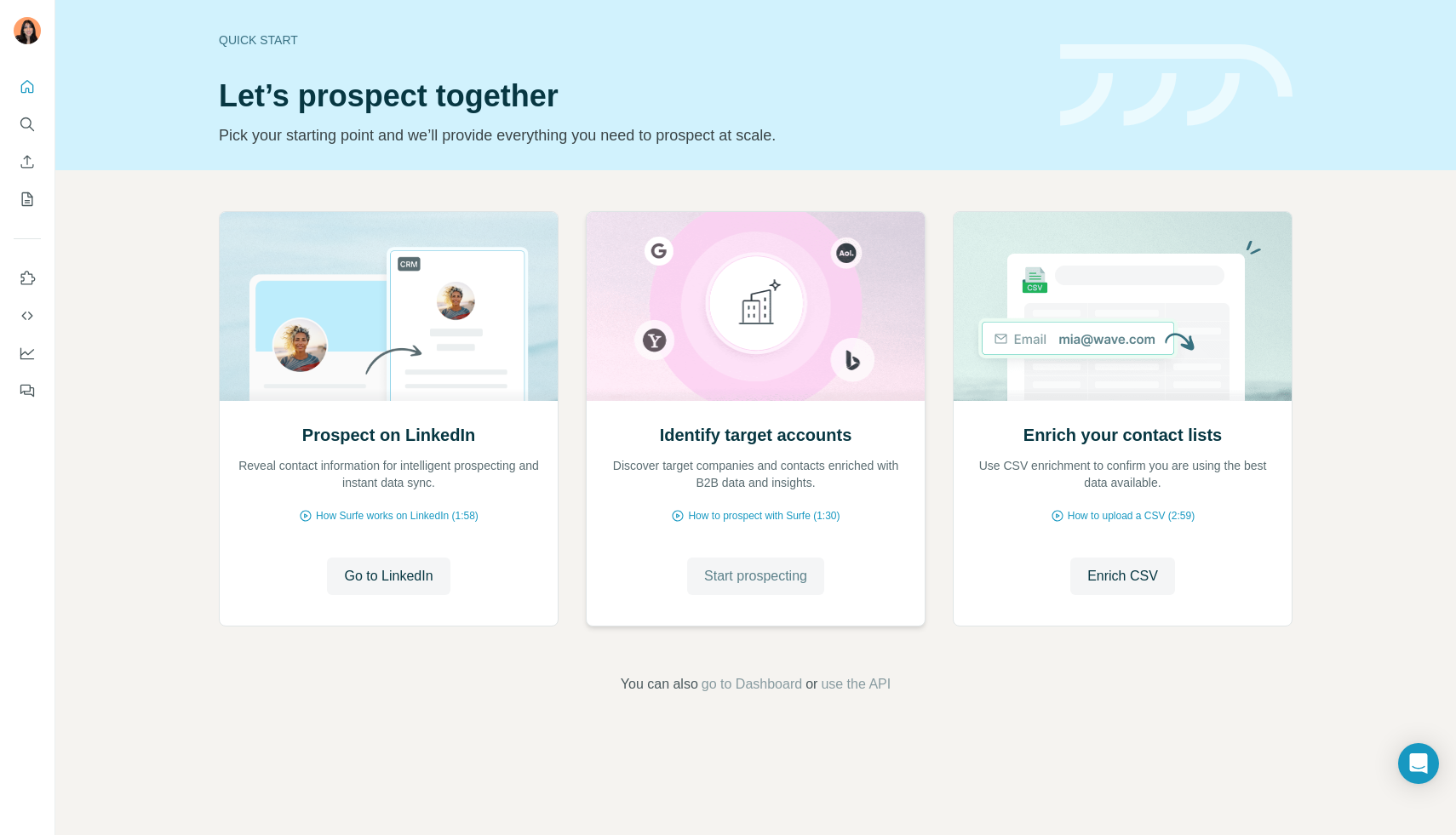
click at [753, 576] on span "Start prospecting" at bounding box center [755, 575] width 103 height 20
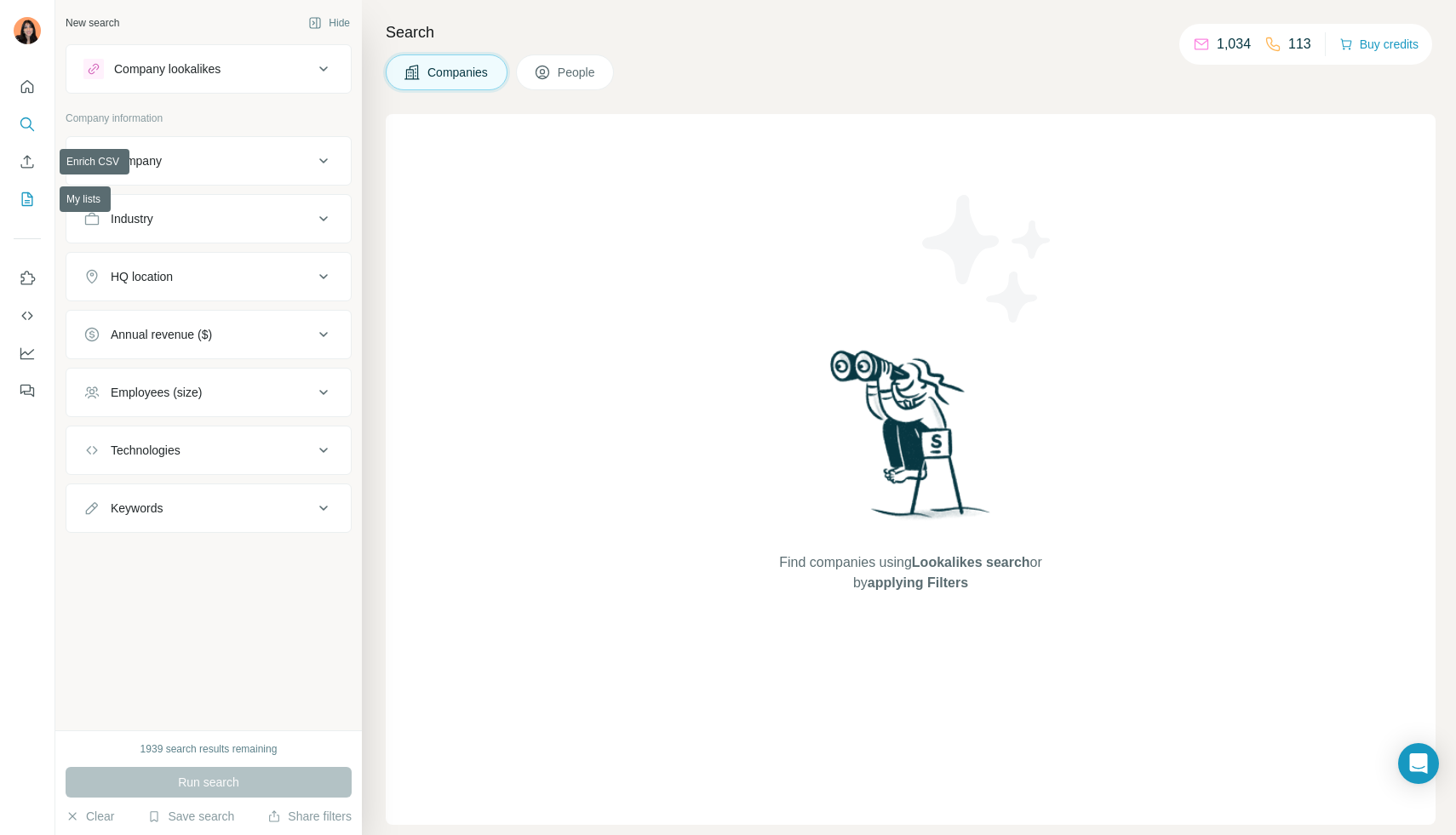
click at [39, 189] on button "My lists" at bounding box center [27, 199] width 27 height 31
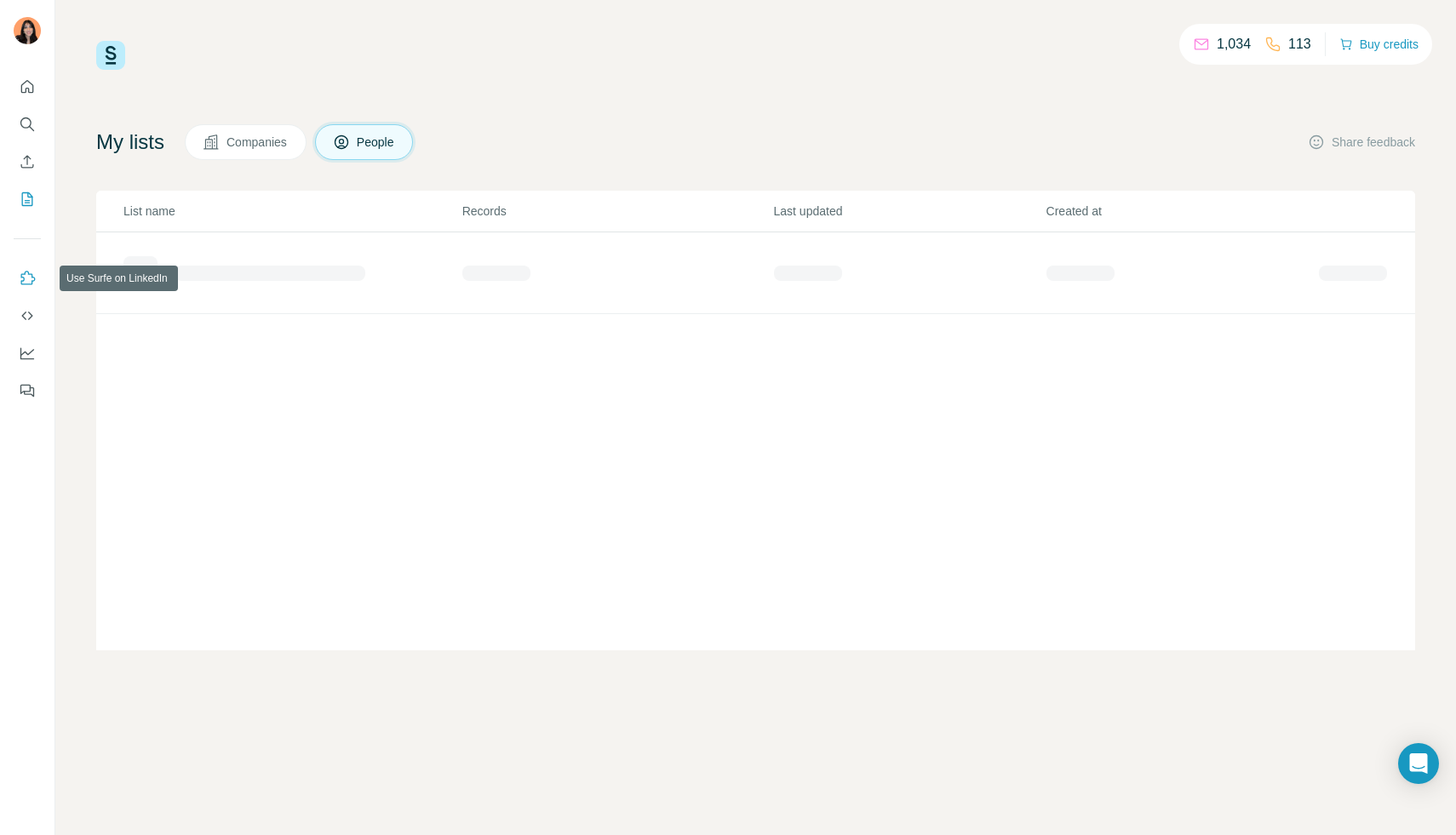
click at [32, 266] on button "Use Surfe on LinkedIn" at bounding box center [27, 278] width 27 height 31
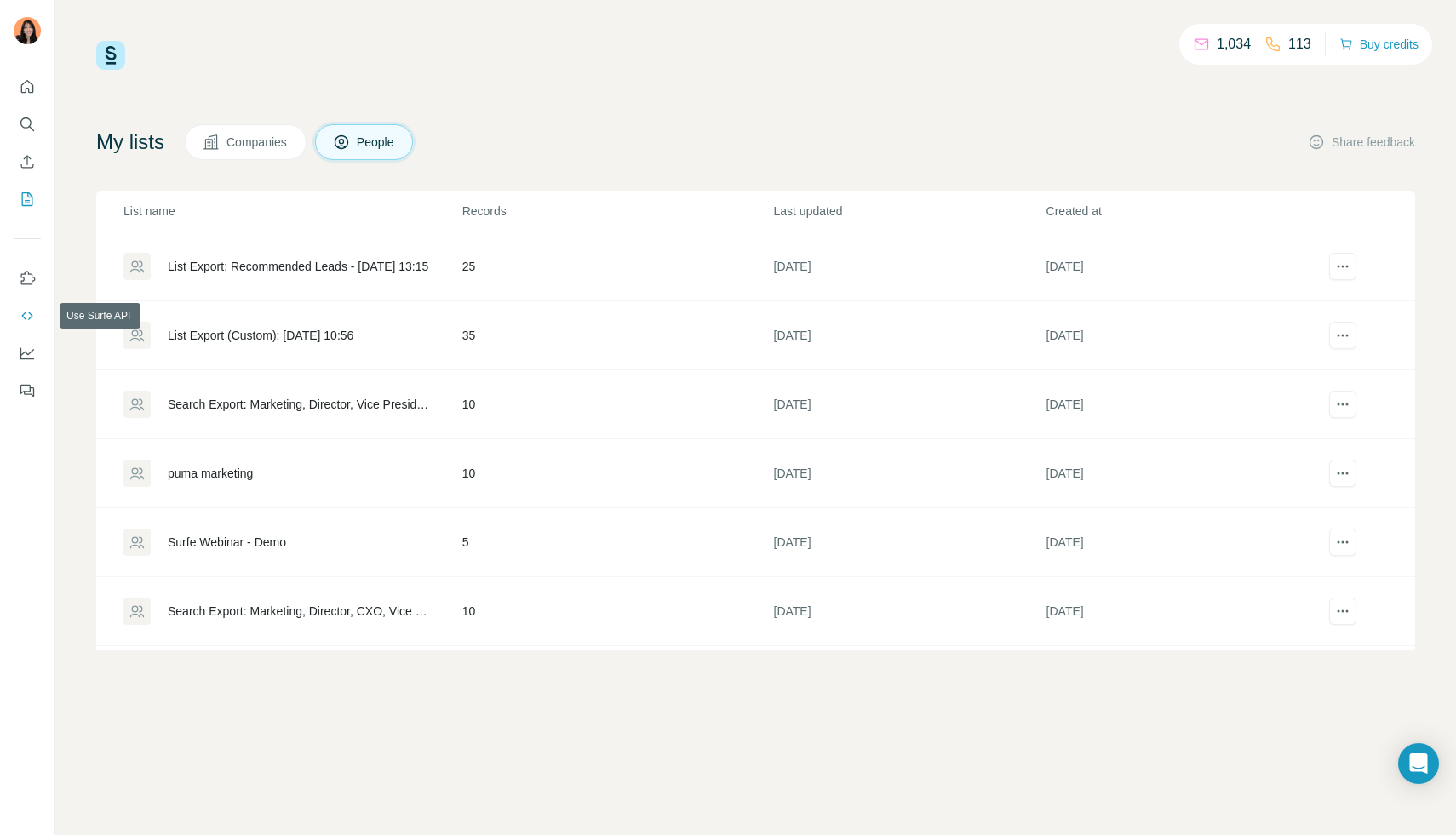
click at [20, 313] on icon "Use Surfe API" at bounding box center [26, 315] width 17 height 17
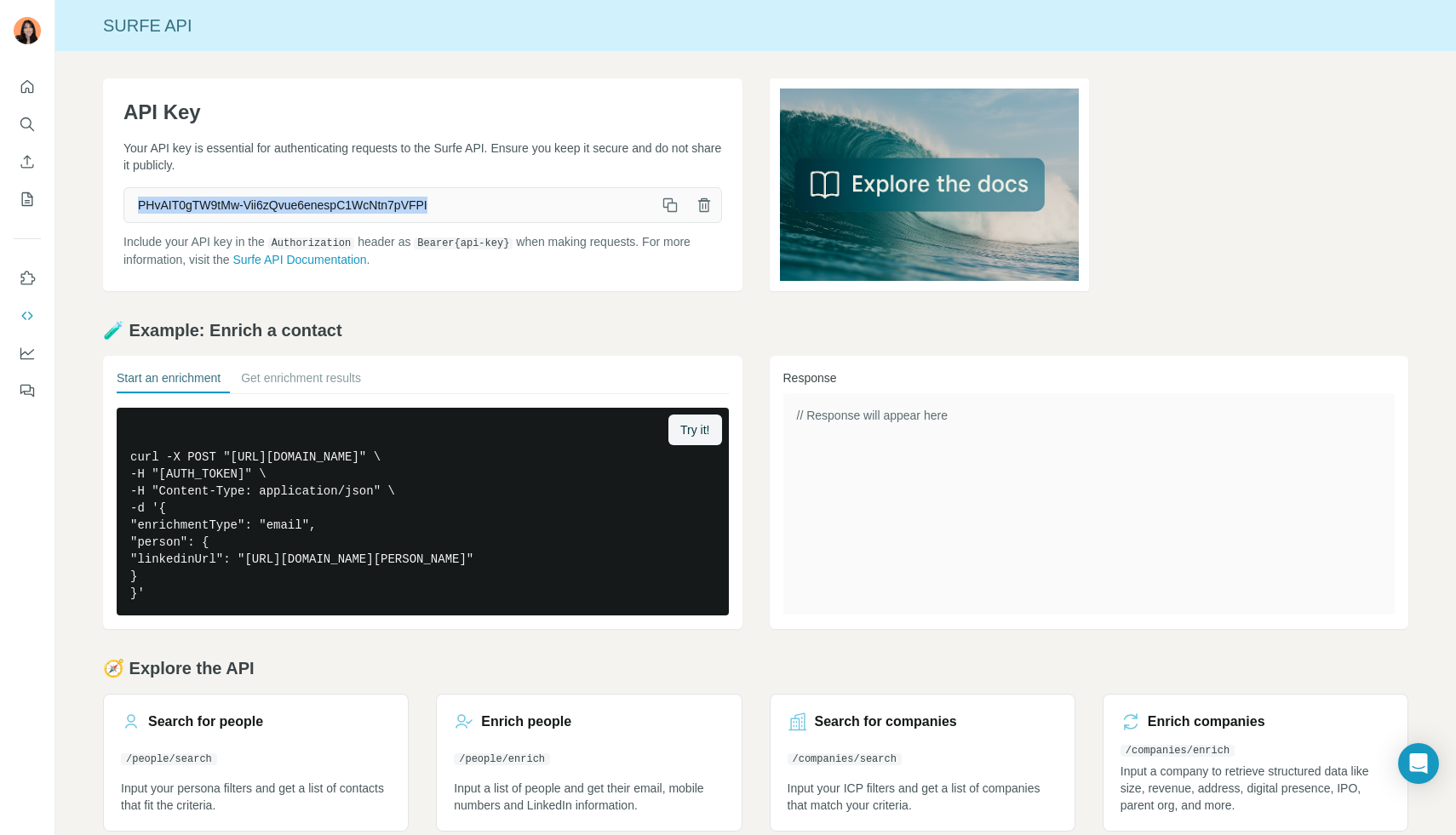
drag, startPoint x: 485, startPoint y: 204, endPoint x: 107, endPoint y: 203, distance: 378.0
click at [107, 203] on div "API Key Your API key is essential for authenticating requests to the Surfe API.…" at bounding box center [422, 184] width 639 height 213
click at [338, 261] on link "Surfe API Documentation" at bounding box center [299, 260] width 133 height 14
